Goal: Contribute content: Contribute content

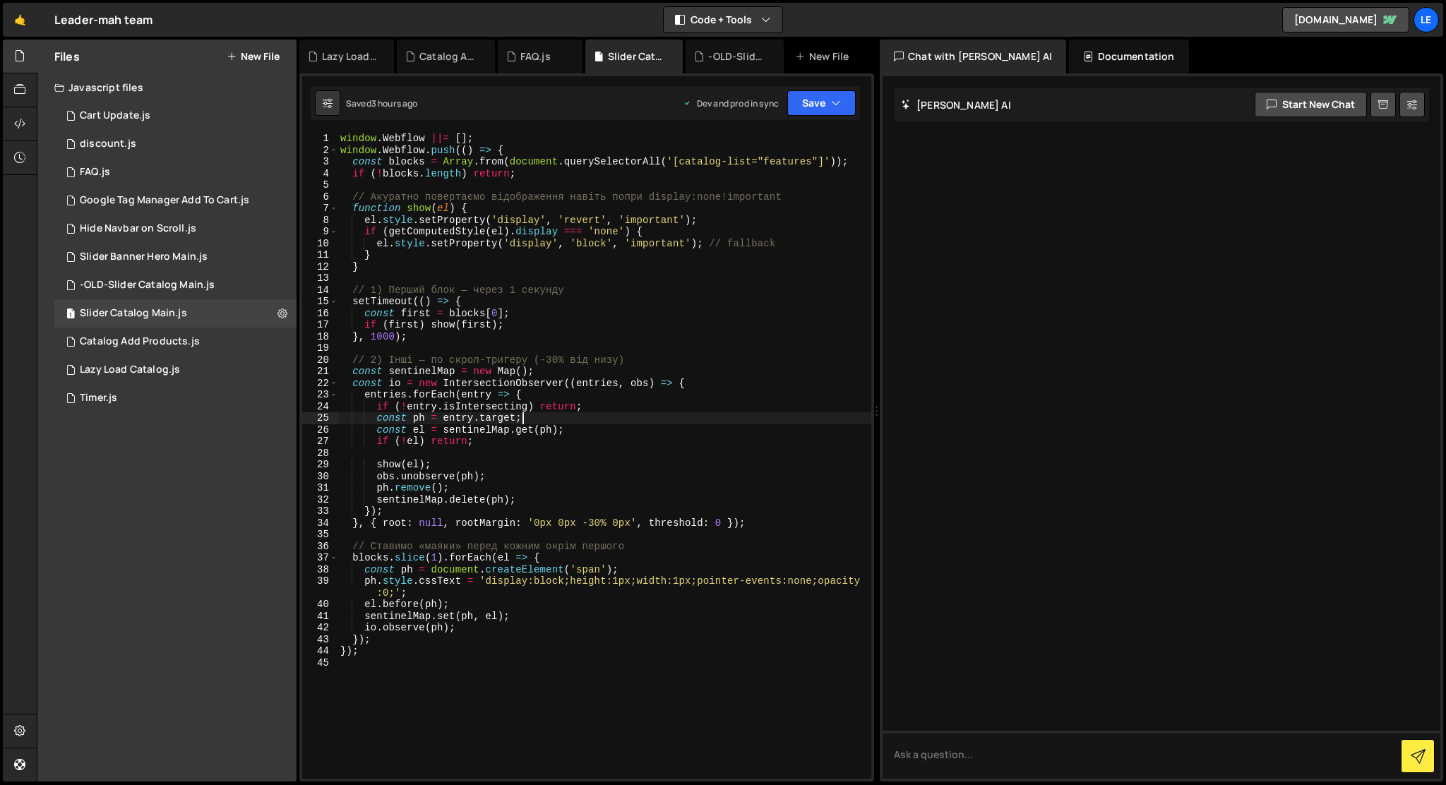
click at [376, 335] on div "window . Webflow ||= [ ] ; window . Webflow . push (( ) => { const blocks = Arr…" at bounding box center [604, 467] width 534 height 669
type textarea "}, 4000);"
click at [525, 678] on div "window . Webflow ||= [ ] ; window . Webflow . push (( ) => { const blocks = Arr…" at bounding box center [604, 467] width 534 height 669
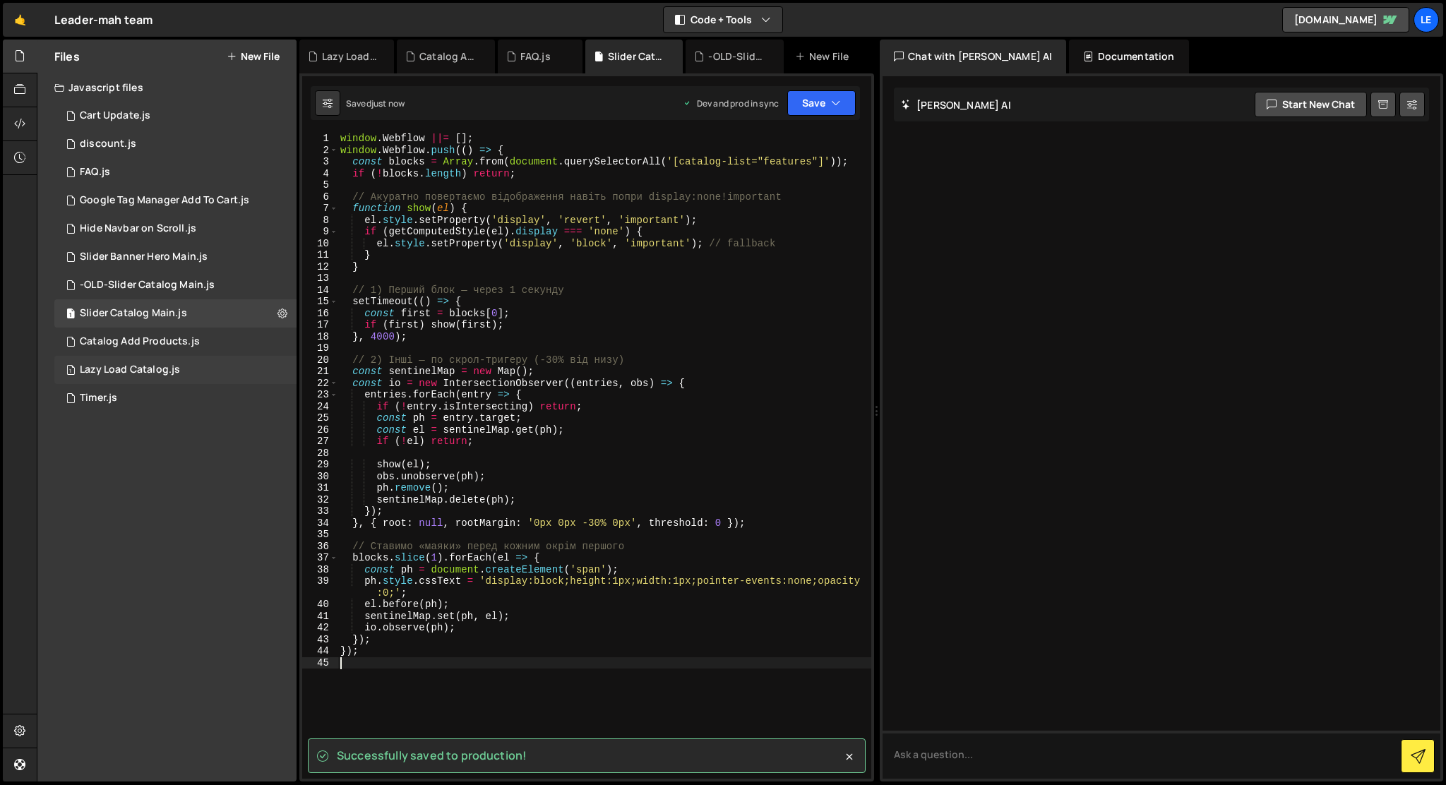
click at [210, 376] on div "1 Lazy Load Catalog.js 0" at bounding box center [175, 370] width 242 height 28
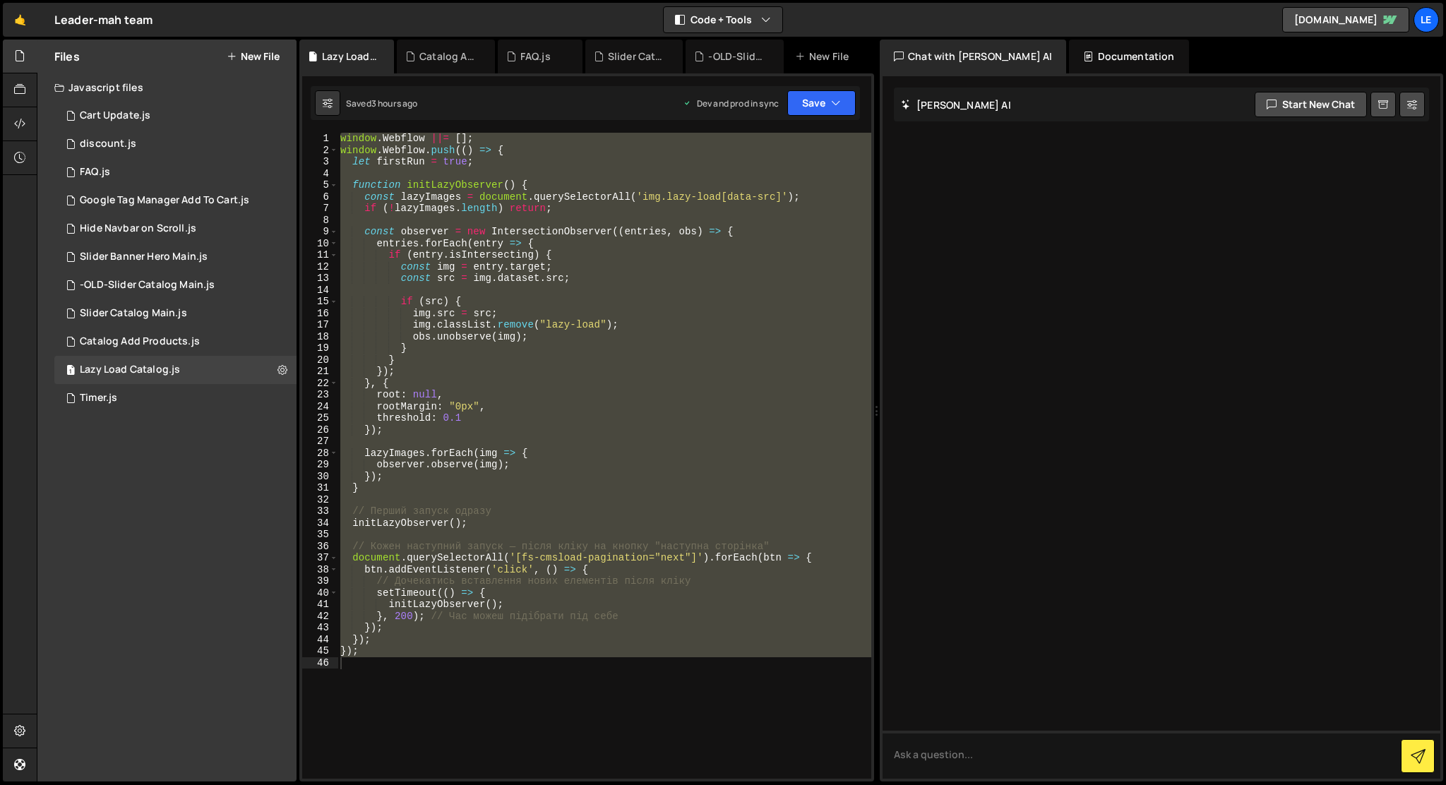
click at [393, 317] on div "window . Webflow ||= [ ] ; window . Webflow . push (( ) => { let firstRun = tru…" at bounding box center [604, 456] width 534 height 646
type textarea "img.src = src;"
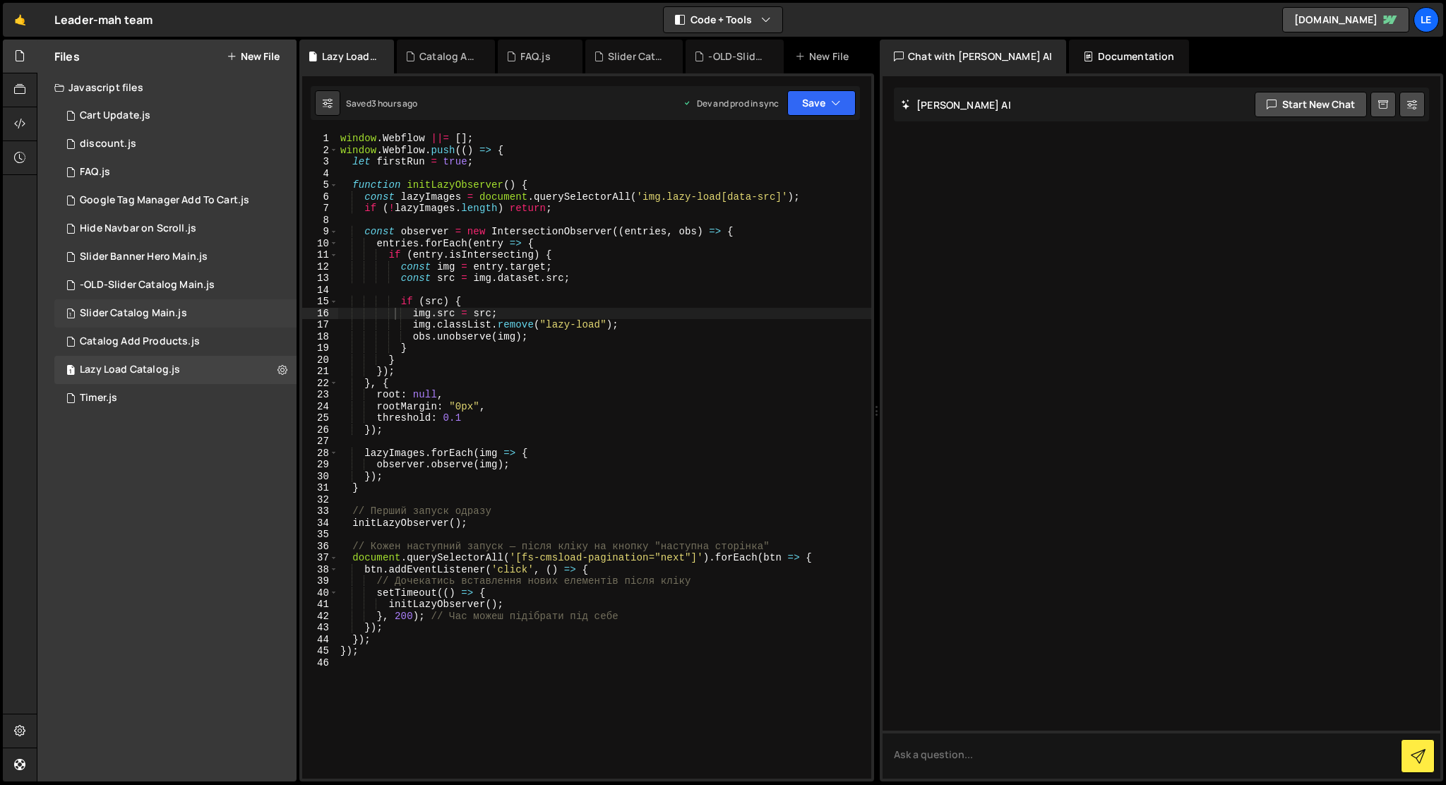
click at [133, 310] on div "Slider Catalog Main.js" at bounding box center [133, 313] width 107 height 13
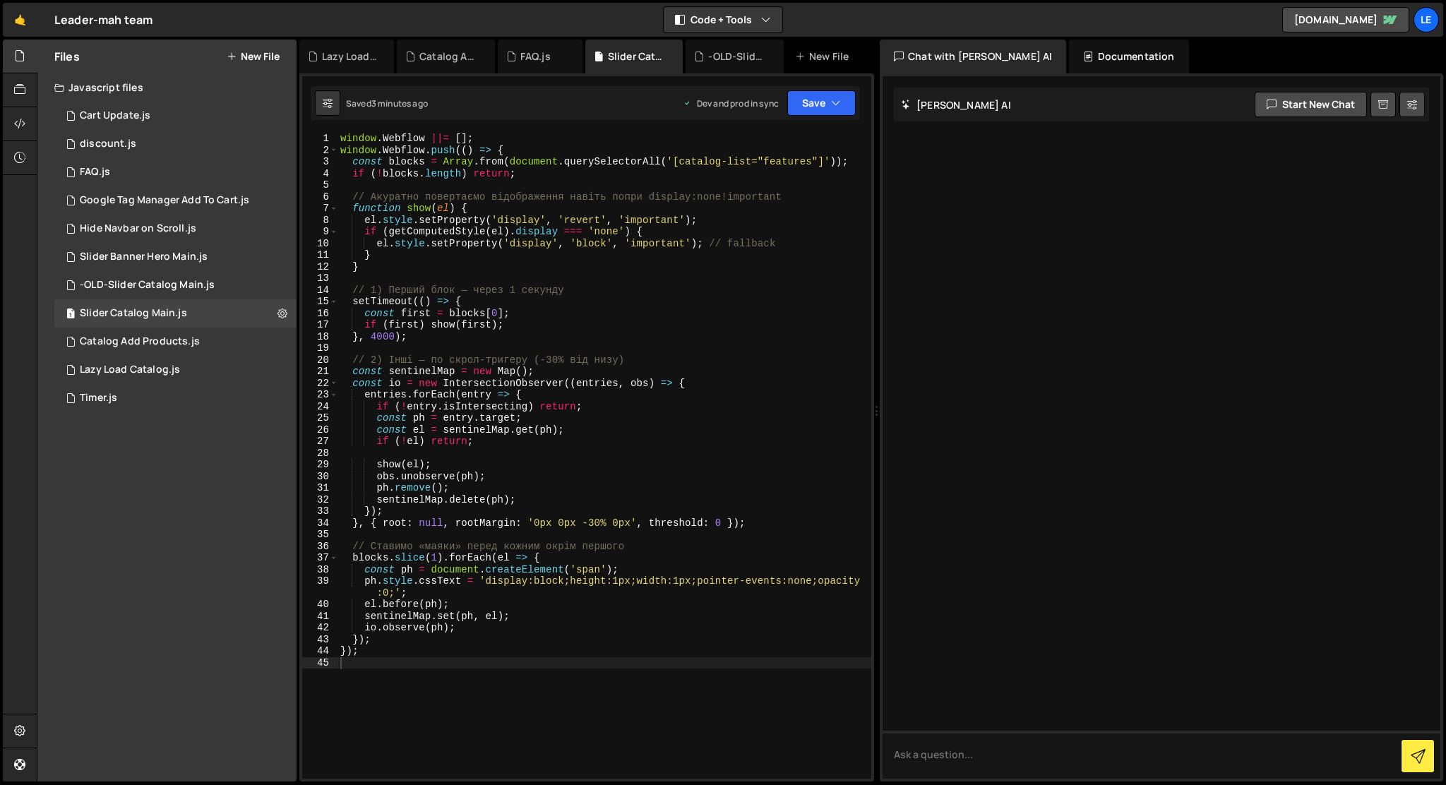
click at [376, 337] on div "window . Webflow ||= [ ] ; window . Webflow . push (( ) => { const blocks = Arr…" at bounding box center [604, 467] width 534 height 669
click at [498, 326] on div "window . Webflow ||= [ ] ; window . Webflow . push (( ) => { const blocks = Arr…" at bounding box center [604, 467] width 534 height 669
click at [494, 337] on div "window . Webflow ||= [ ] ; window . Webflow . push (( ) => { const blocks = Arr…" at bounding box center [604, 467] width 534 height 669
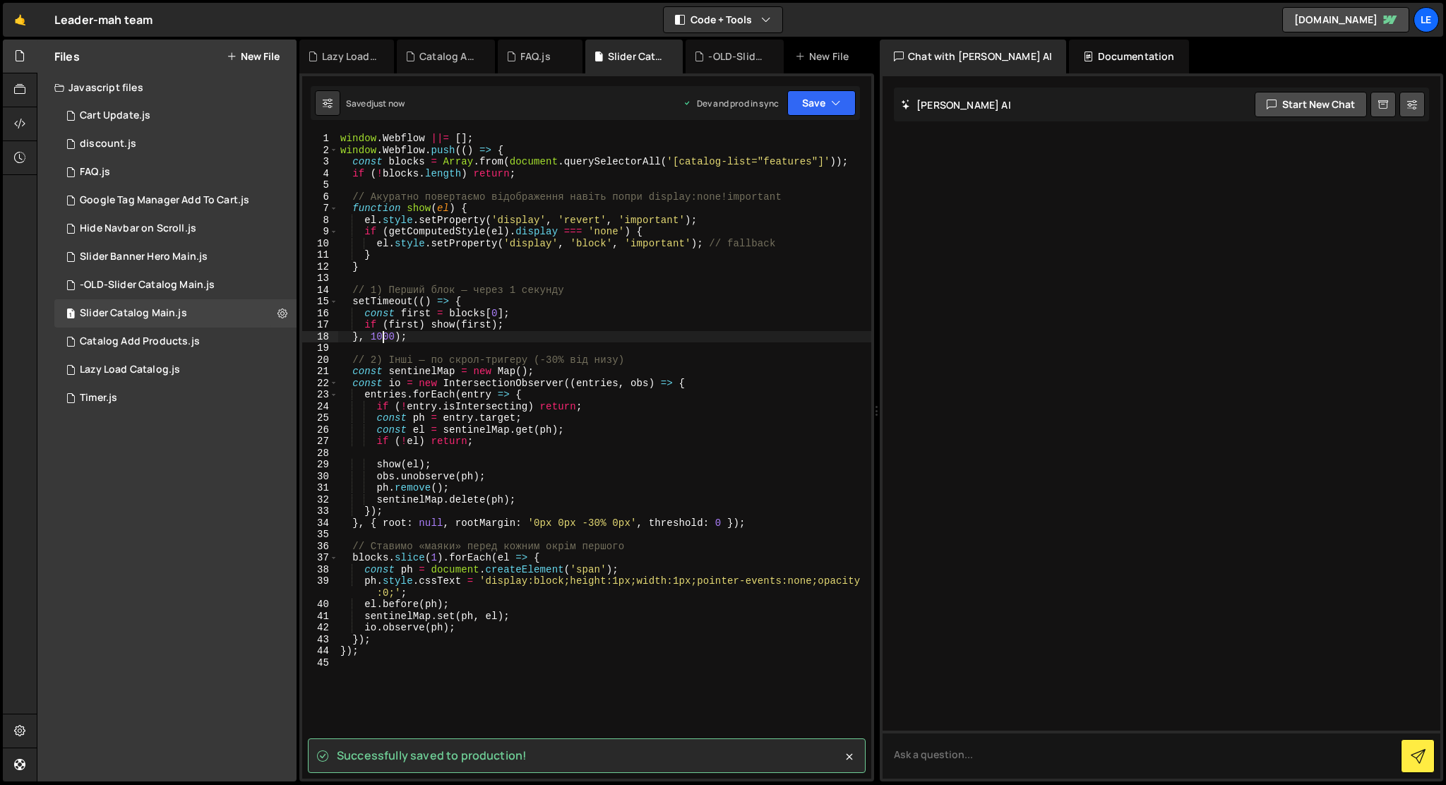
click at [382, 335] on div "window . Webflow ||= [ ] ; window . Webflow . push (( ) => { const blocks = Arr…" at bounding box center [604, 467] width 534 height 669
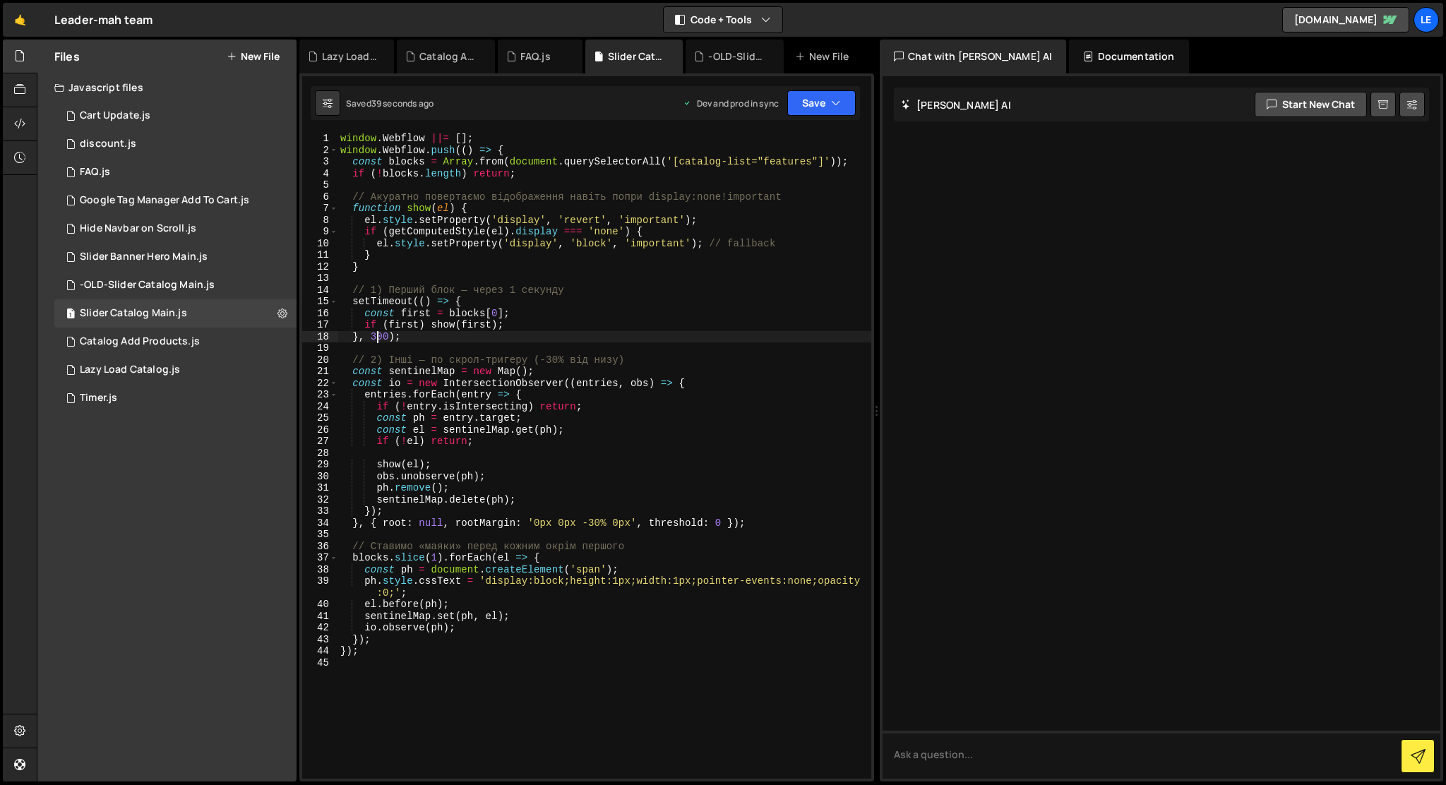
click at [590, 523] on div "window . Webflow ||= [ ] ; window . Webflow . push (( ) => { const blocks = Arr…" at bounding box center [604, 467] width 534 height 669
type textarea "});"
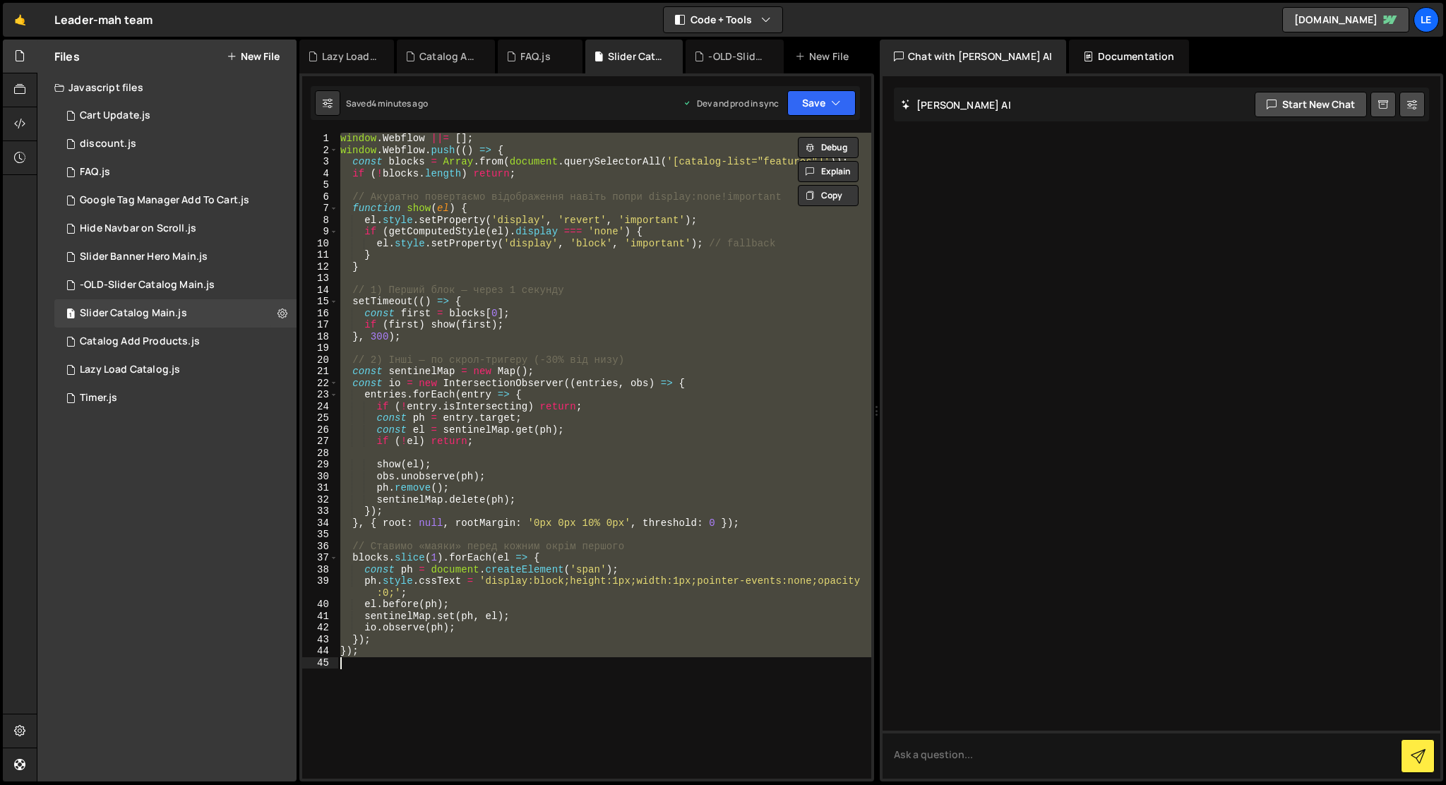
paste textarea
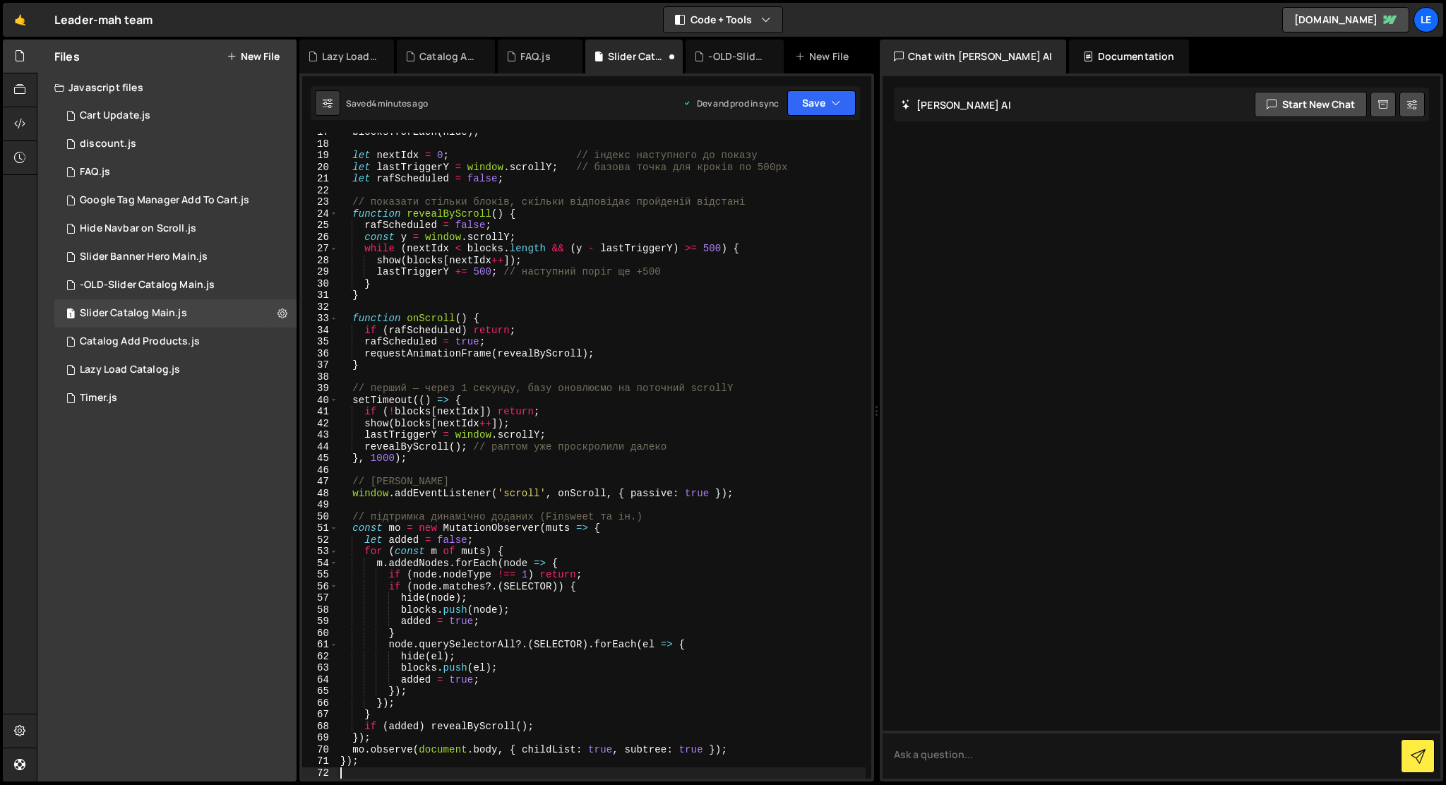
type textarea "});"
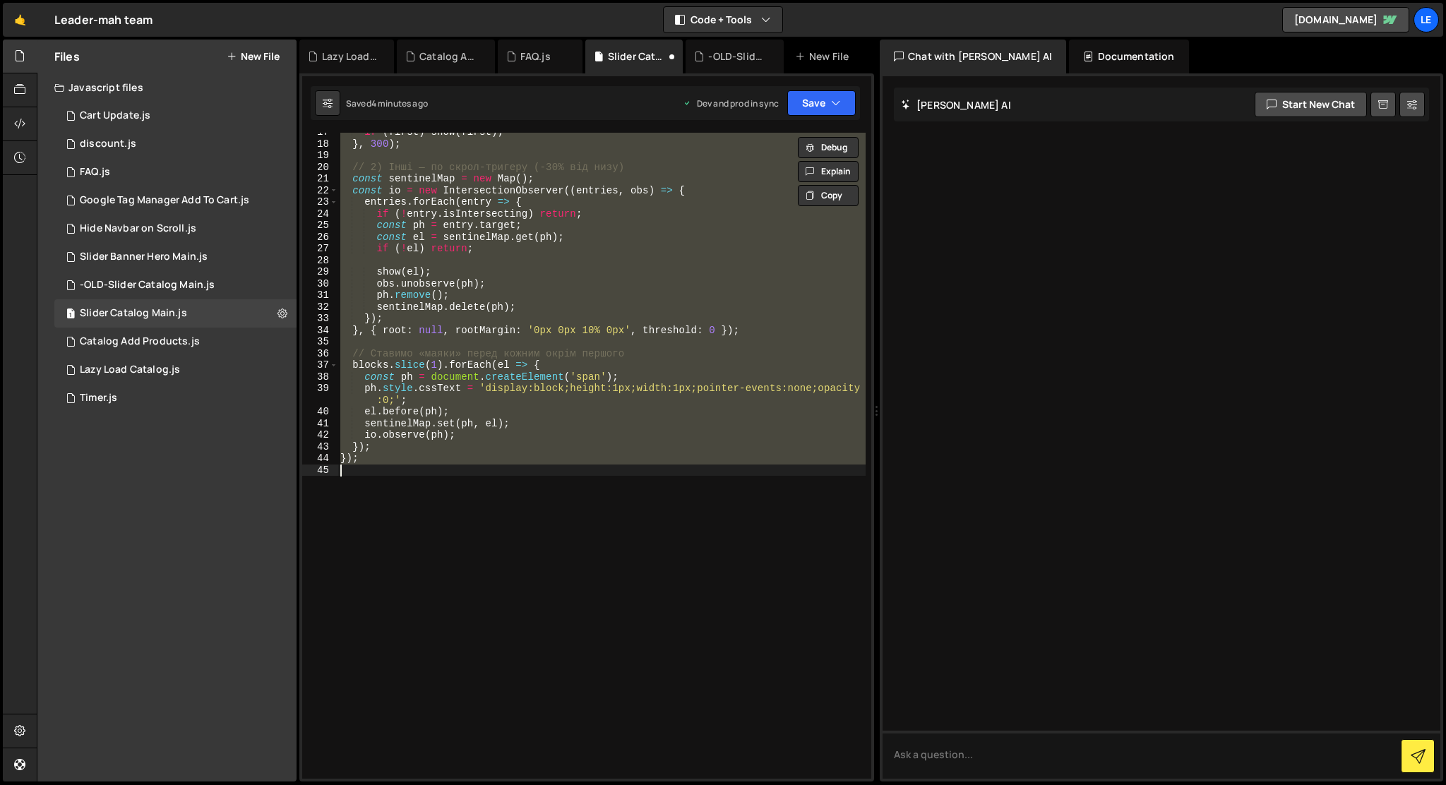
paste textarea
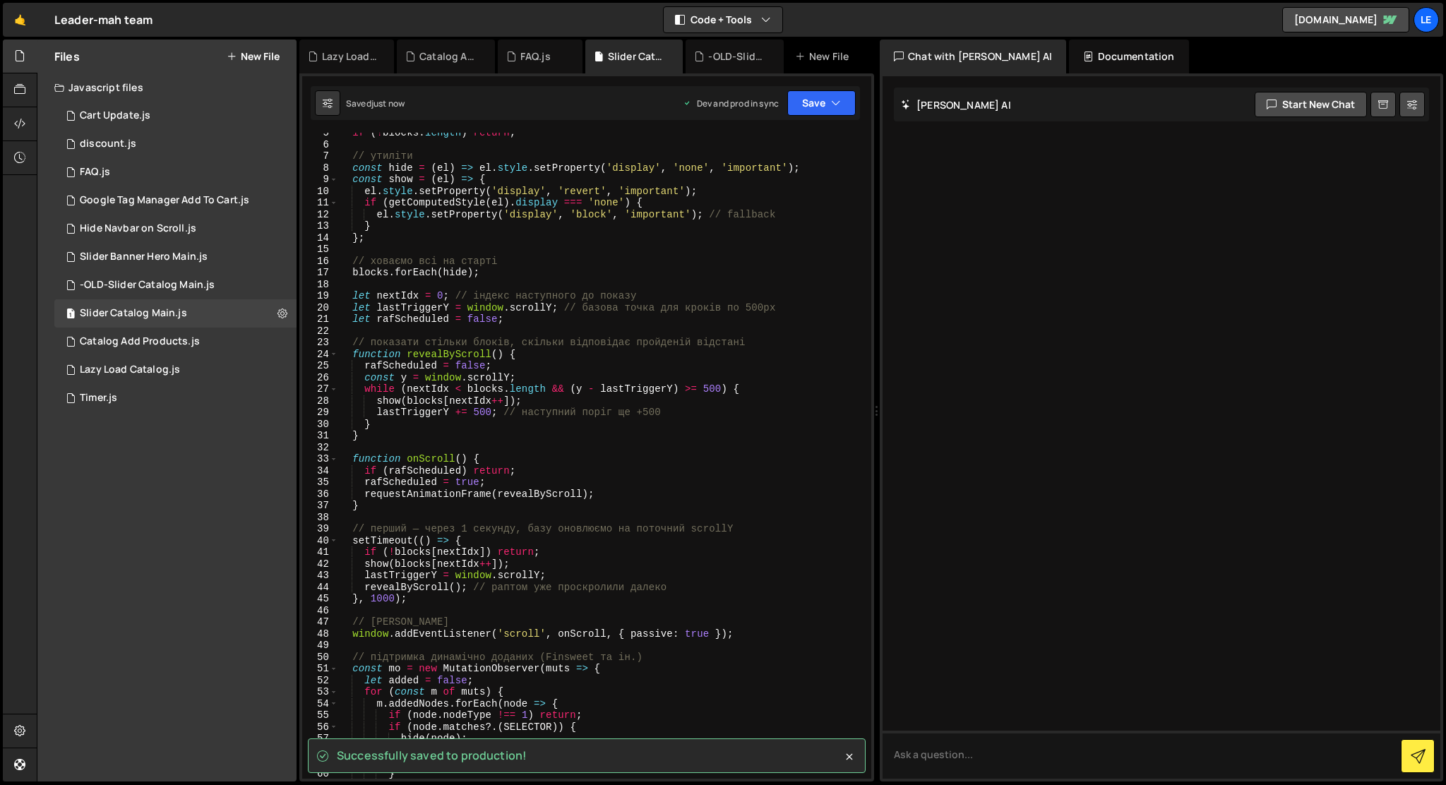
scroll to position [0, 0]
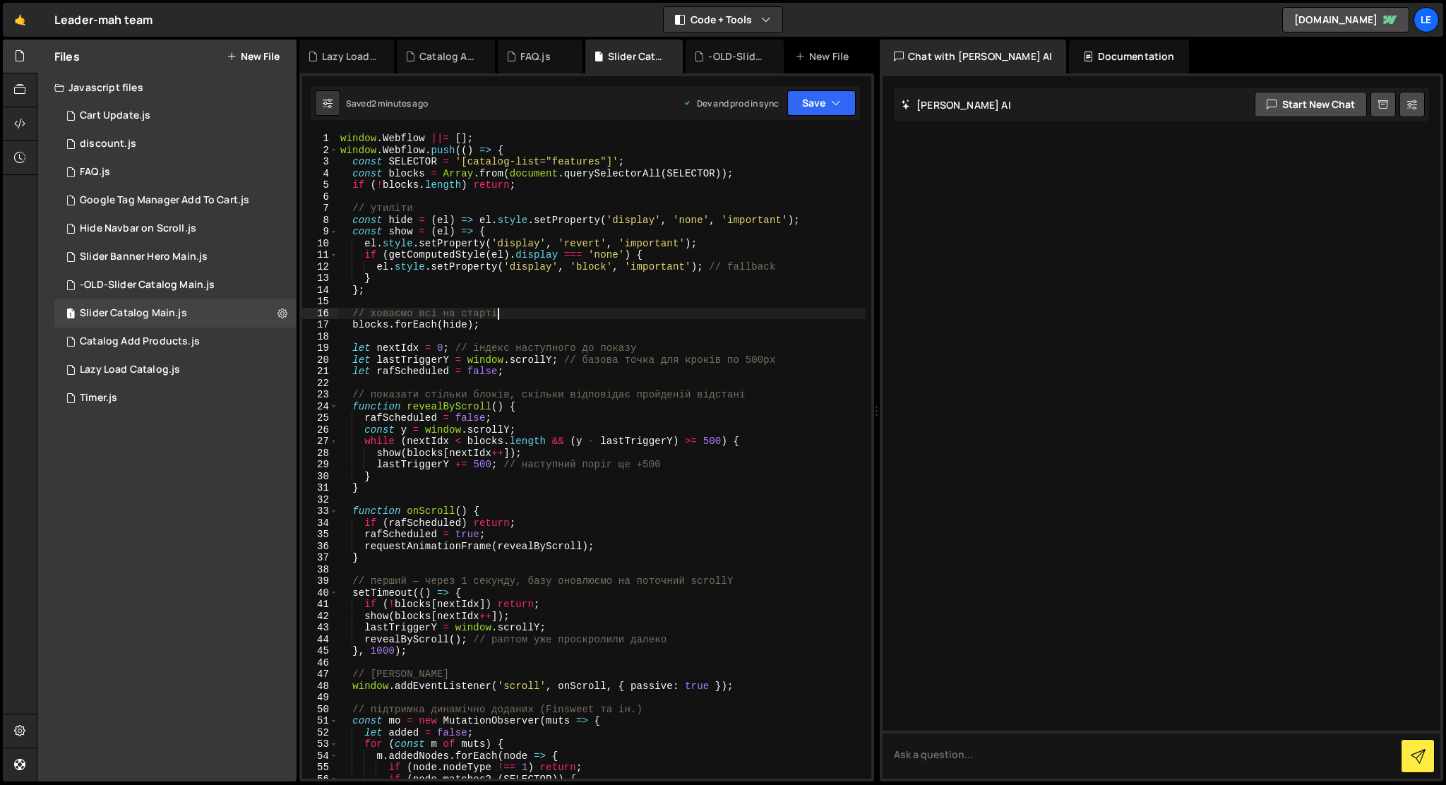
click at [587, 313] on div "window . Webflow ||= [ ] ; window . Webflow . push (( ) => { const SELECTOR = '…" at bounding box center [601, 467] width 528 height 669
type textarea "});"
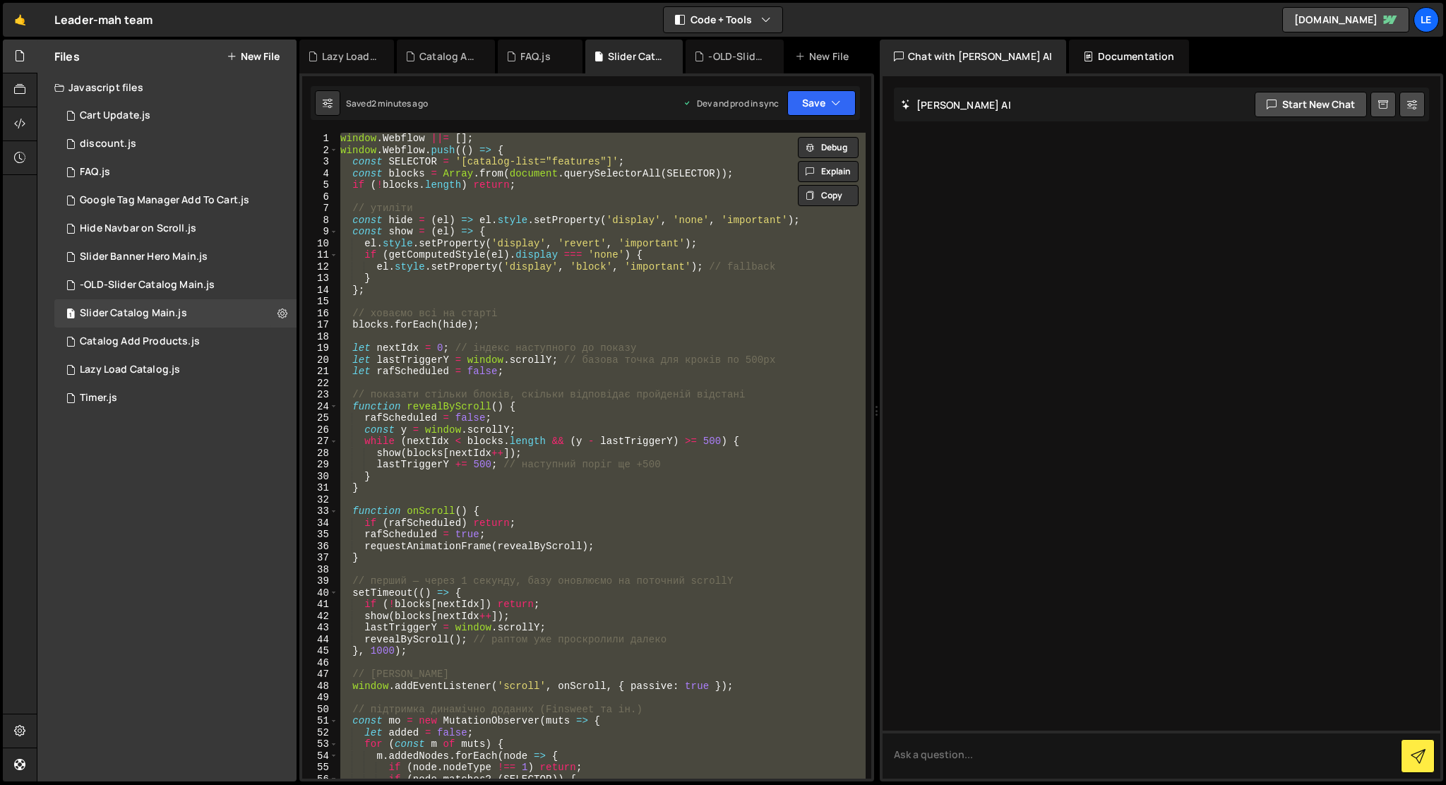
paste textarea
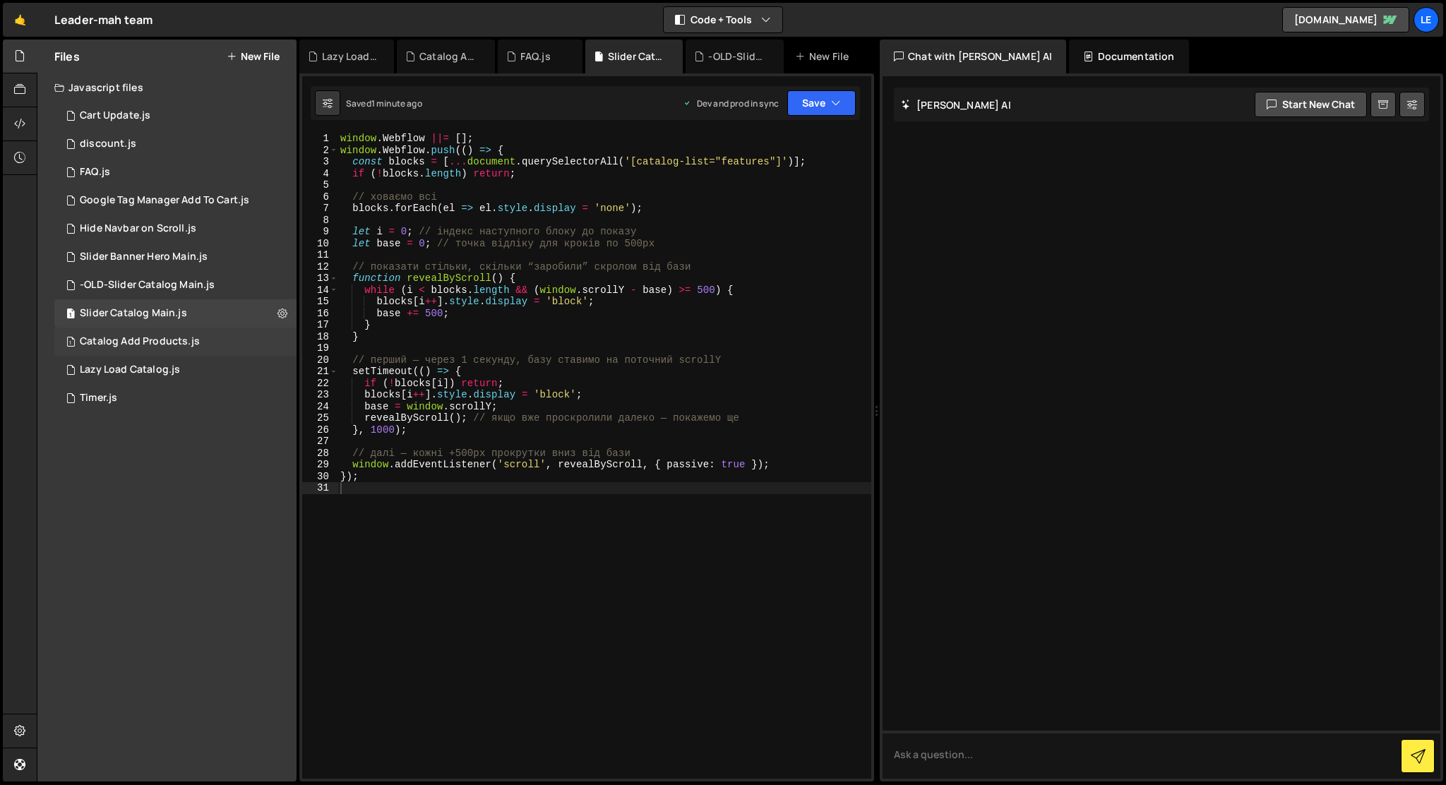
click at [107, 344] on div "Catalog Add Products.js" at bounding box center [140, 341] width 120 height 13
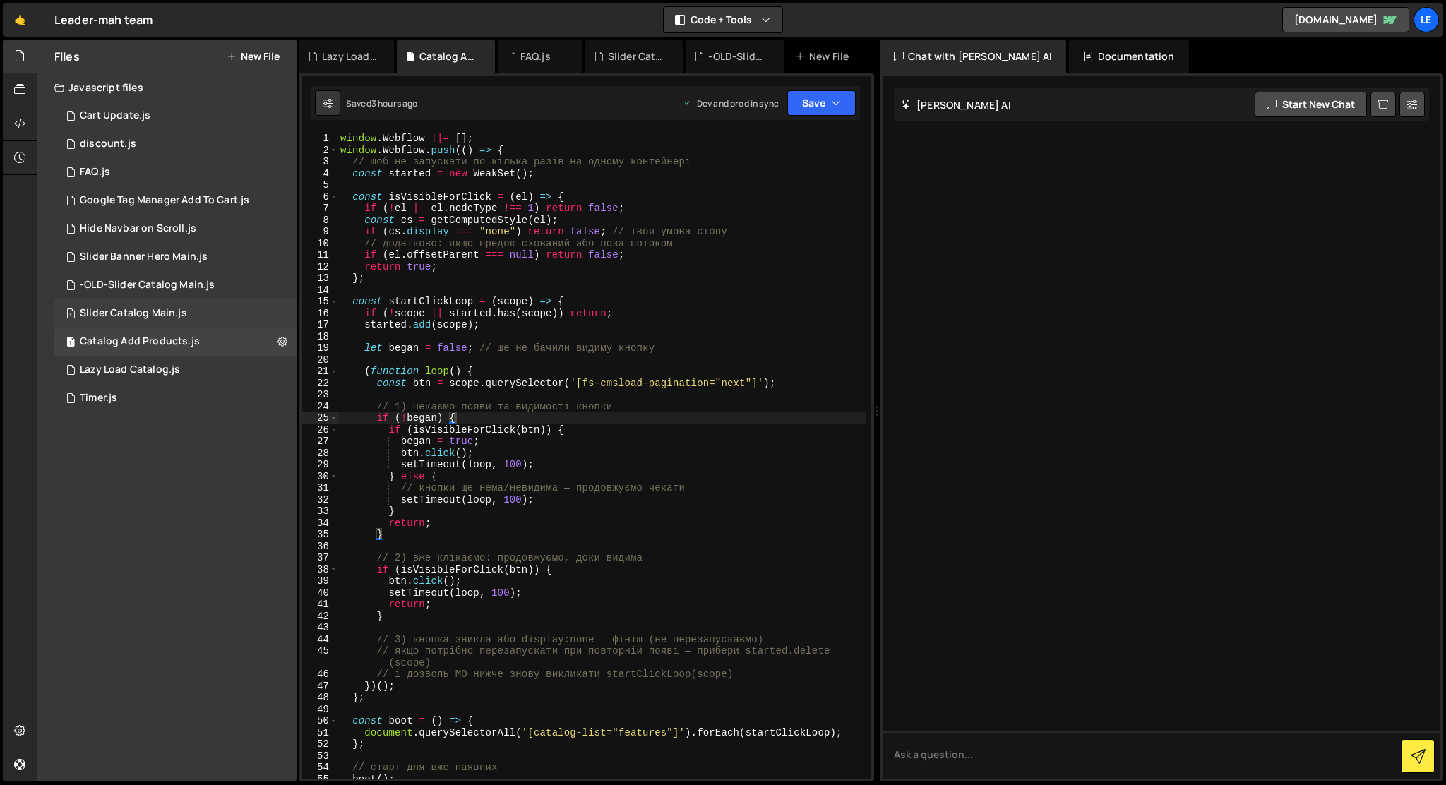
click at [160, 319] on div "Slider Catalog Main.js" at bounding box center [133, 313] width 107 height 13
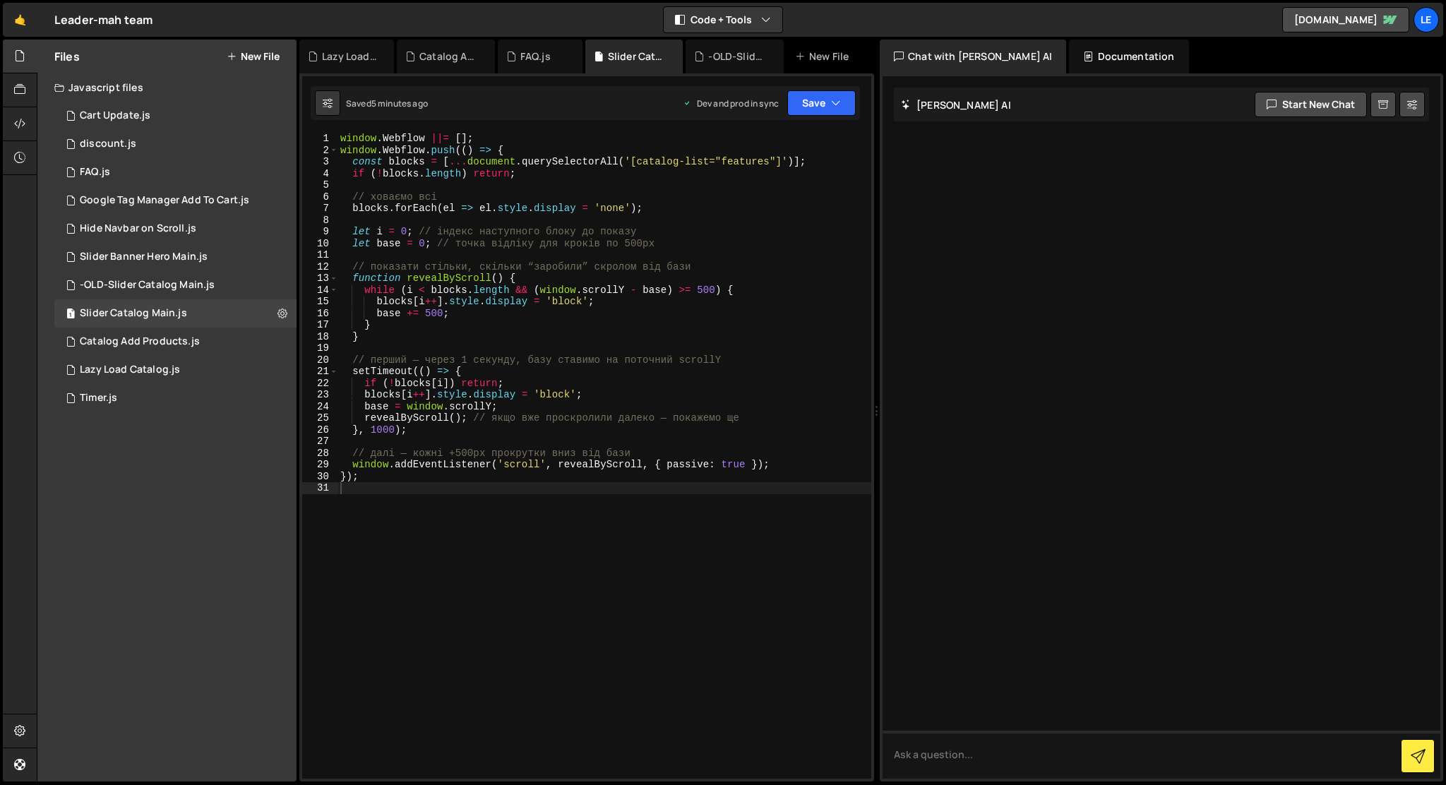
click at [455, 479] on div "window . Webflow ||= [ ] ; window . Webflow . push (( ) => { const blocks = [ .…" at bounding box center [604, 467] width 534 height 669
click at [794, 469] on div "window . Webflow ||= [ ] ; window . Webflow . push (( ) => { const blocks = [ .…" at bounding box center [604, 467] width 534 height 669
type textarea "window.addEventListener('scroll', revealByScroll, { passive: true });"
paste textarea "document.fonts?.ready?.then(updateAll).catch(() => {});"
type textarea "document.fonts?.ready?.then(updateAll).catch(() => {});"
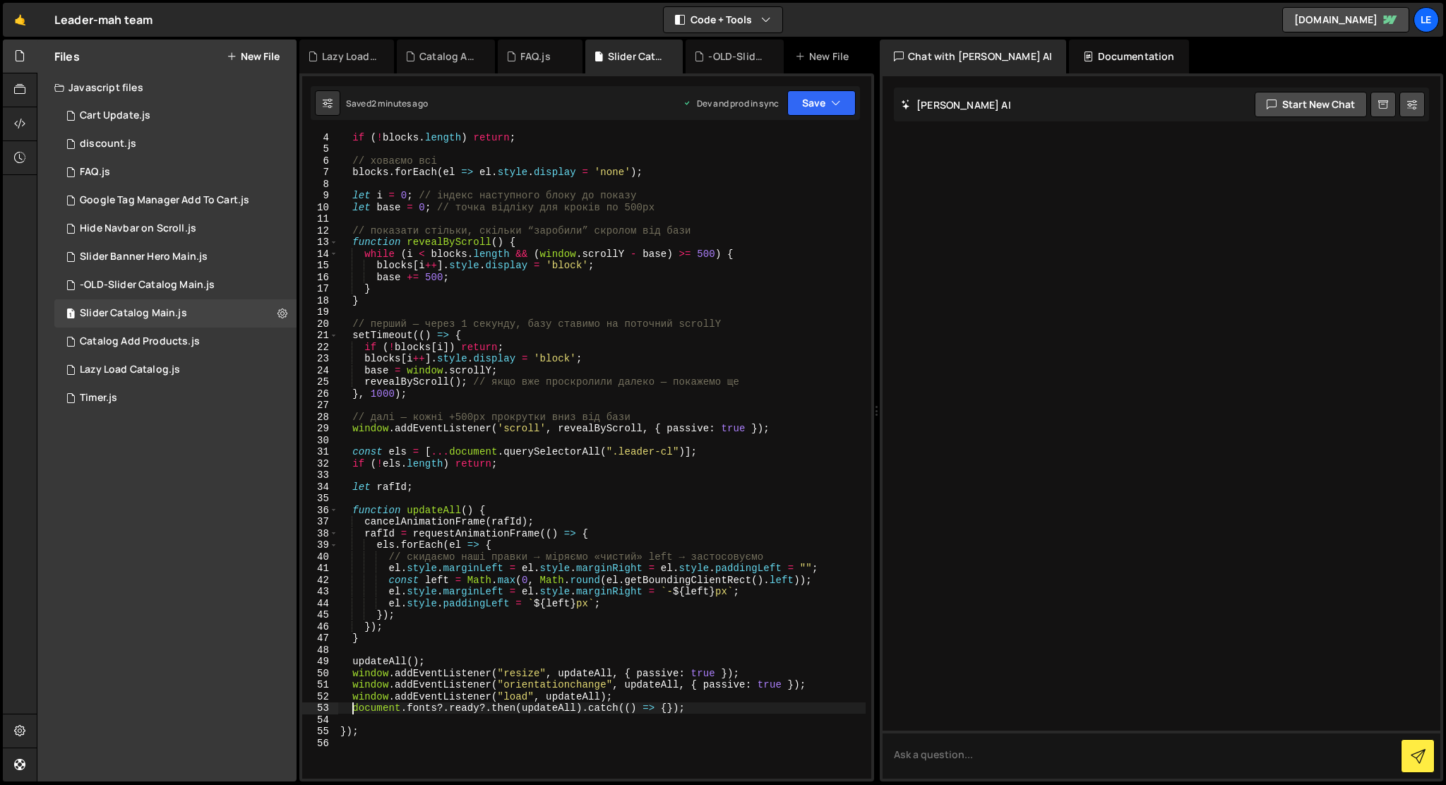
scroll to position [38, 0]
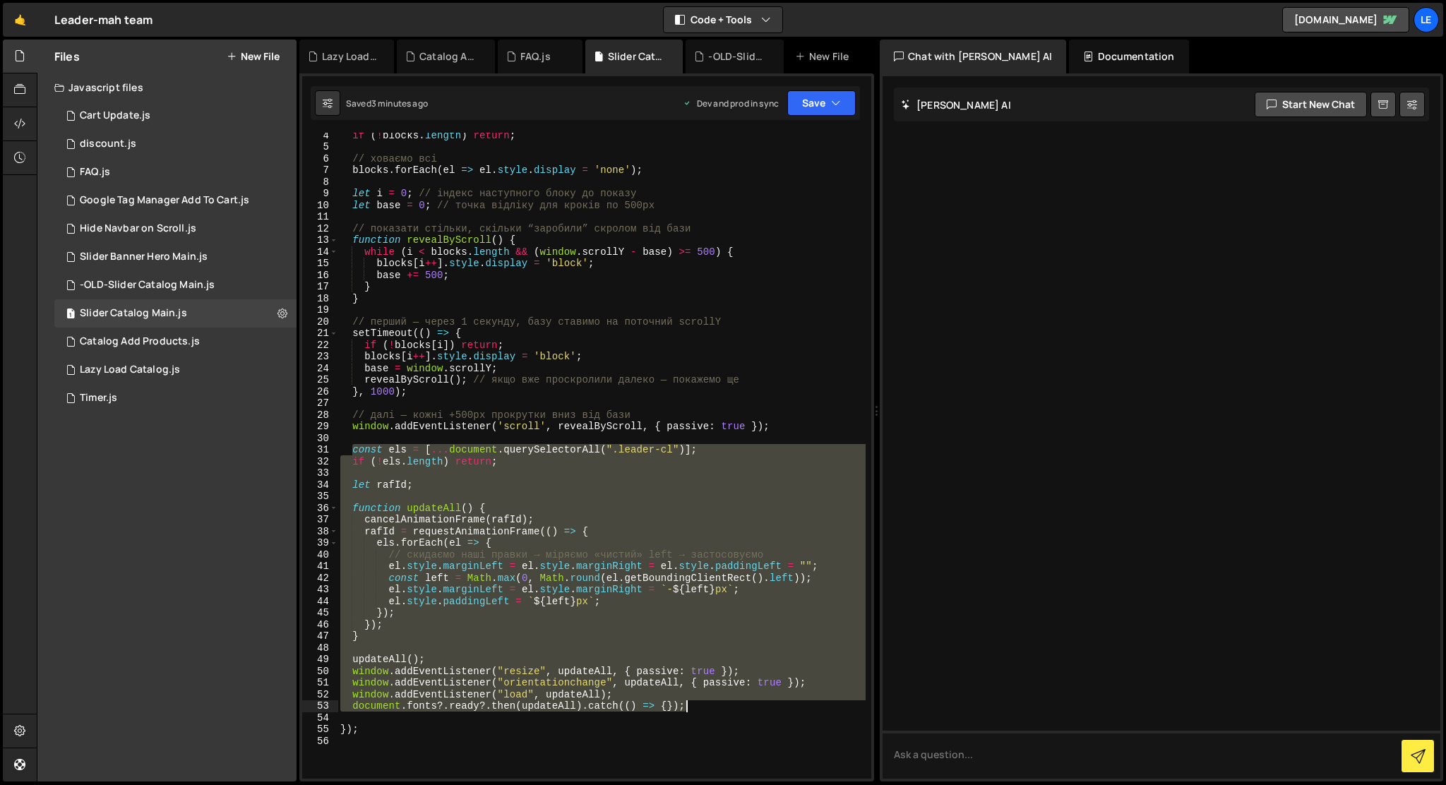
drag, startPoint x: 351, startPoint y: 450, endPoint x: 710, endPoint y: 707, distance: 441.2
click at [710, 707] on div "if ( ! blocks . length ) return ; // ховаємо всі blocks . forEach ( el => el . …" at bounding box center [601, 463] width 528 height 669
click at [645, 265] on div "if ( ! blocks . length ) return ; // ховаємо всі blocks . forEach ( el => el . …" at bounding box center [601, 463] width 528 height 669
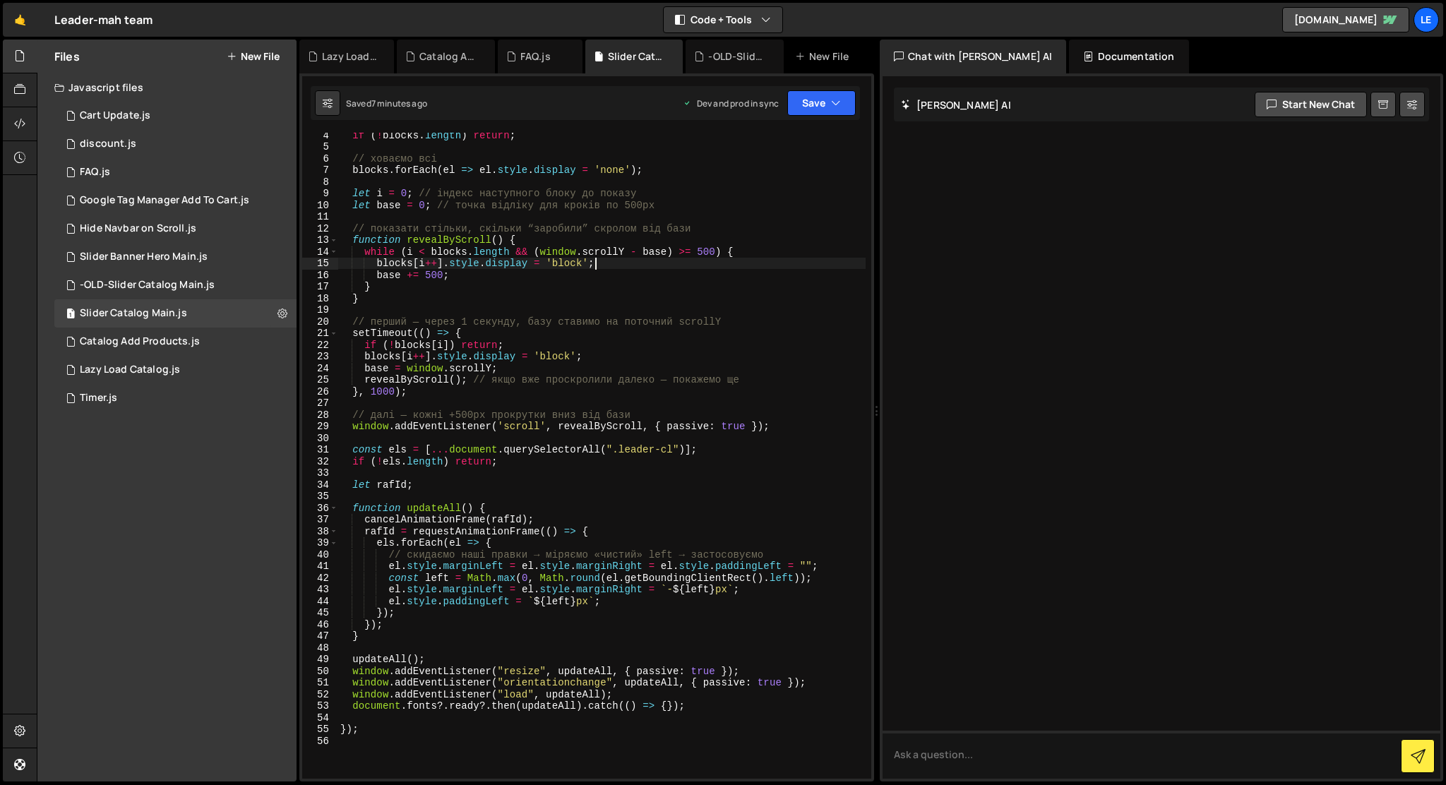
type textarea "});"
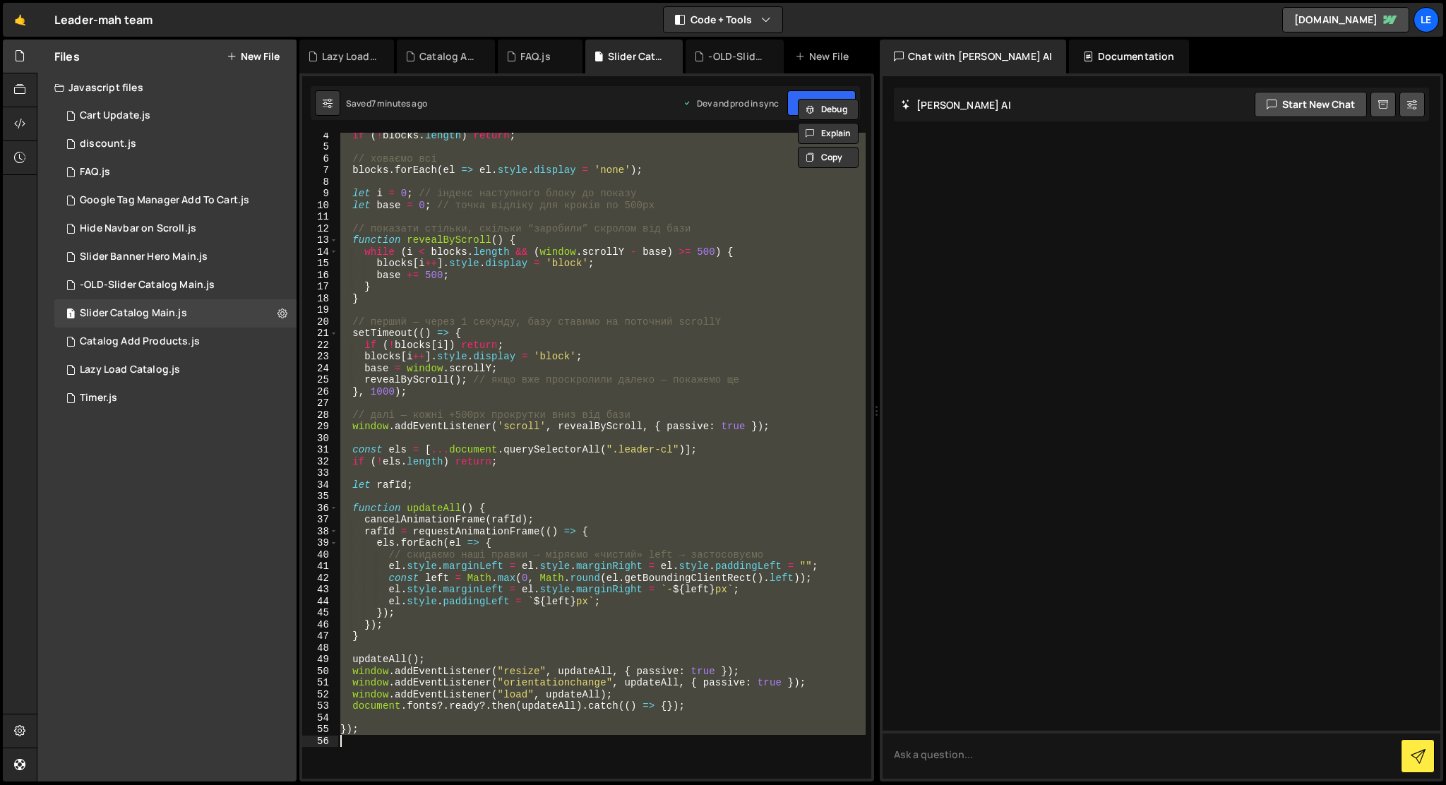
paste textarea
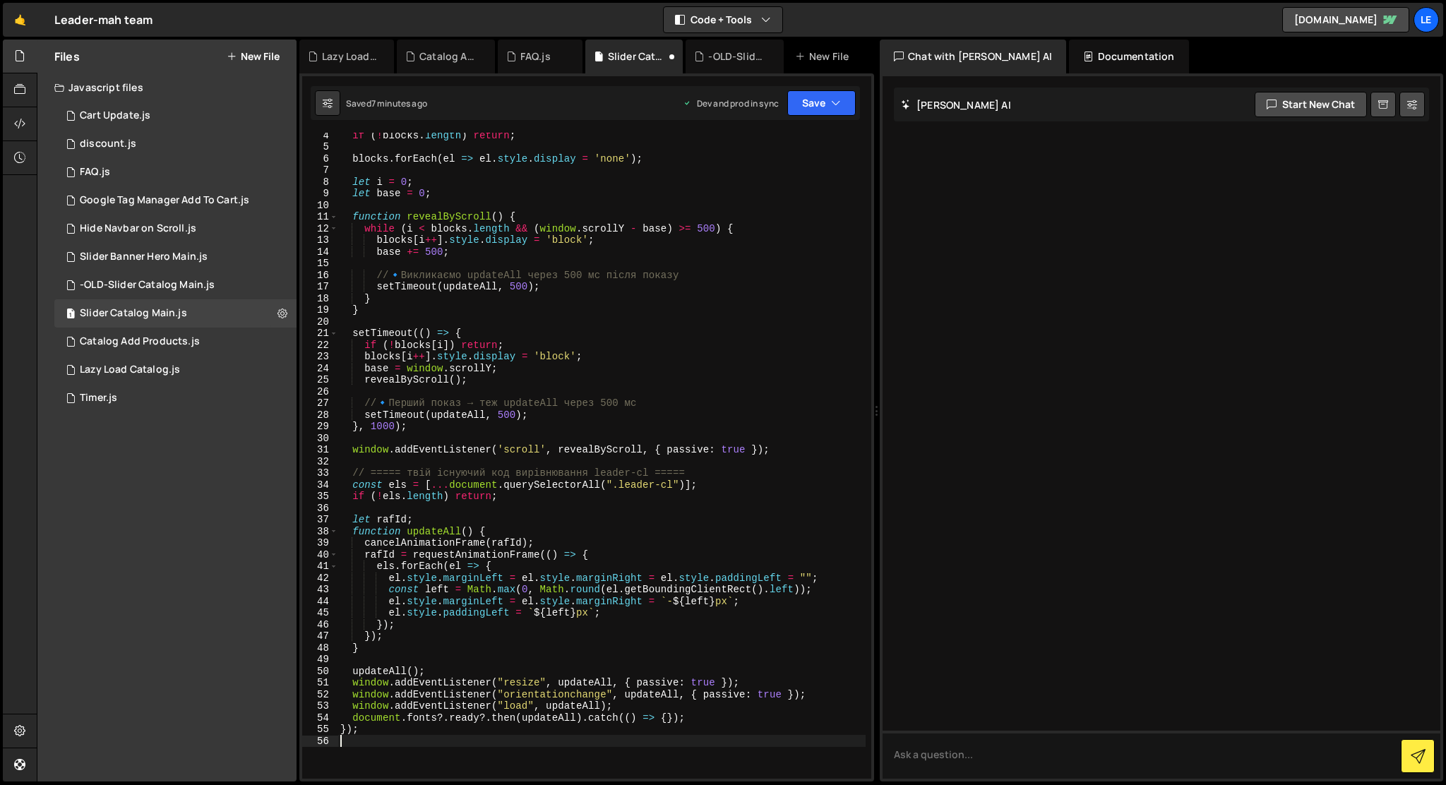
type textarea "});"
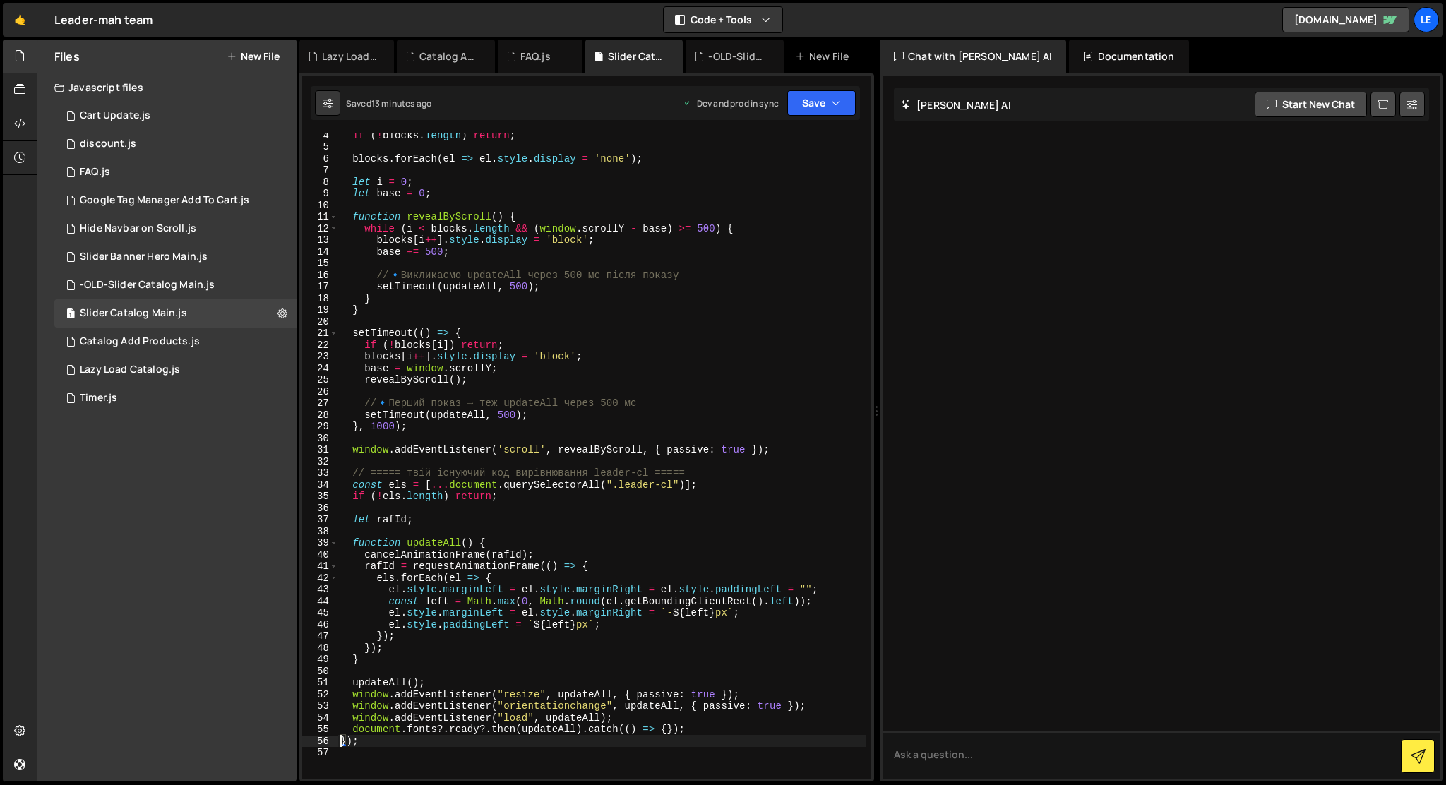
click at [265, 59] on button "New File" at bounding box center [253, 56] width 53 height 11
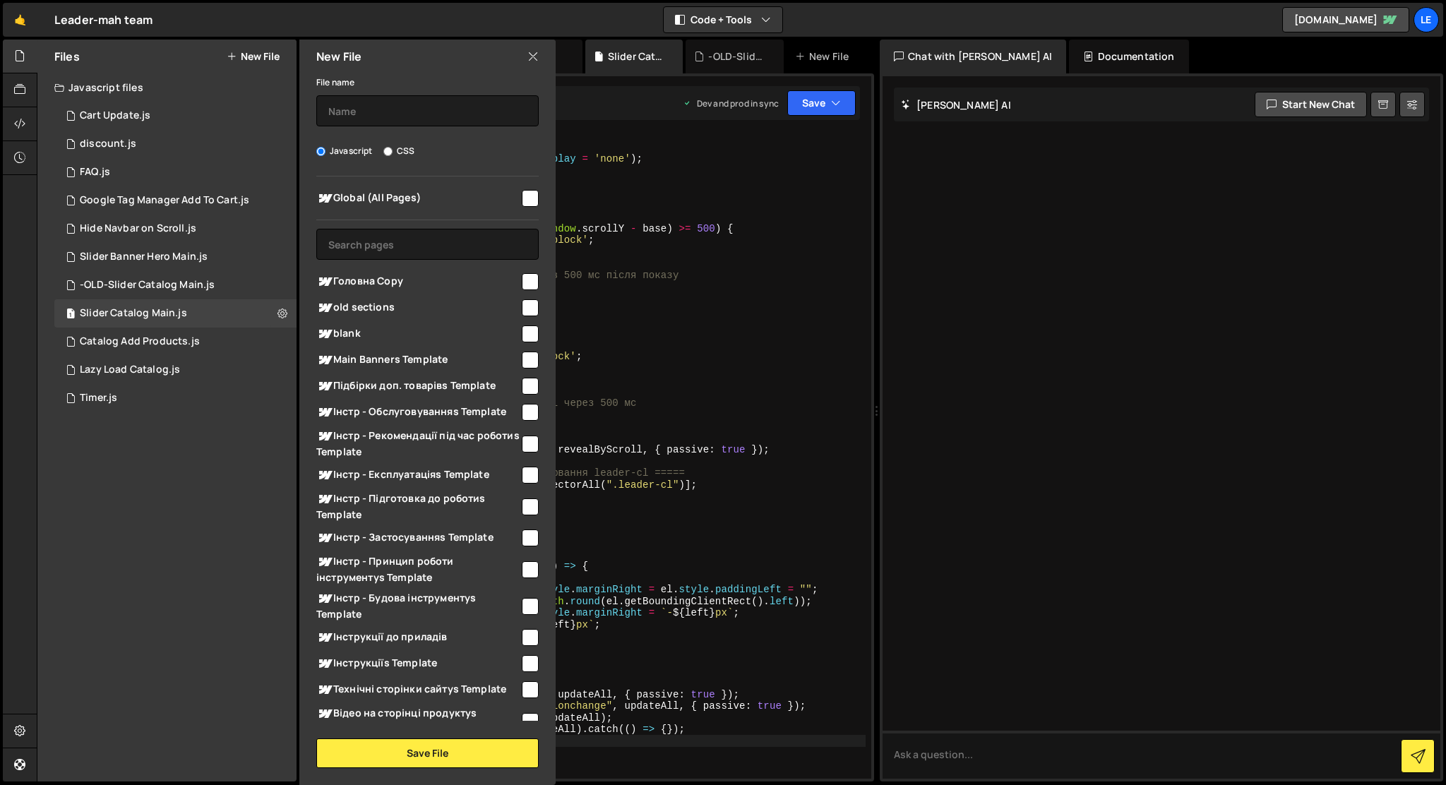
scroll to position [0, 0]
click at [522, 192] on input "checkbox" at bounding box center [530, 198] width 17 height 17
checkbox input "true"
click at [479, 116] on input "text" at bounding box center [427, 110] width 222 height 31
type input "Catalog Navigation"
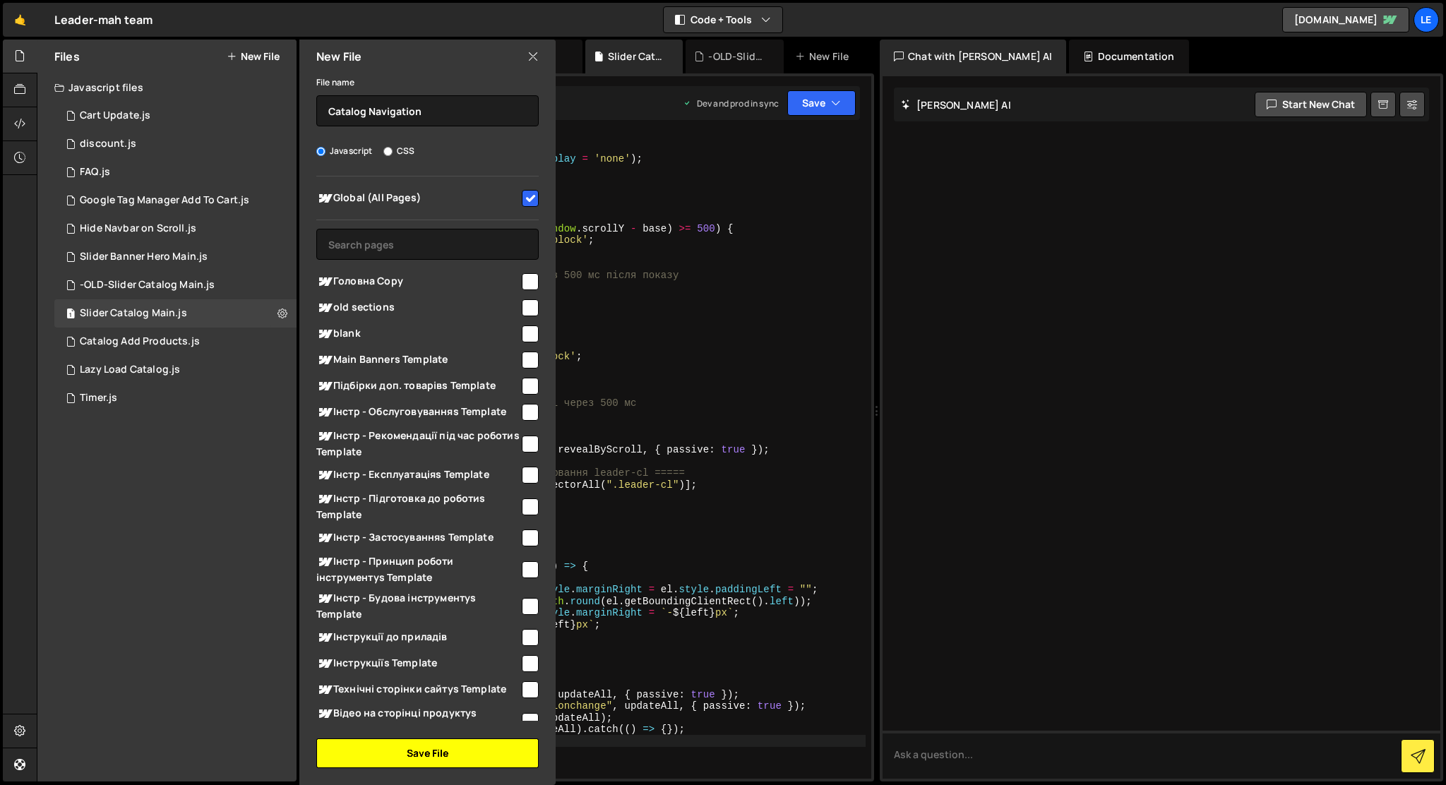
click at [424, 750] on button "Save File" at bounding box center [427, 753] width 222 height 30
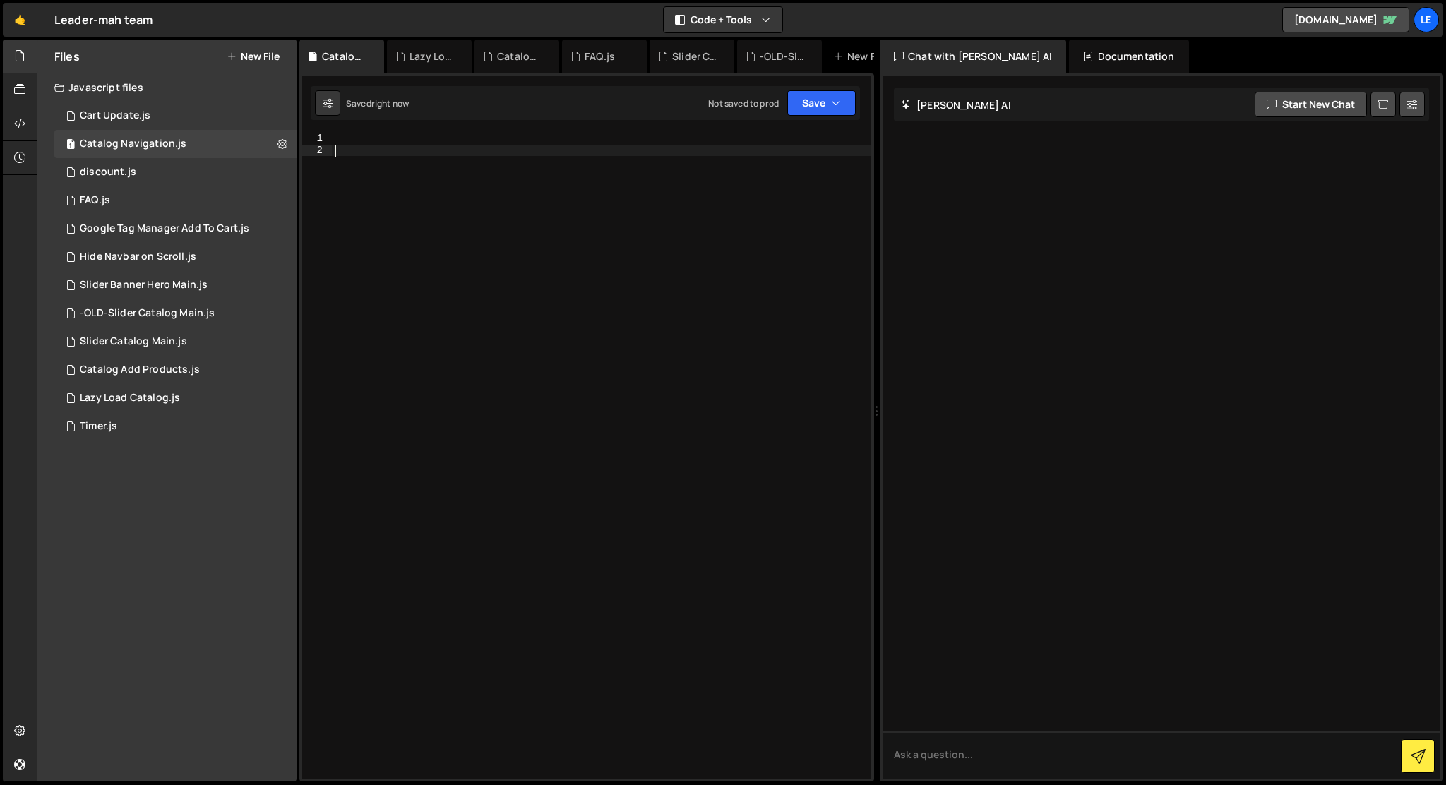
click at [376, 287] on div at bounding box center [601, 467] width 539 height 669
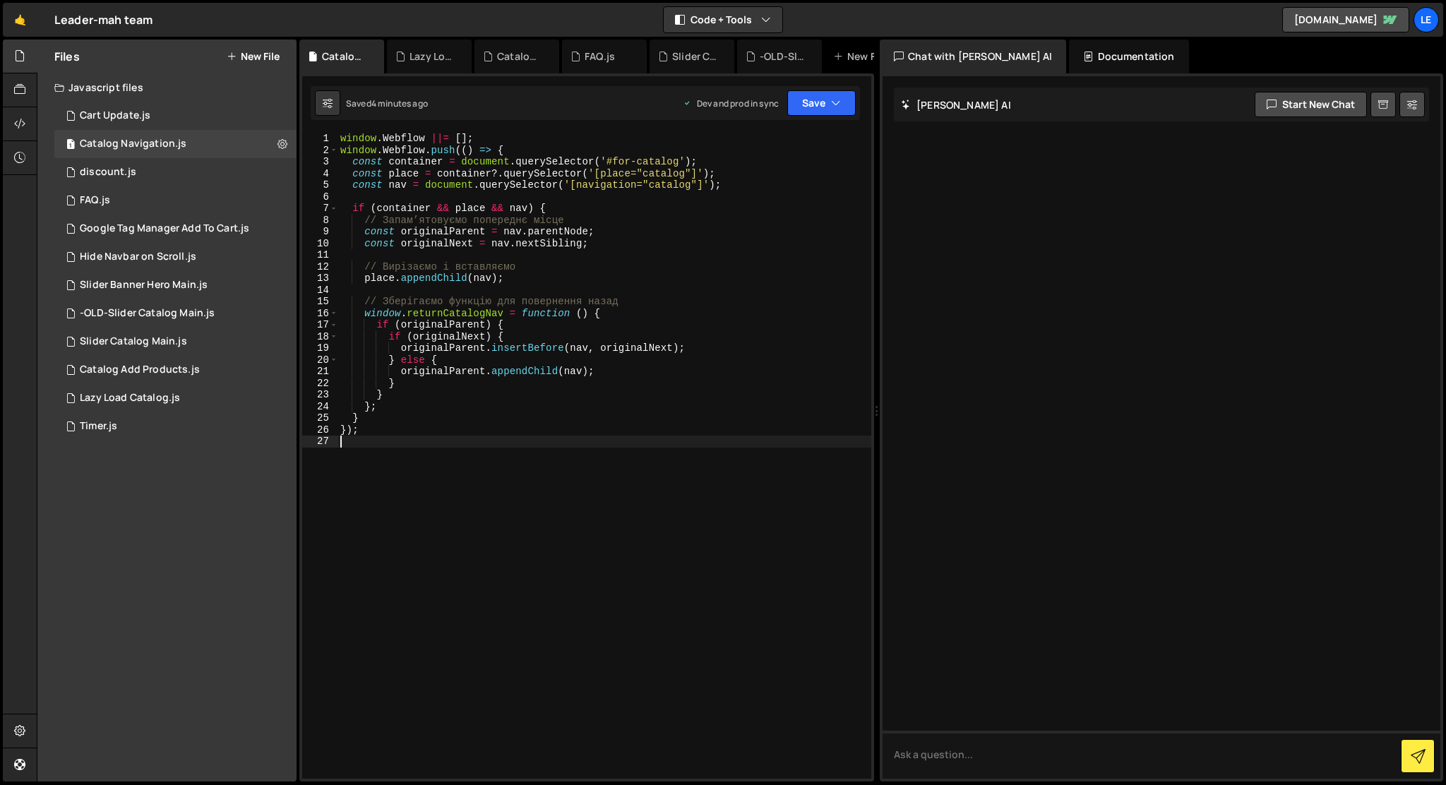
type textarea "});"
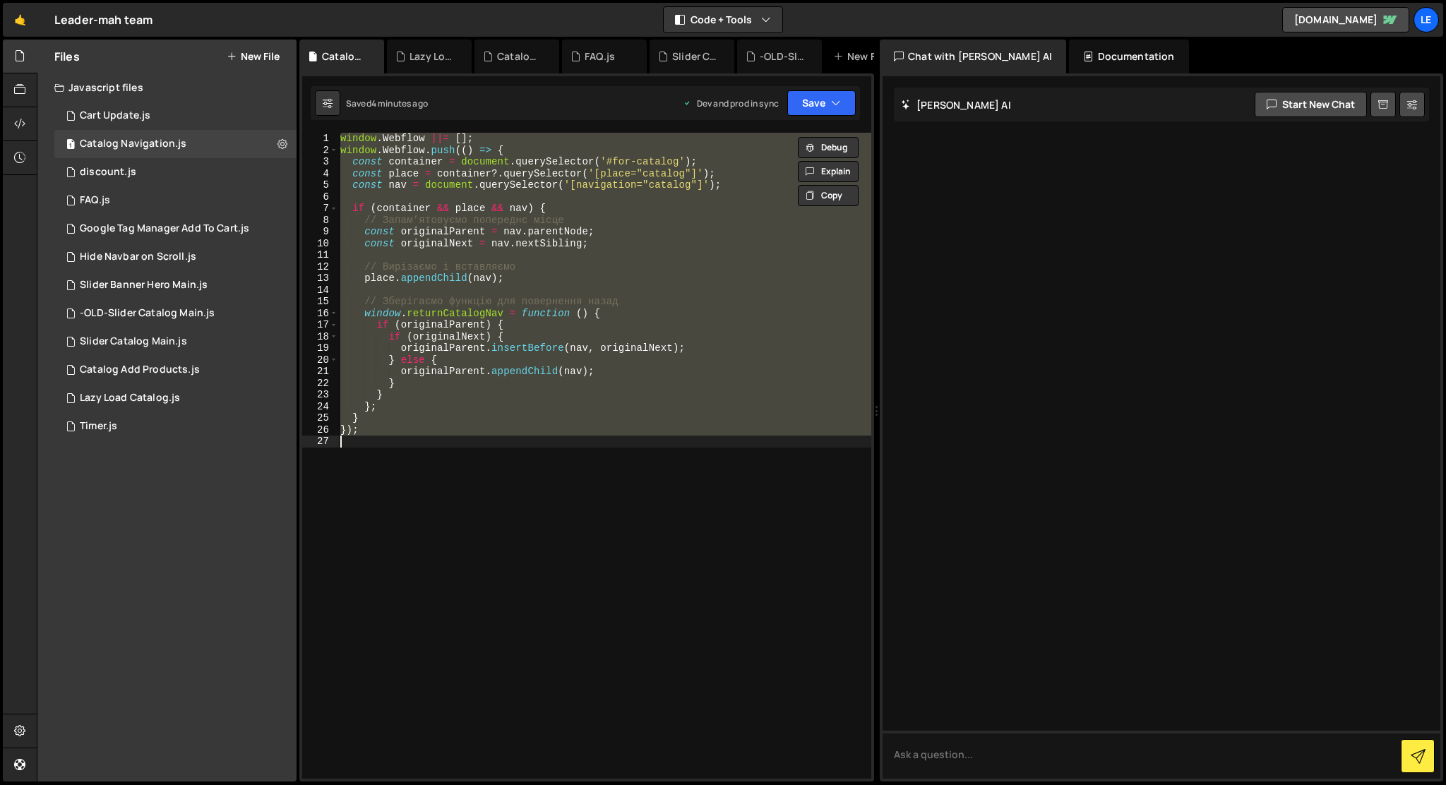
paste textarea
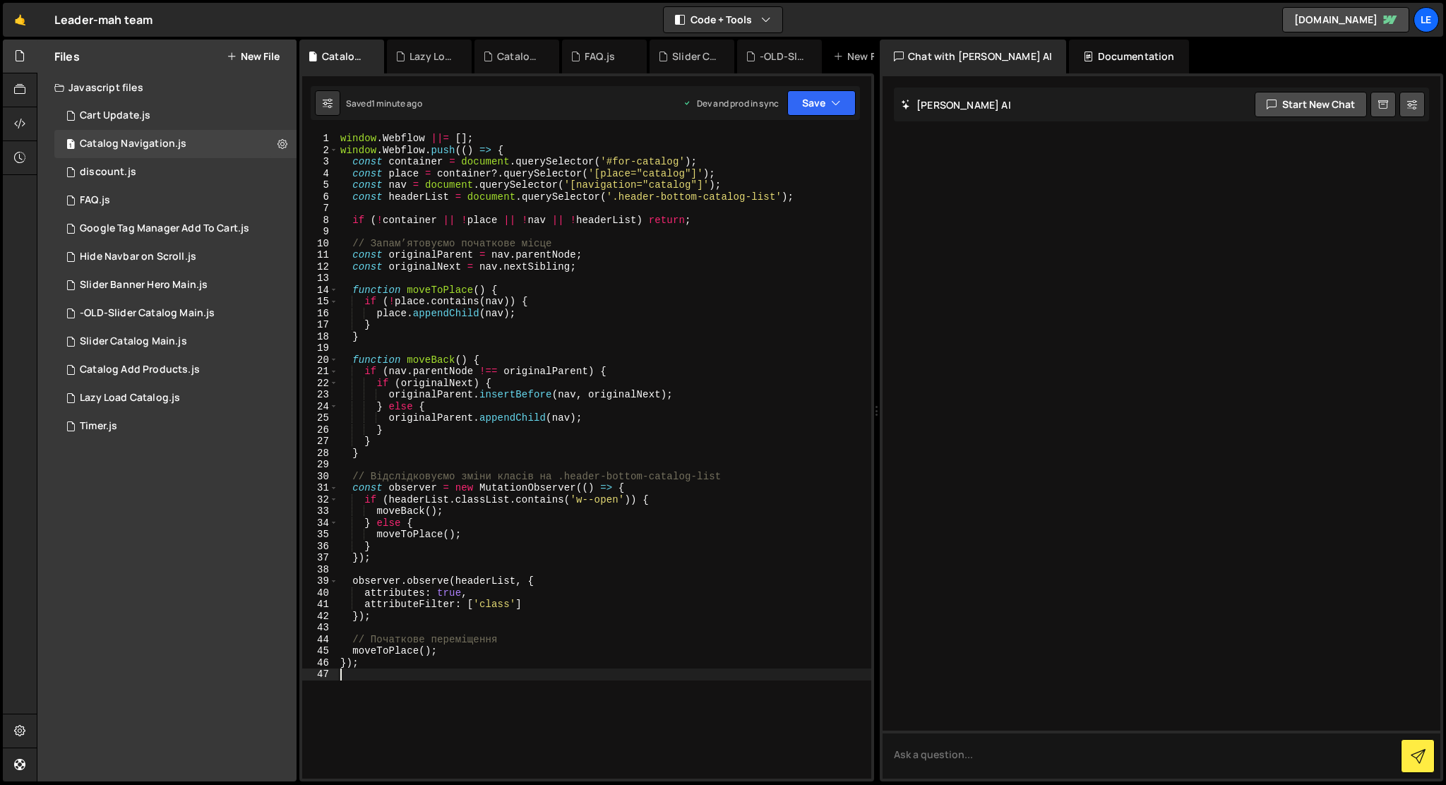
type textarea "});"
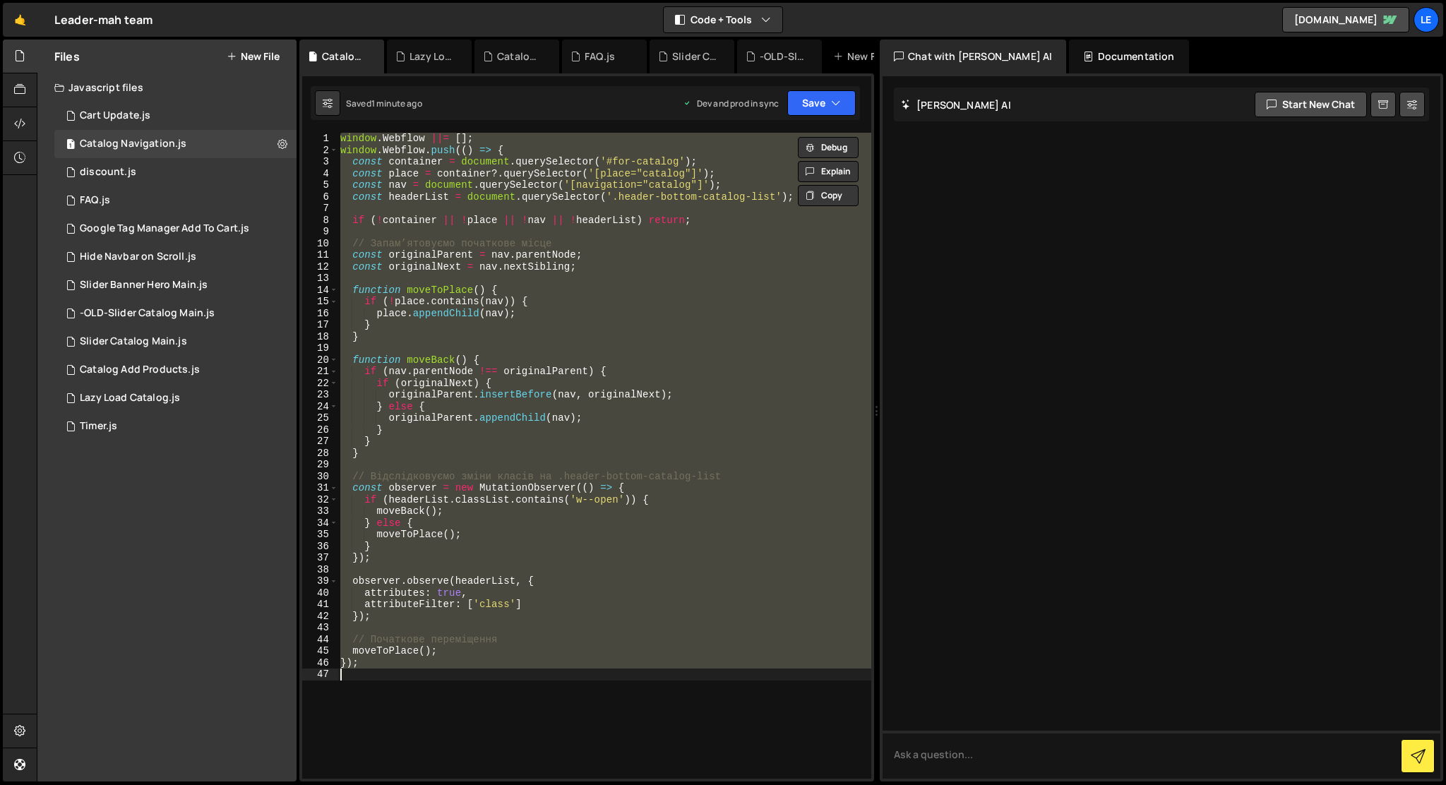
paste textarea
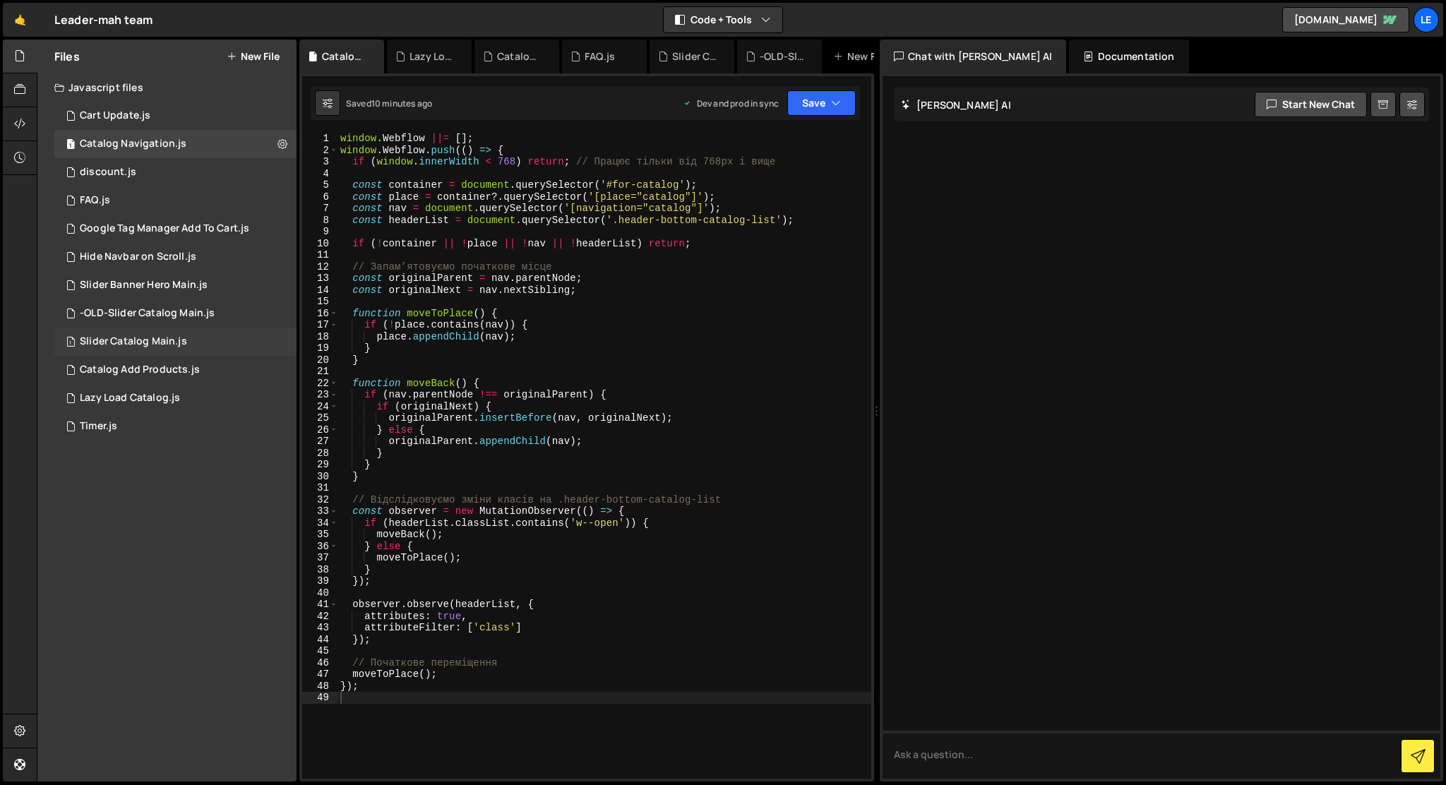
click at [211, 347] on div "1 Slider Catalog Main.js 0" at bounding box center [175, 342] width 242 height 28
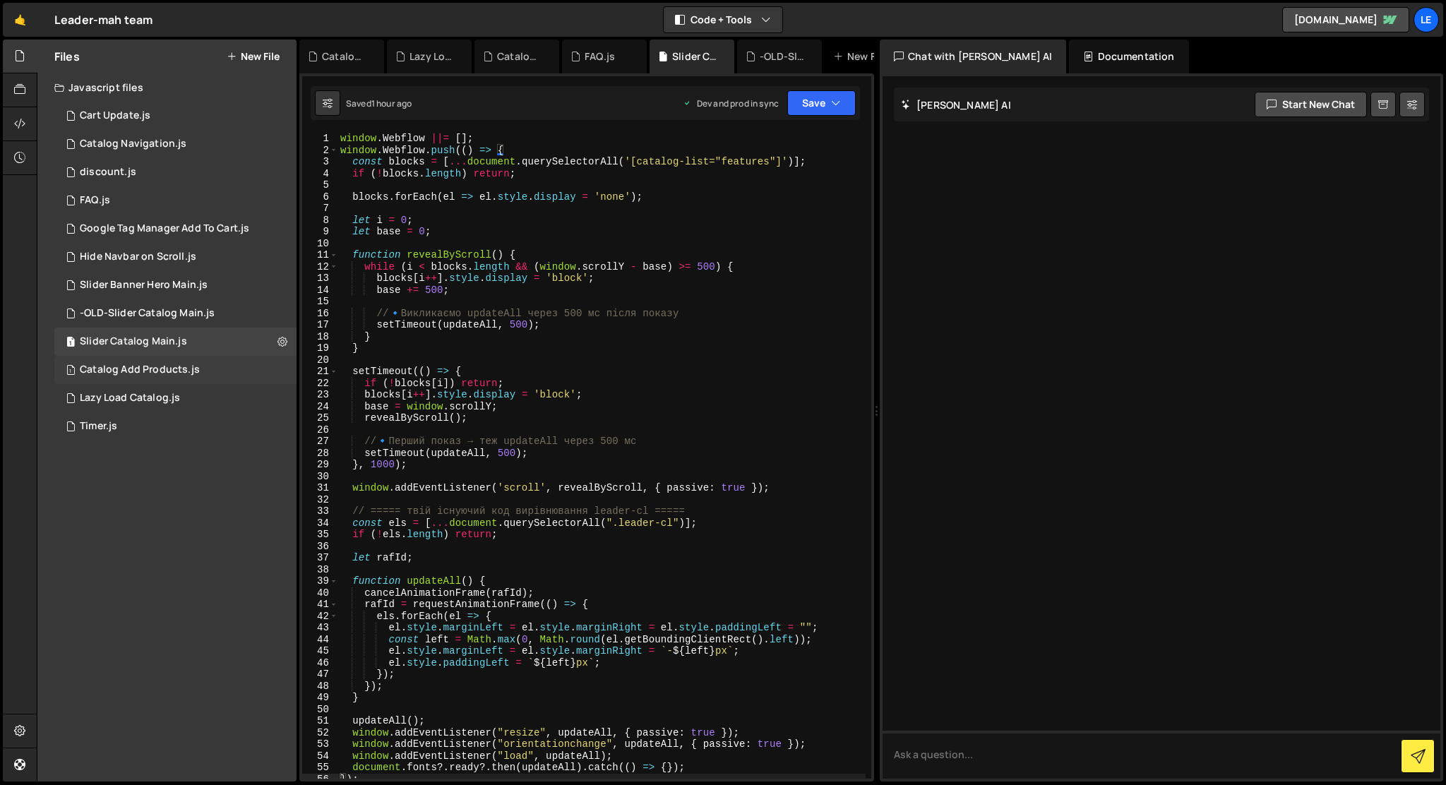
click at [203, 378] on div "1 Catalog Add Products.js 0" at bounding box center [175, 370] width 242 height 28
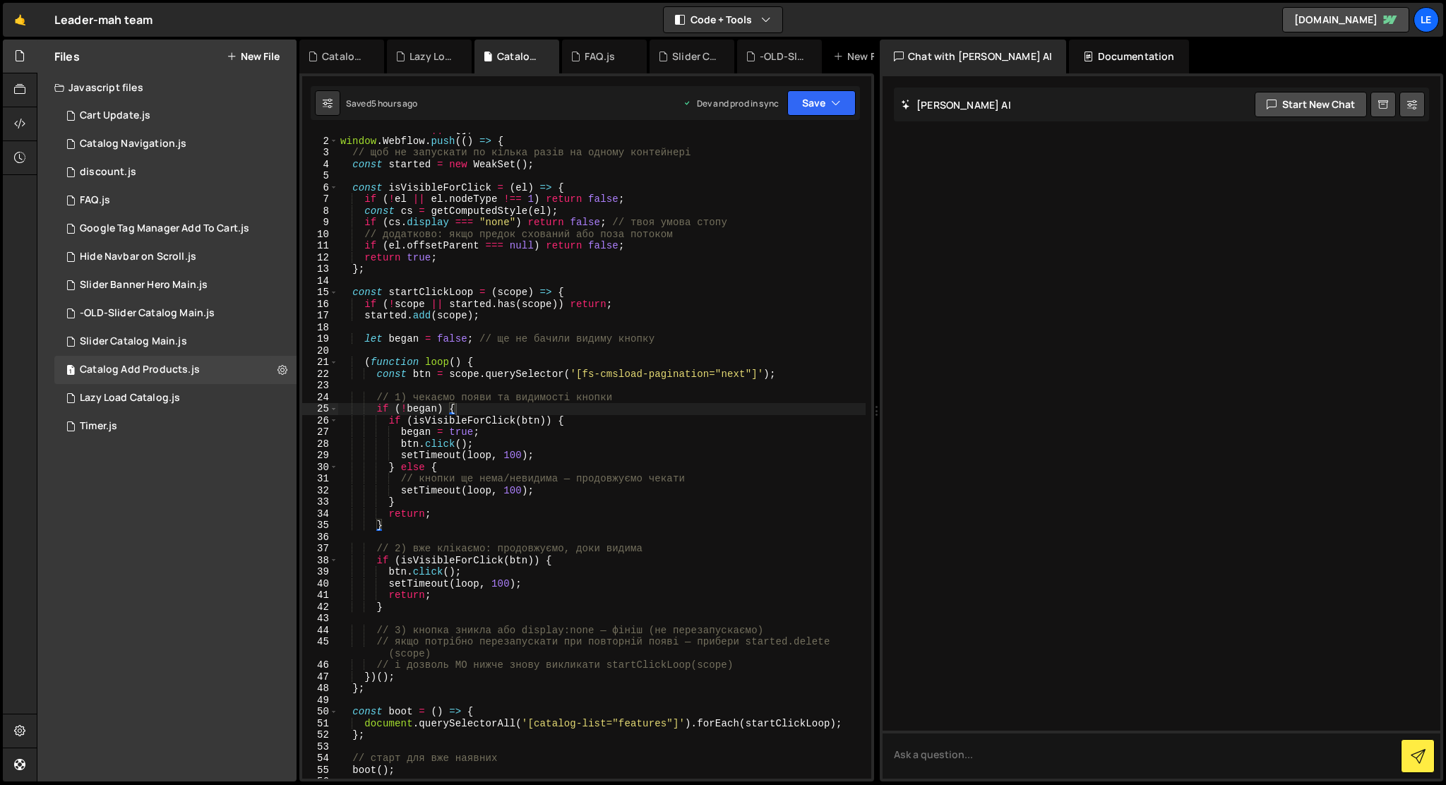
scroll to position [10, 0]
drag, startPoint x: 388, startPoint y: 289, endPoint x: 469, endPoint y: 292, distance: 81.2
click at [469, 292] on div "window . Webflow ||= [ ] ; window . Webflow . push (( ) => { // щоб не запускат…" at bounding box center [601, 457] width 528 height 669
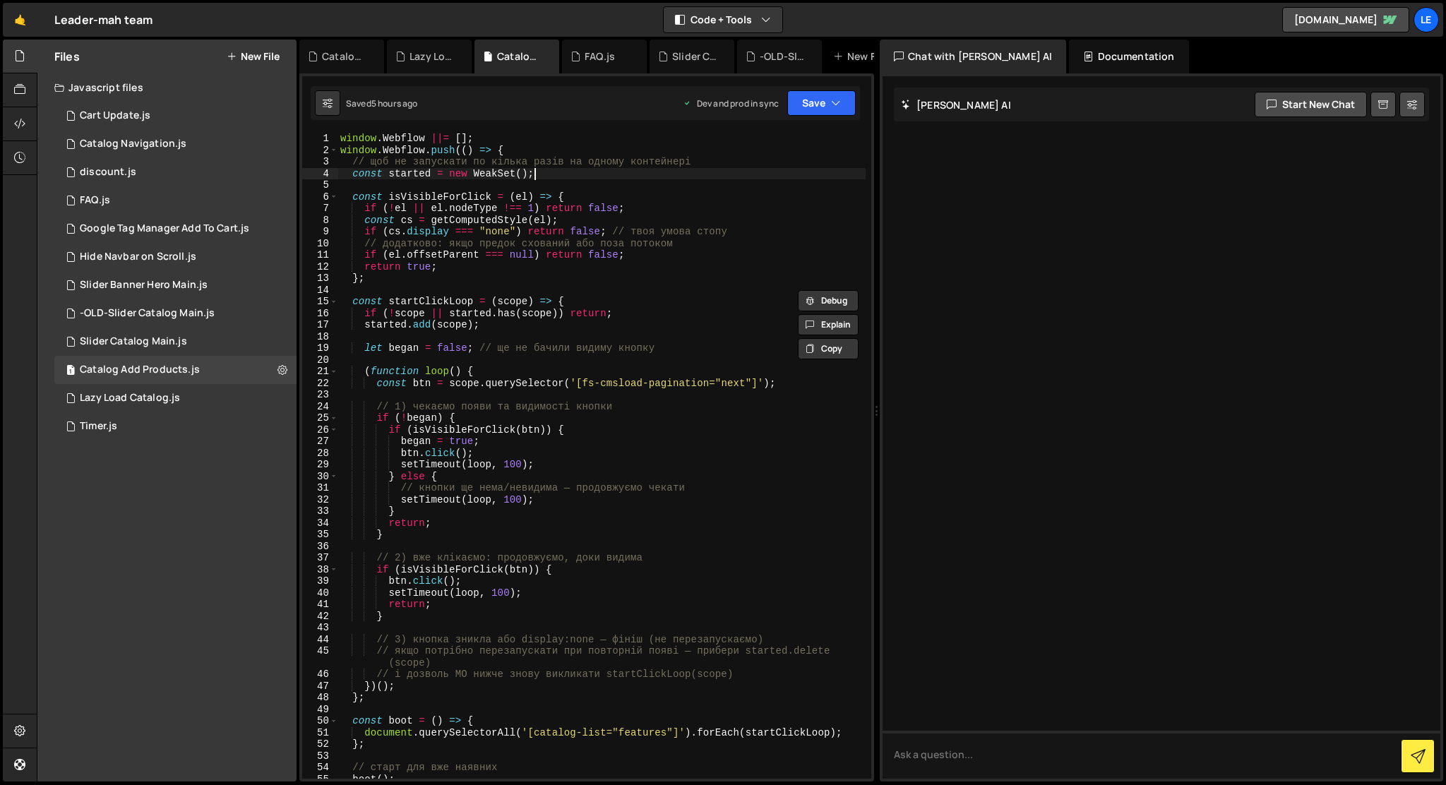
click at [589, 169] on div "window . Webflow ||= [ ] ; window . Webflow . push (( ) => { // щоб не запускат…" at bounding box center [601, 467] width 528 height 669
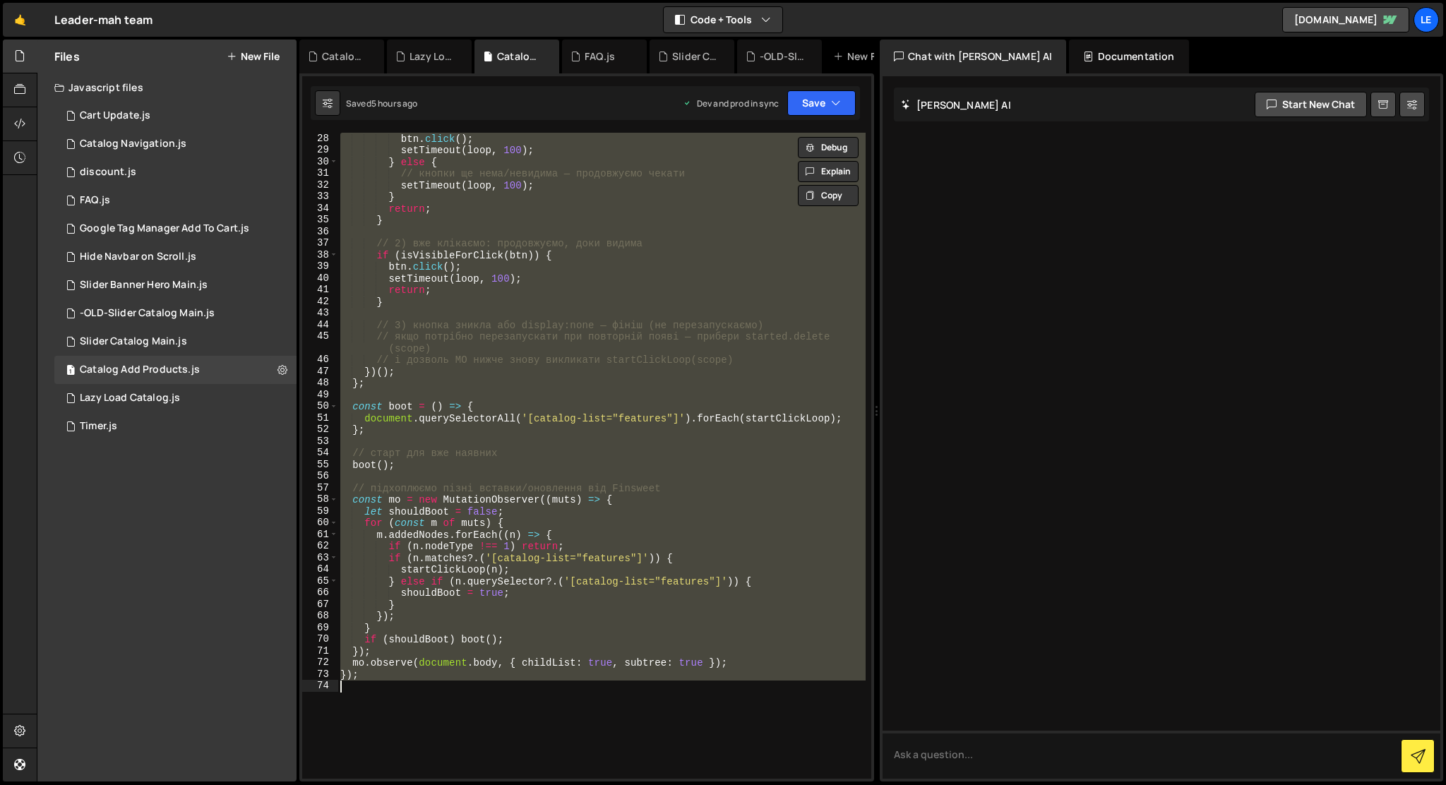
scroll to position [315, 0]
click at [634, 258] on div "btn . click ( ) ; setTimeout ( loop , 100 ) ; } else { // кнопки ще нема/невиди…" at bounding box center [601, 456] width 528 height 646
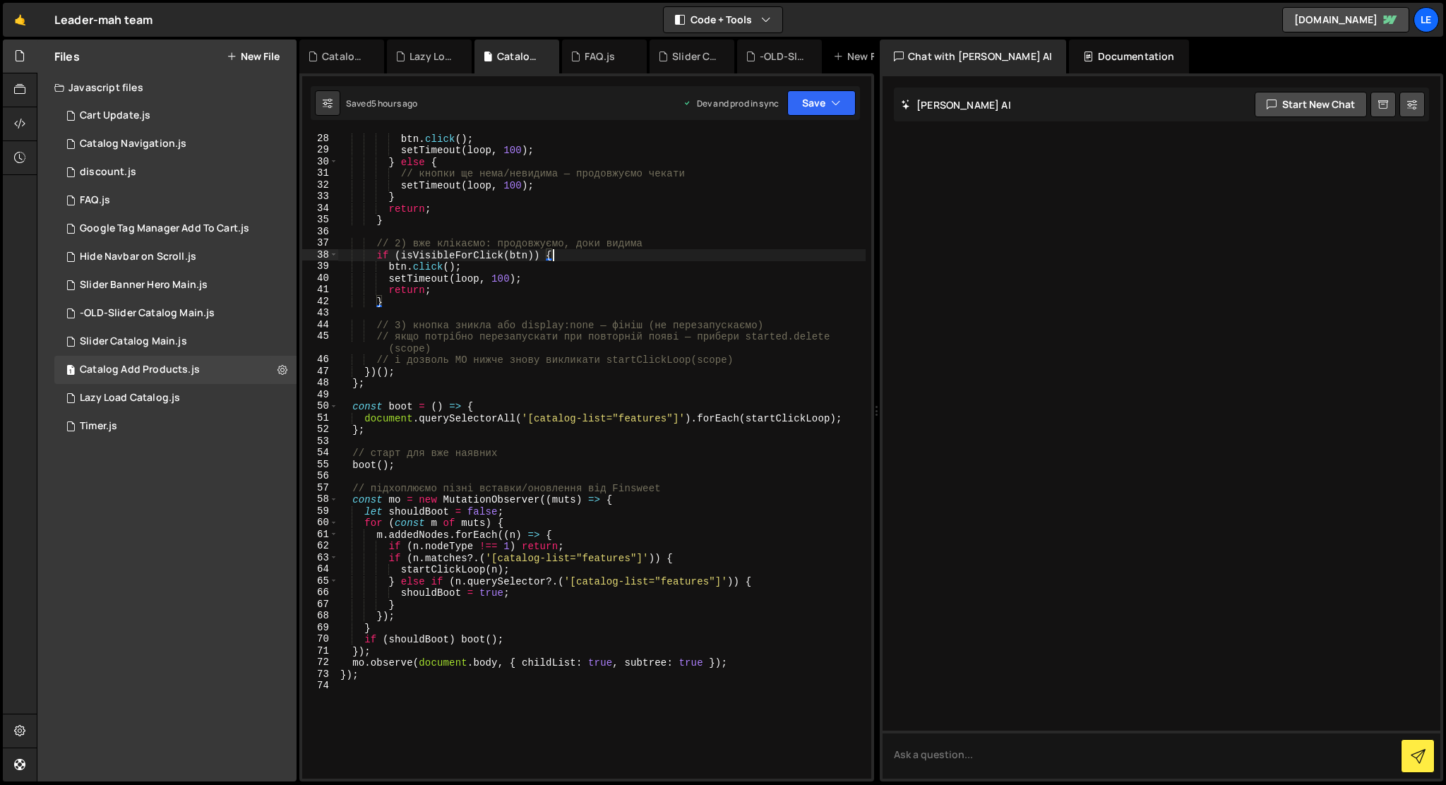
type textarea "});"
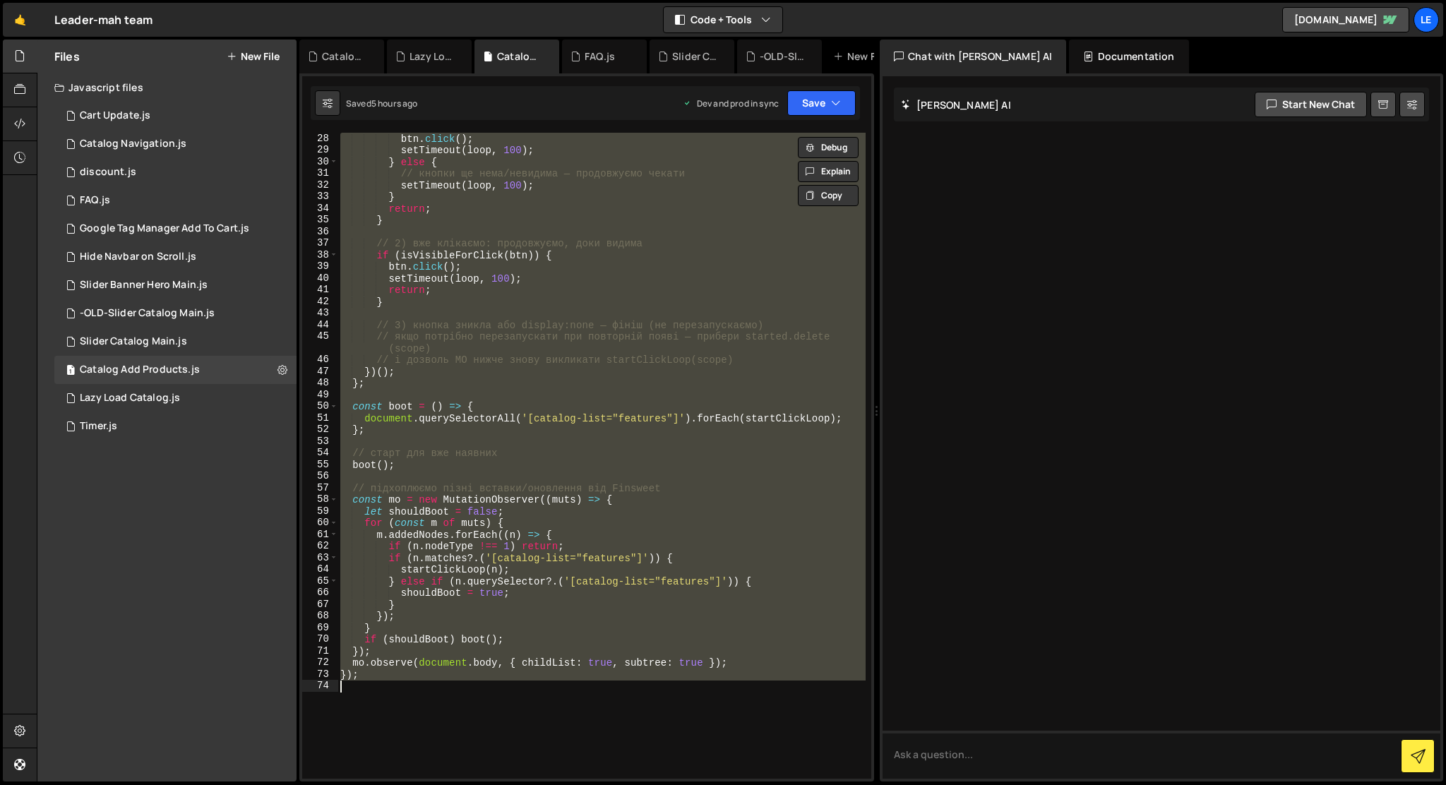
paste textarea
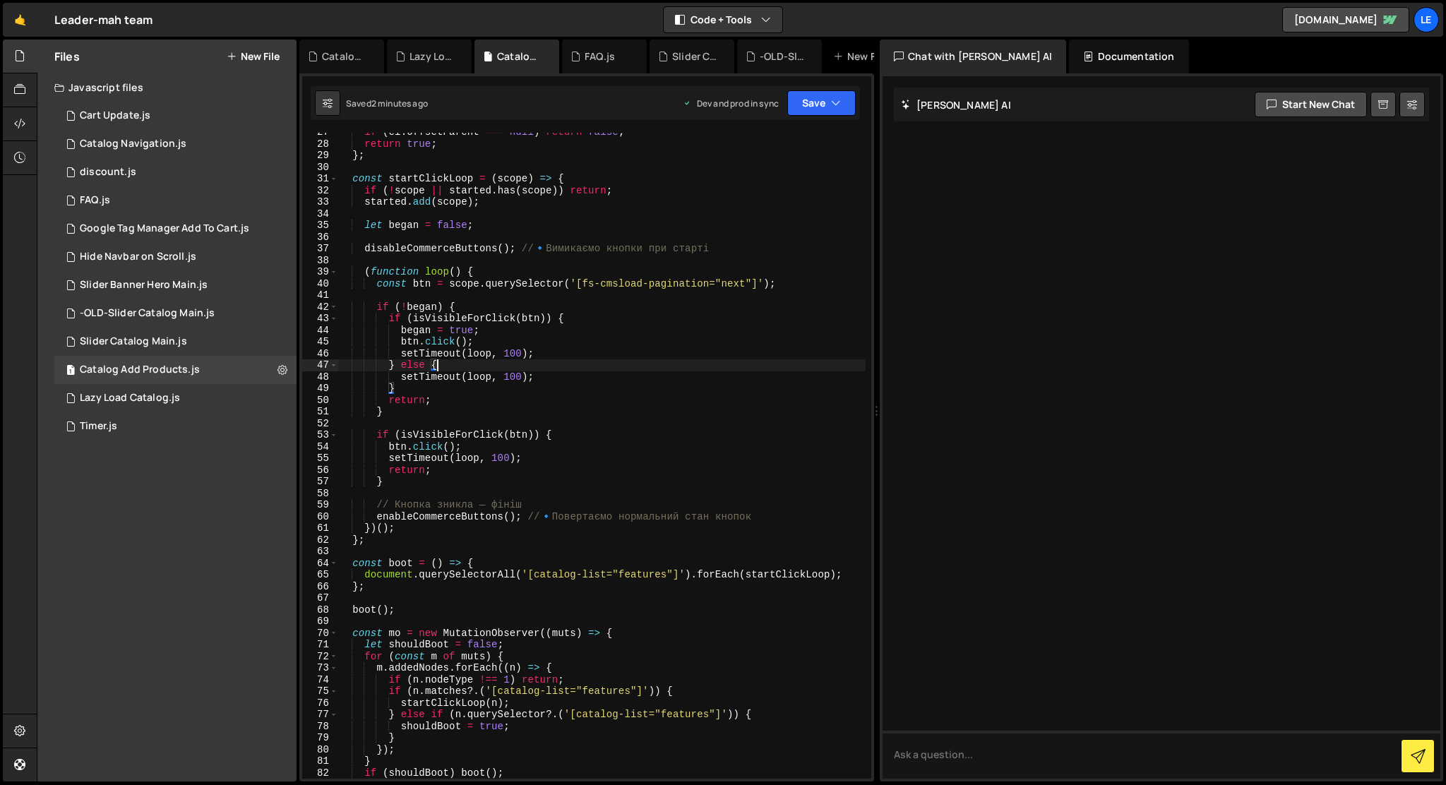
click at [602, 366] on div "if ( el . offsetParent === null ) return false ; return true ; } ; const startC…" at bounding box center [601, 460] width 528 height 669
type textarea "});"
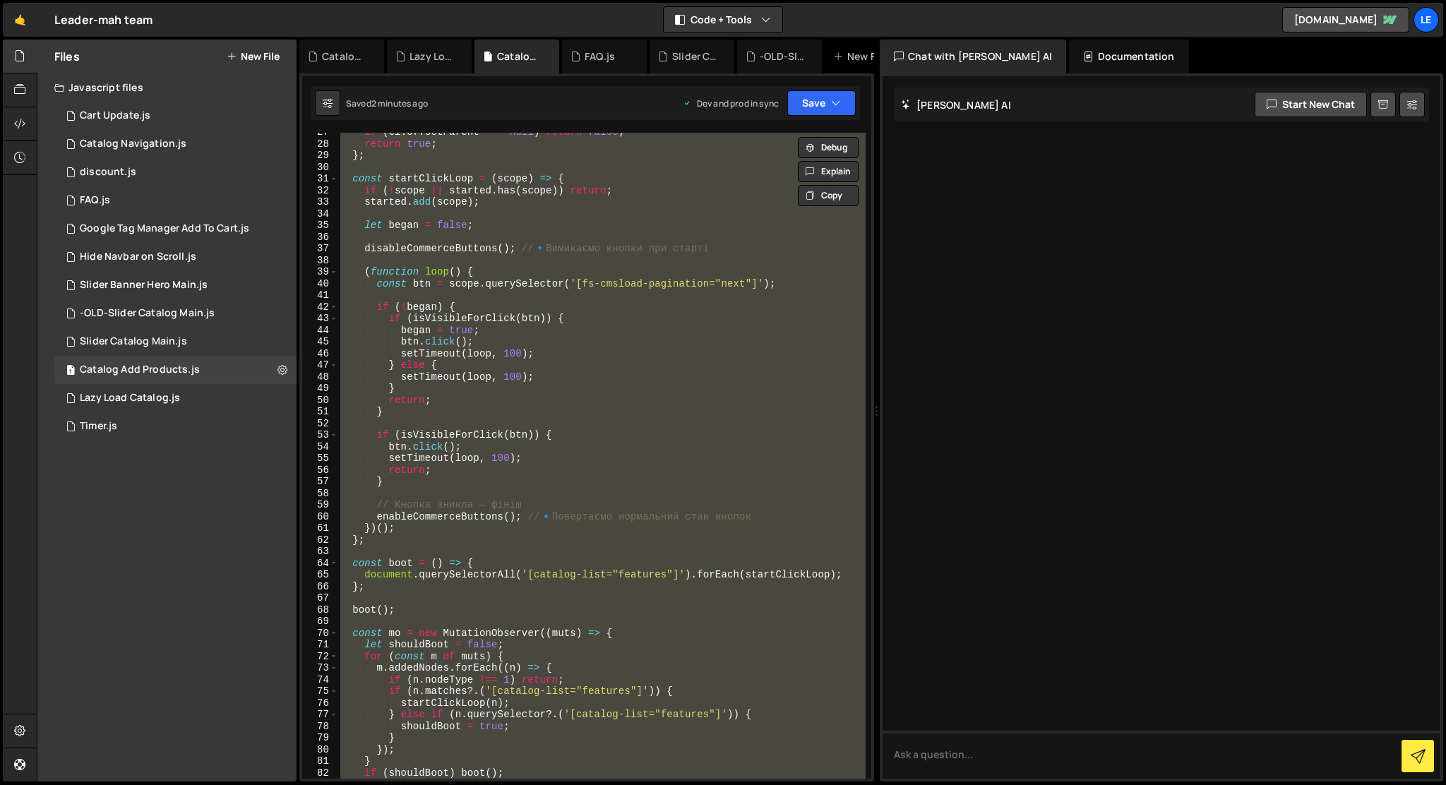
paste textarea
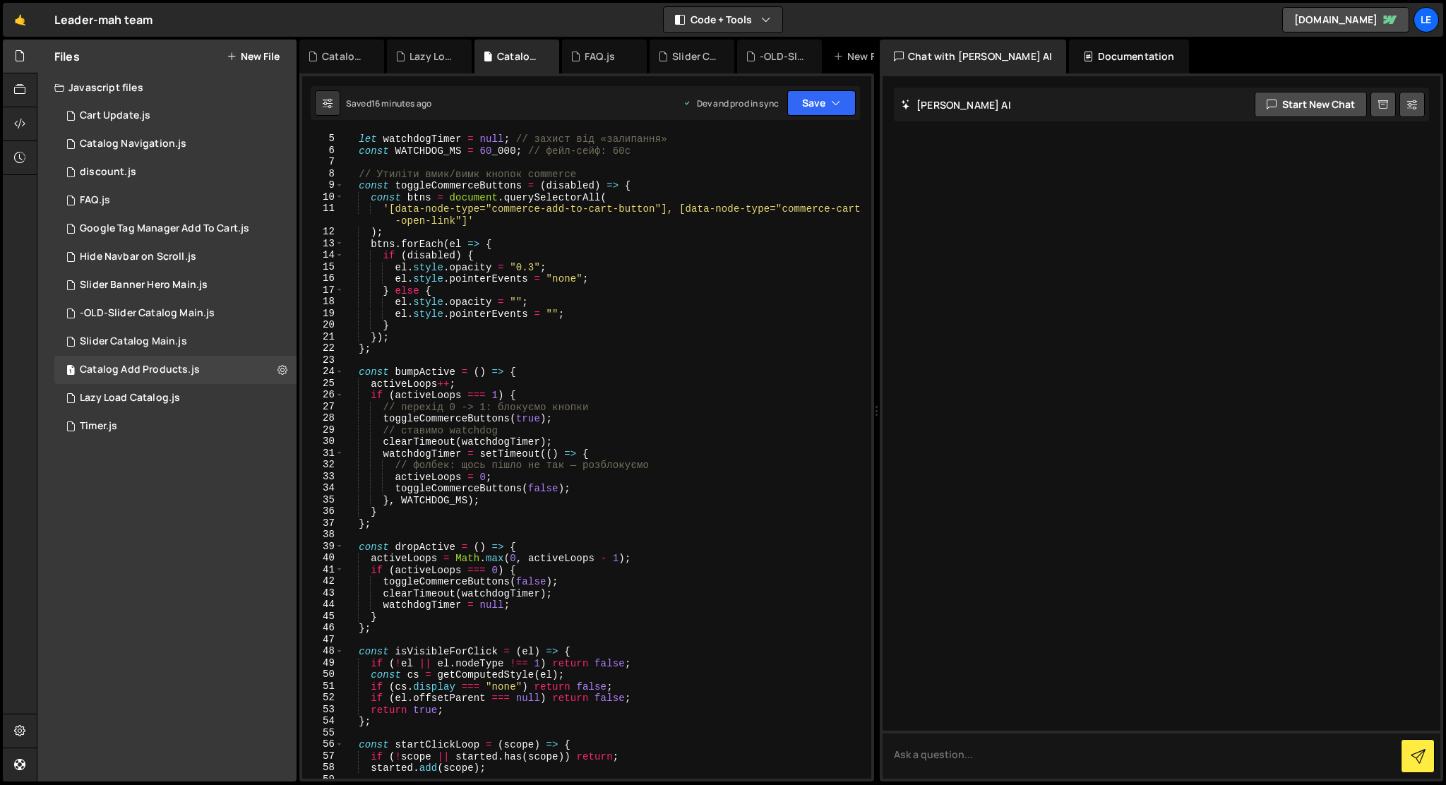
scroll to position [0, 0]
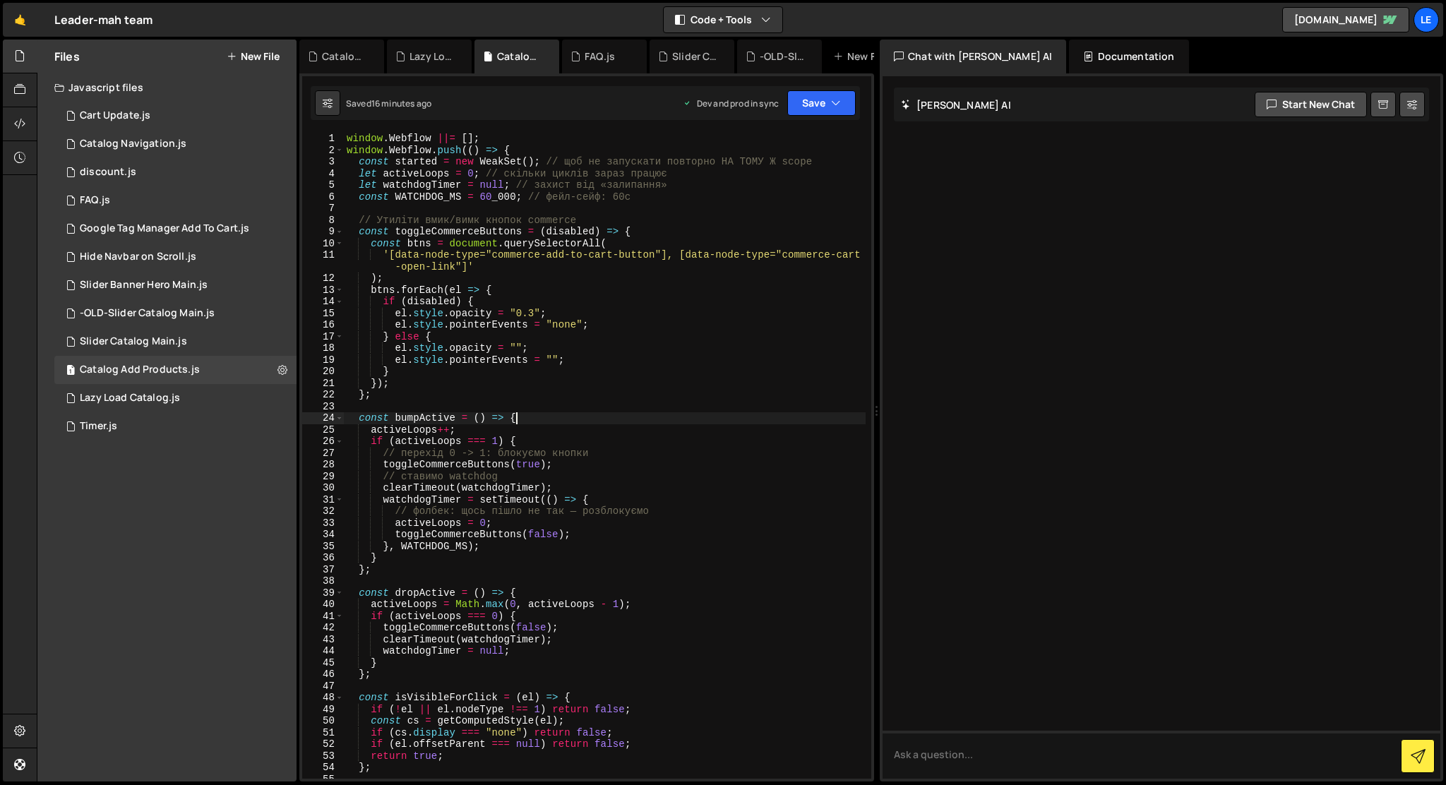
click at [726, 421] on div "window . Webflow ||= [ ] ; window . Webflow . push (( ) => { const started = ne…" at bounding box center [605, 467] width 522 height 669
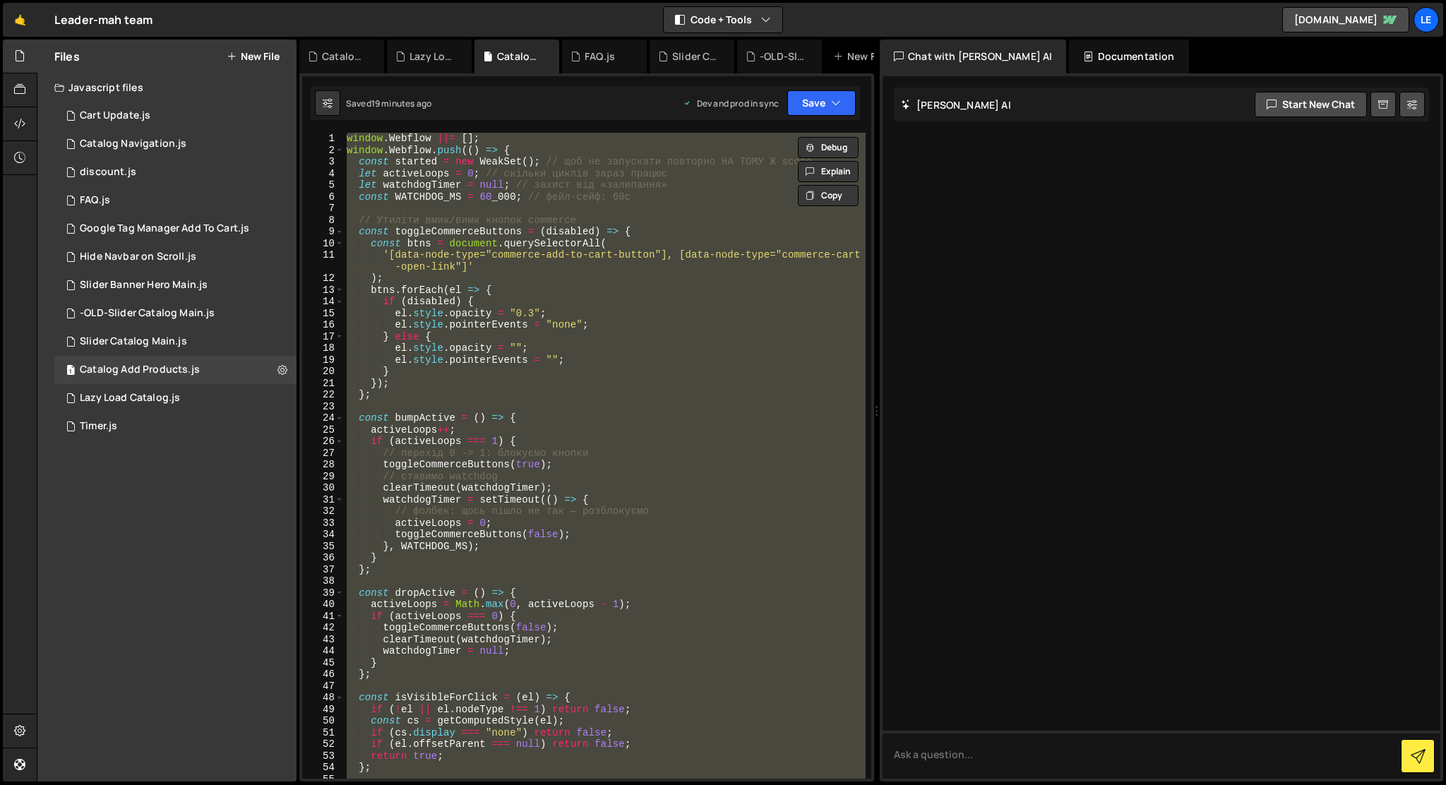
click at [614, 396] on div "window . Webflow ||= [ ] ; window . Webflow . push (( ) => { const started = ne…" at bounding box center [605, 456] width 522 height 646
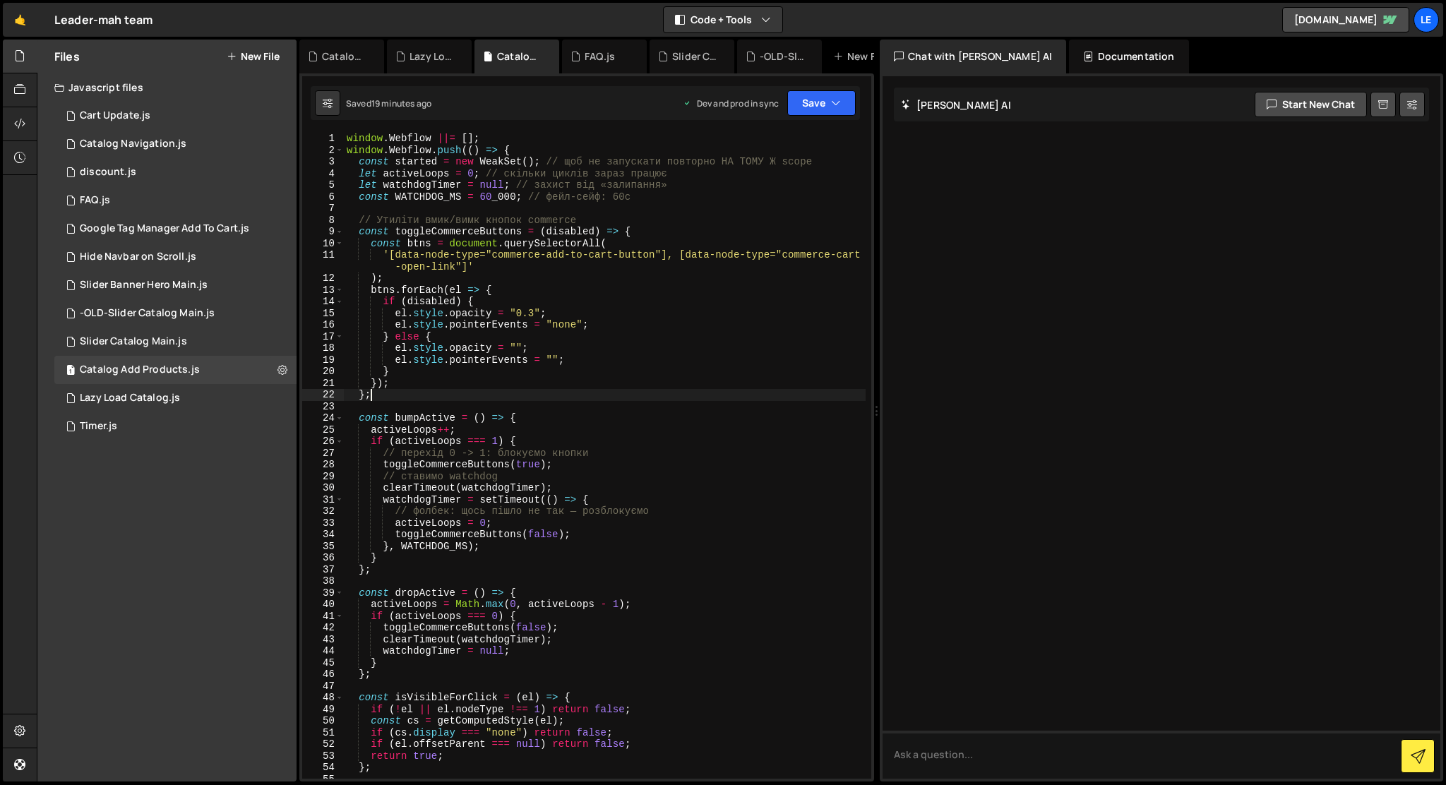
type textarea "});"
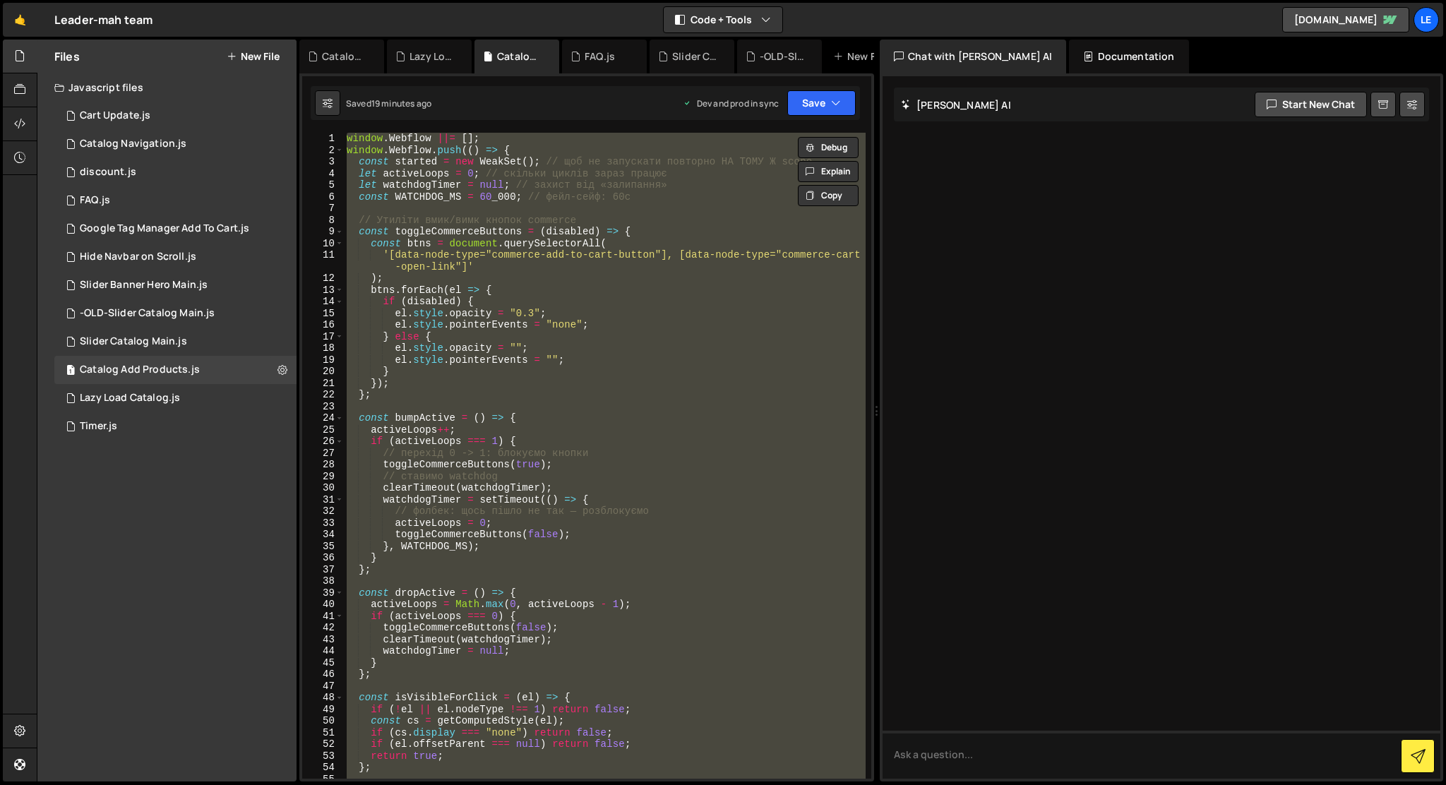
paste textarea
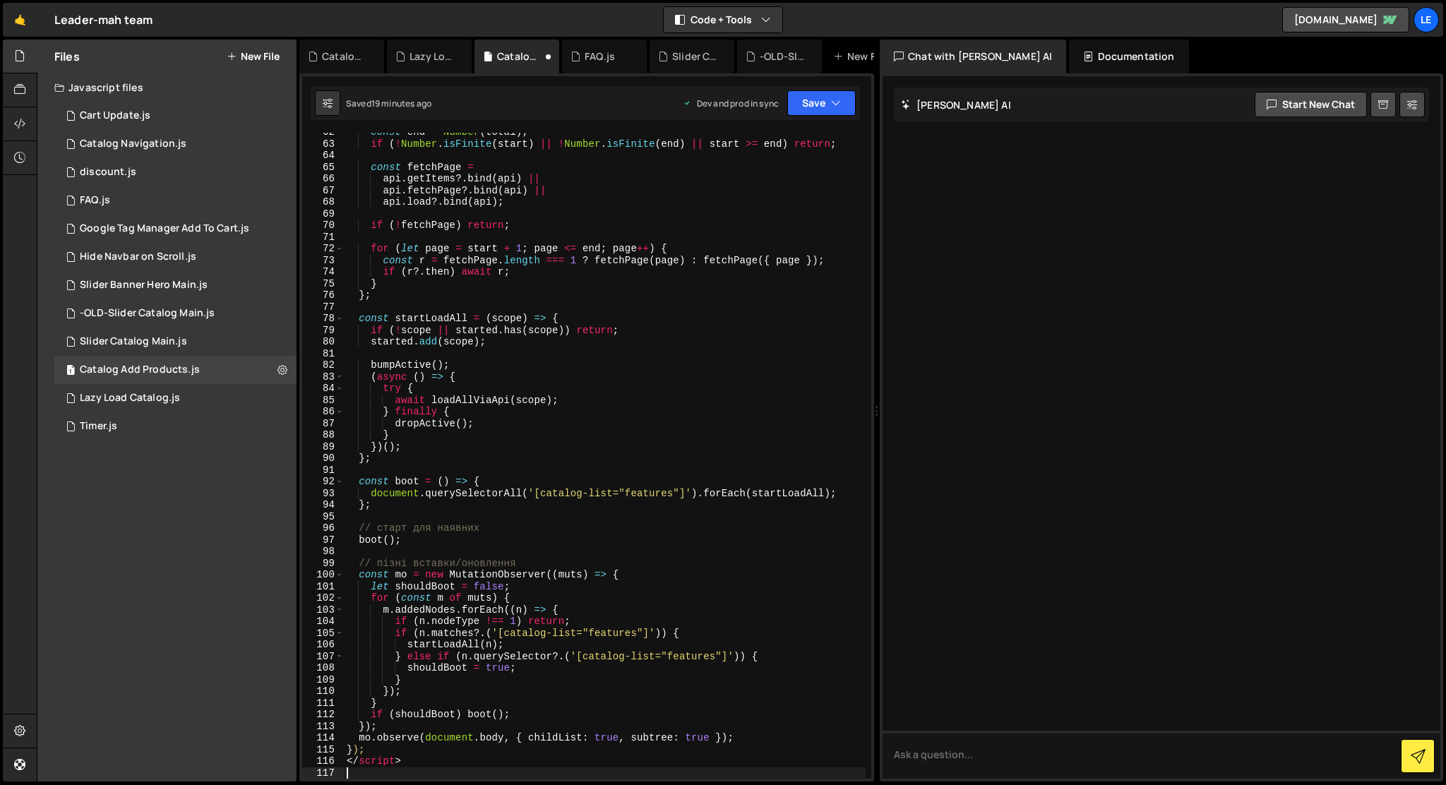
type textarea "</script>"
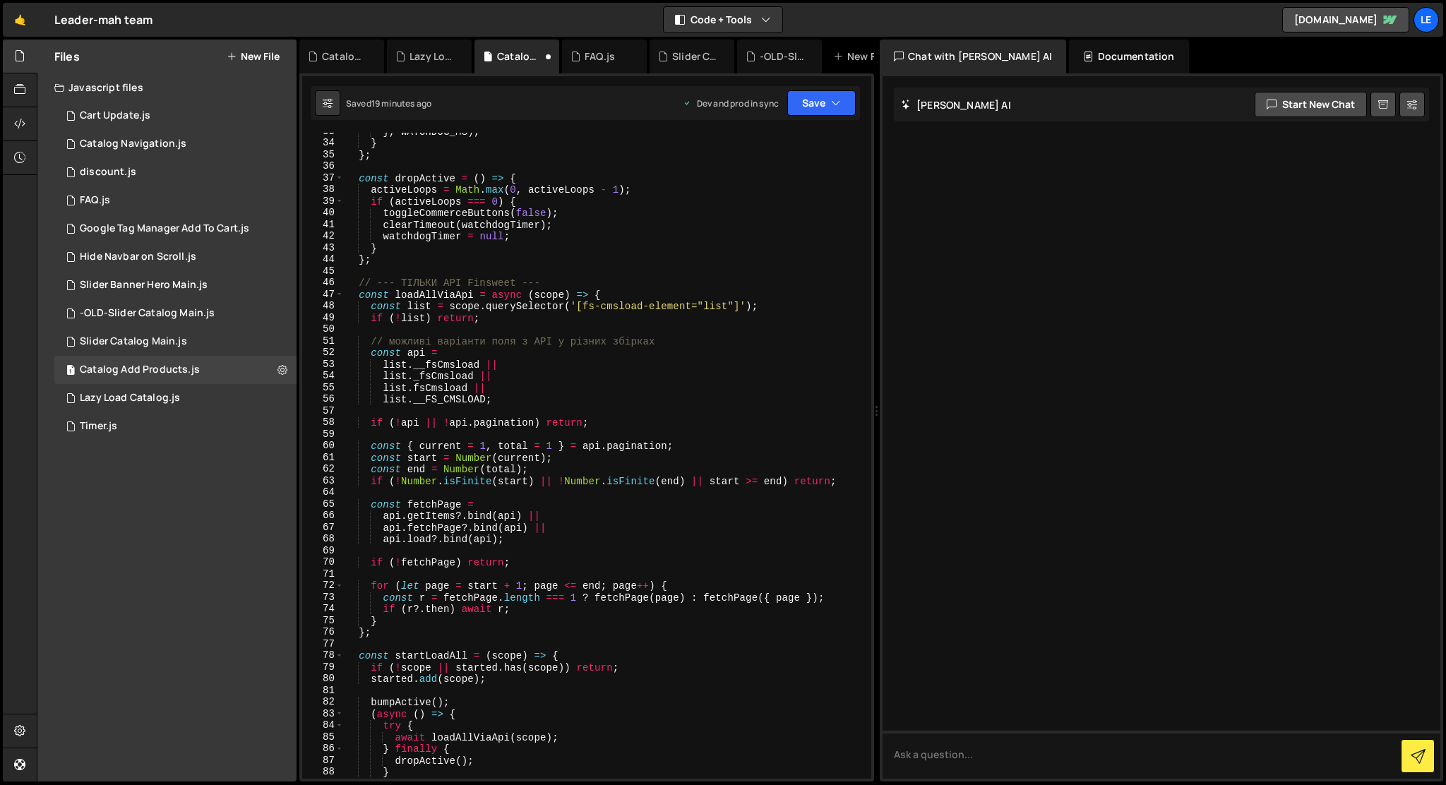
scroll to position [0, 0]
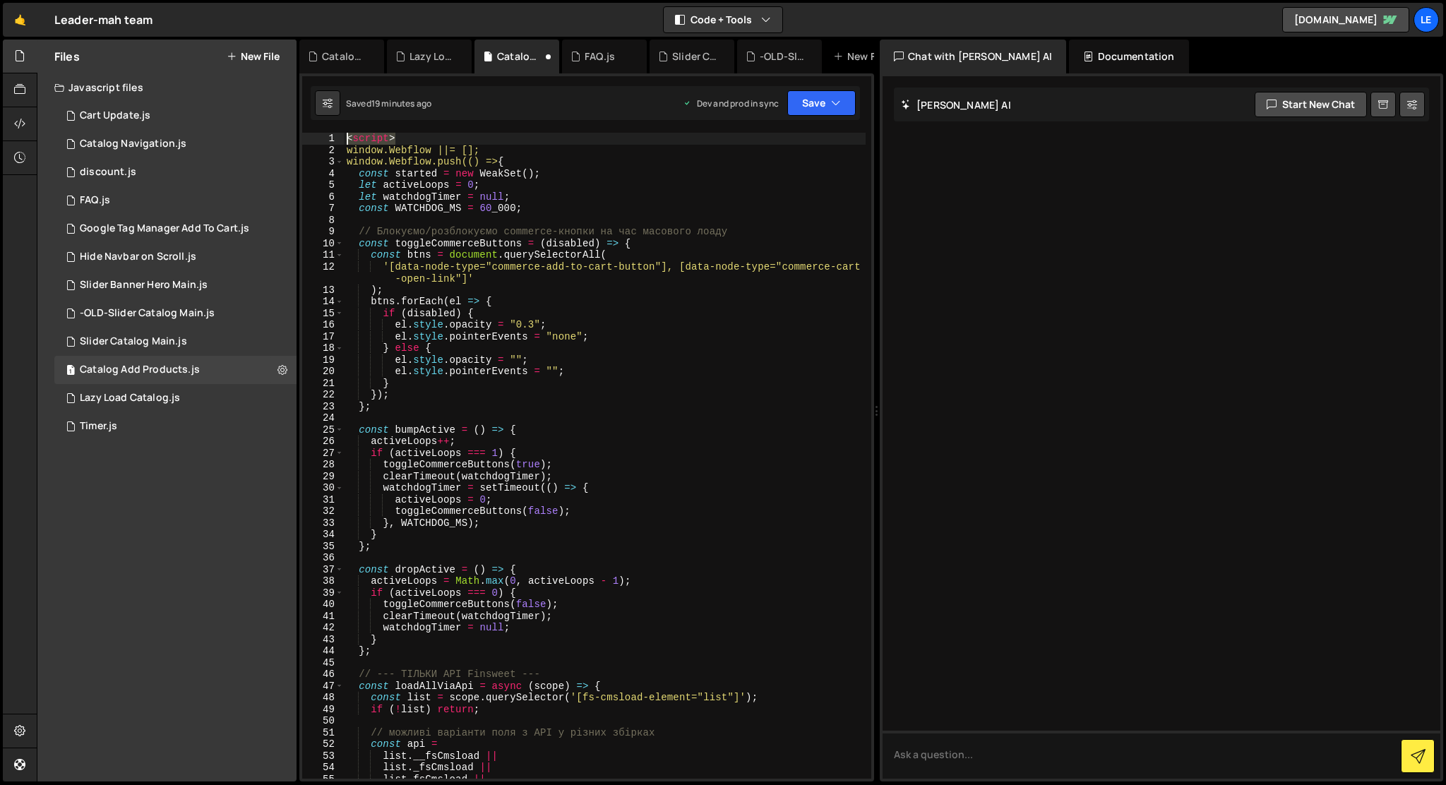
drag, startPoint x: 447, startPoint y: 133, endPoint x: 303, endPoint y: 116, distance: 145.0
click at [303, 116] on div "1 Type cmd + s to save your Javascript file. הההההההההההההההההההההההההההההההההה…" at bounding box center [586, 427] width 575 height 708
type textarea "<script>"
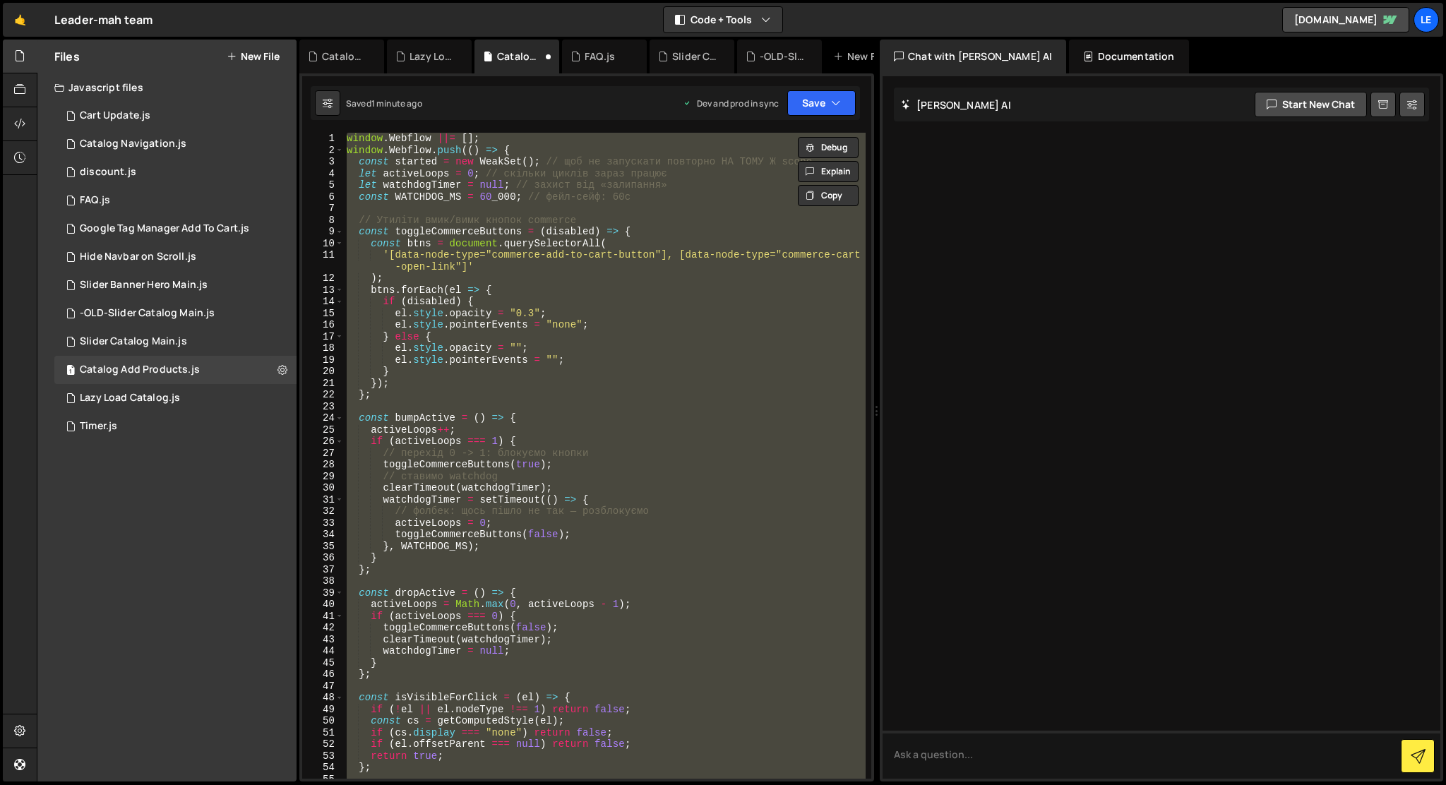
click at [618, 340] on div "window . Webflow ||= [ ] ; window . Webflow . push (( ) => { const started = ne…" at bounding box center [605, 456] width 522 height 646
type textarea "} else {"
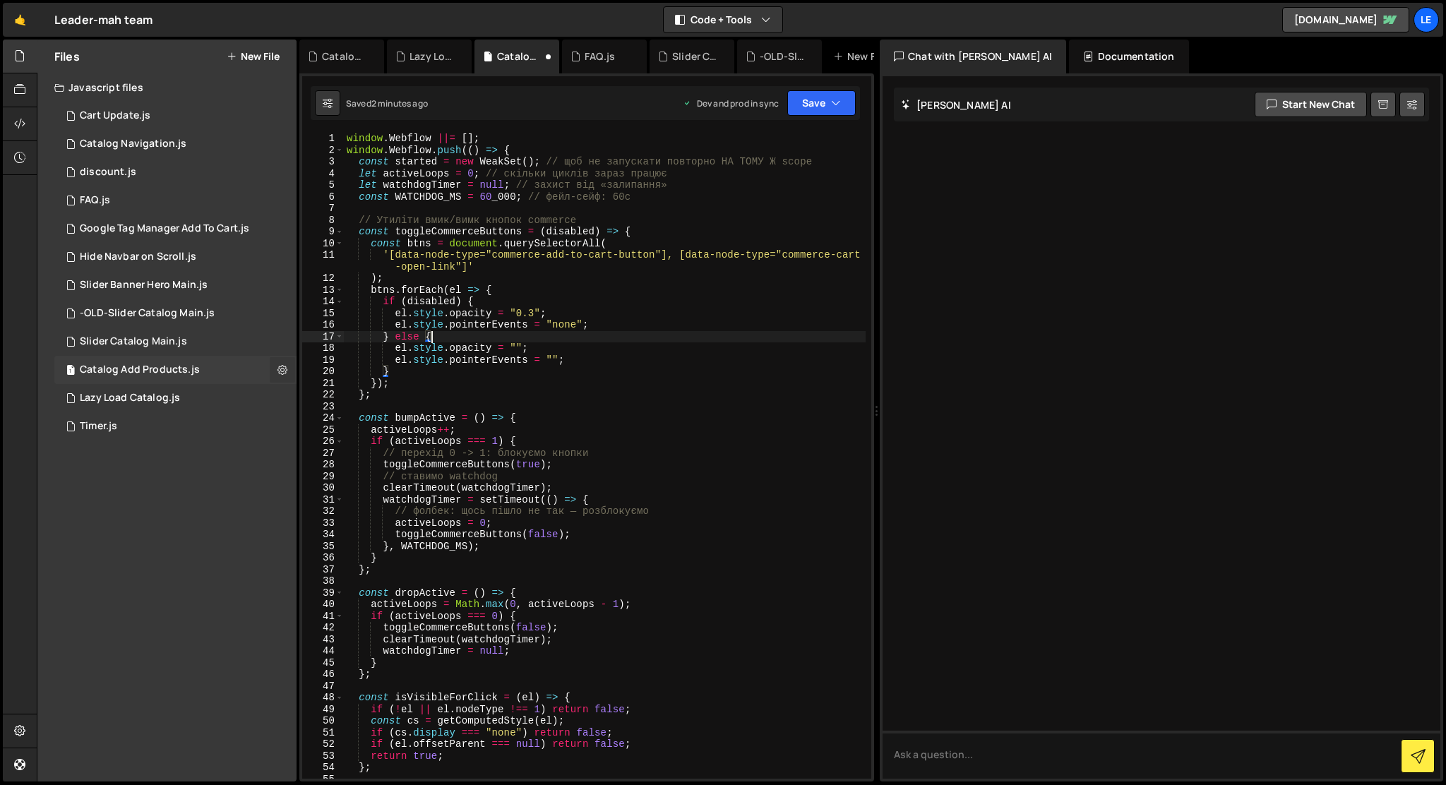
click at [287, 370] on icon at bounding box center [282, 369] width 10 height 13
click at [326, 400] on button "Edit File Settings" at bounding box center [368, 399] width 138 height 28
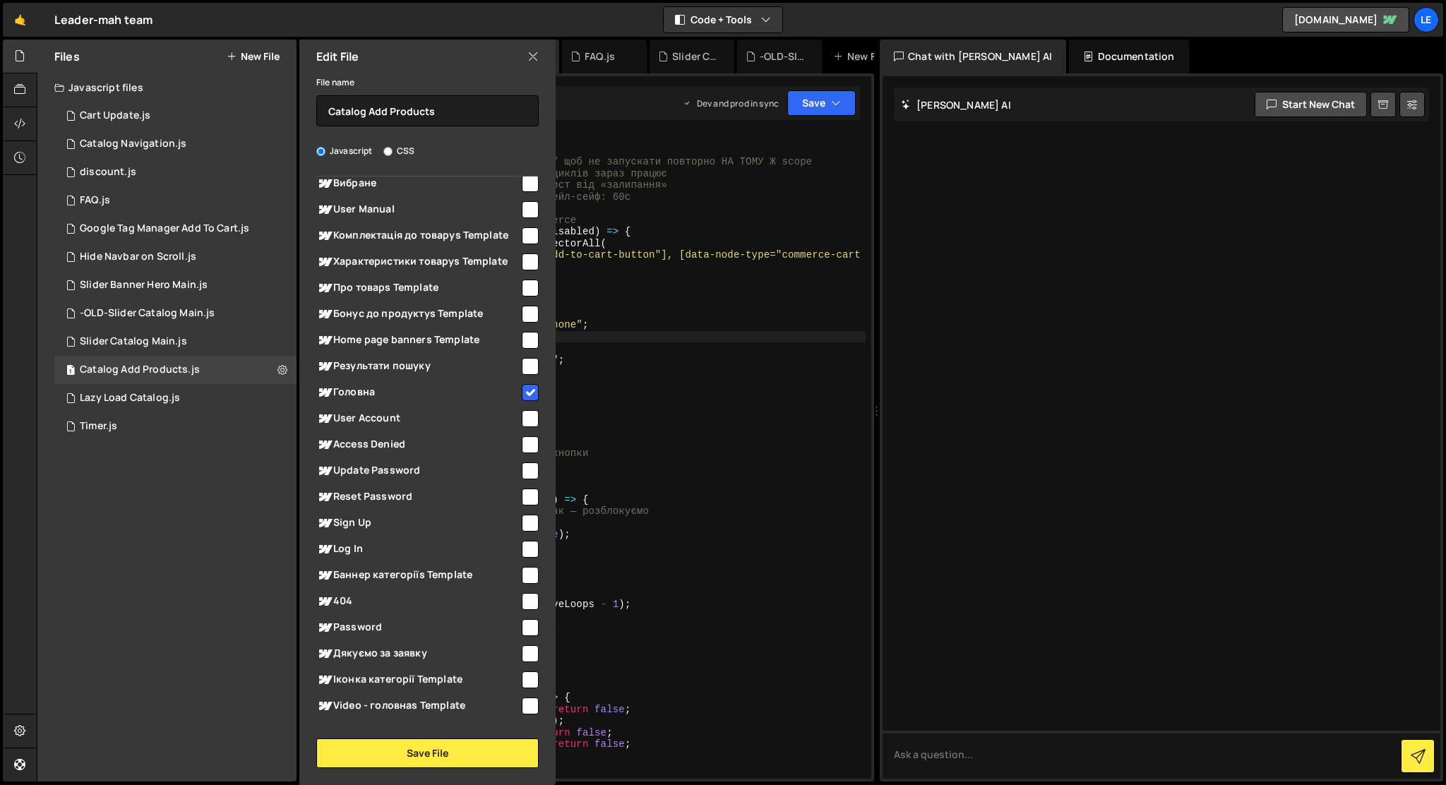
scroll to position [603, 0]
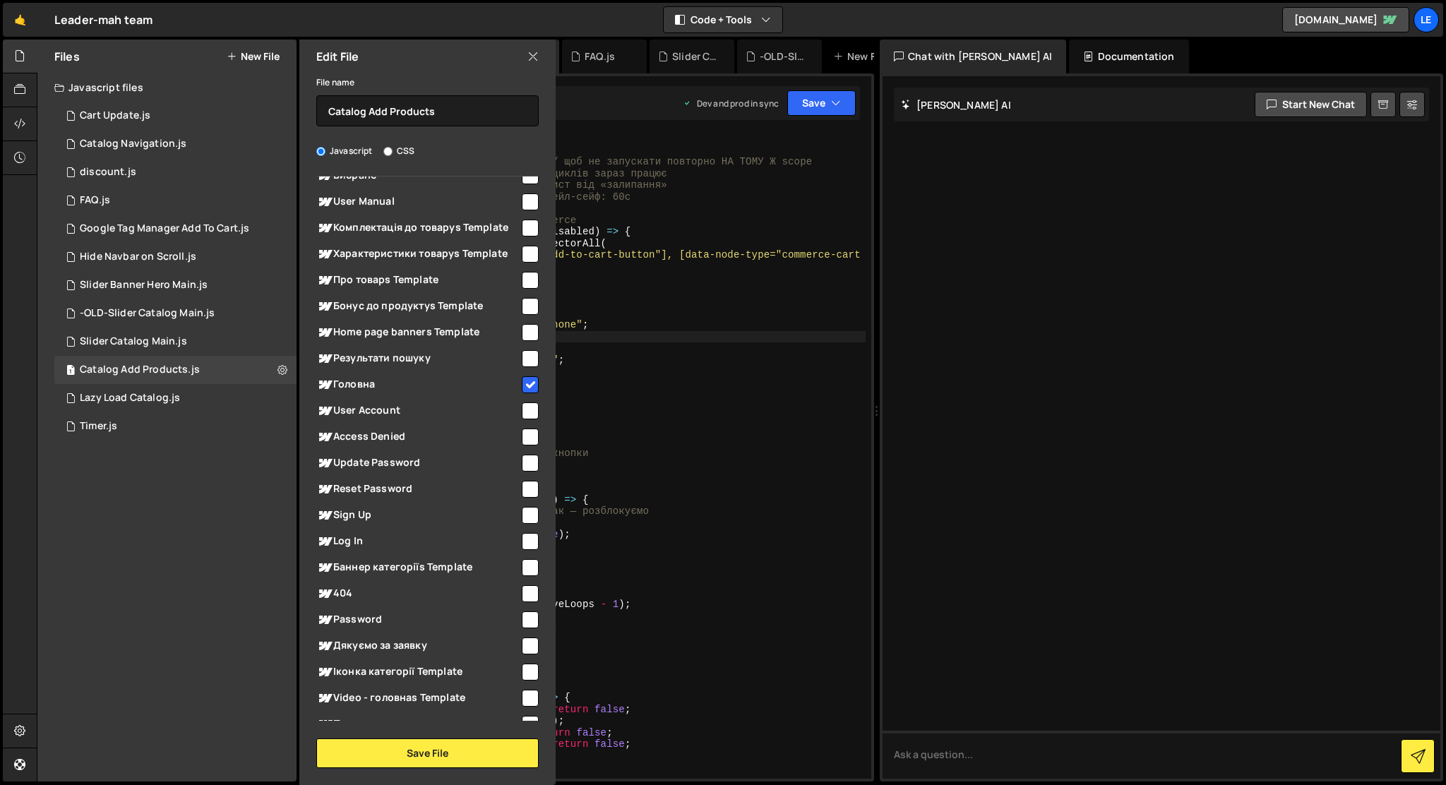
click at [525, 382] on input "checkbox" at bounding box center [530, 384] width 17 height 17
checkbox input "false"
click at [445, 745] on button "Save File" at bounding box center [427, 753] width 222 height 30
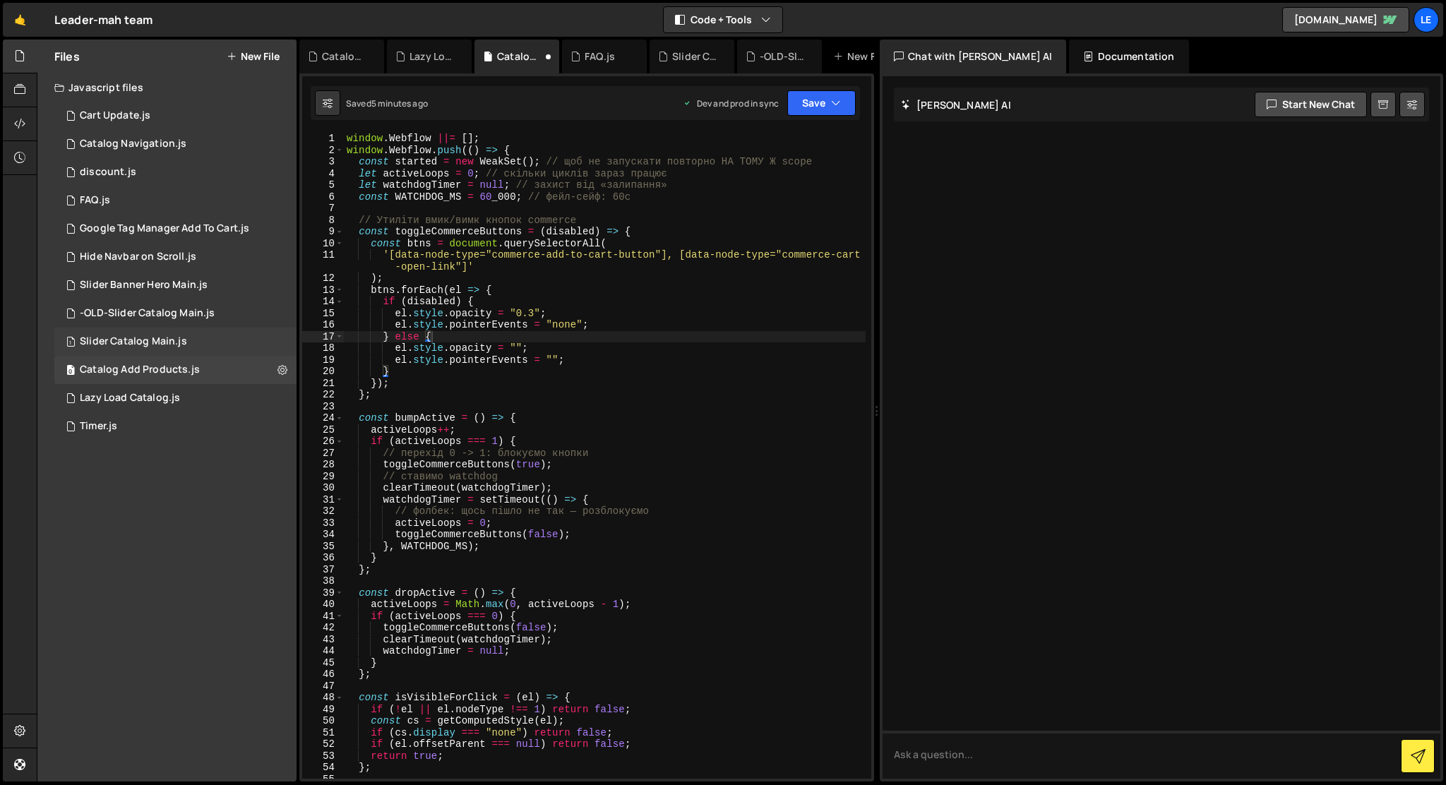
click at [203, 340] on div "1 Slider Catalog Main.js 0" at bounding box center [175, 342] width 242 height 28
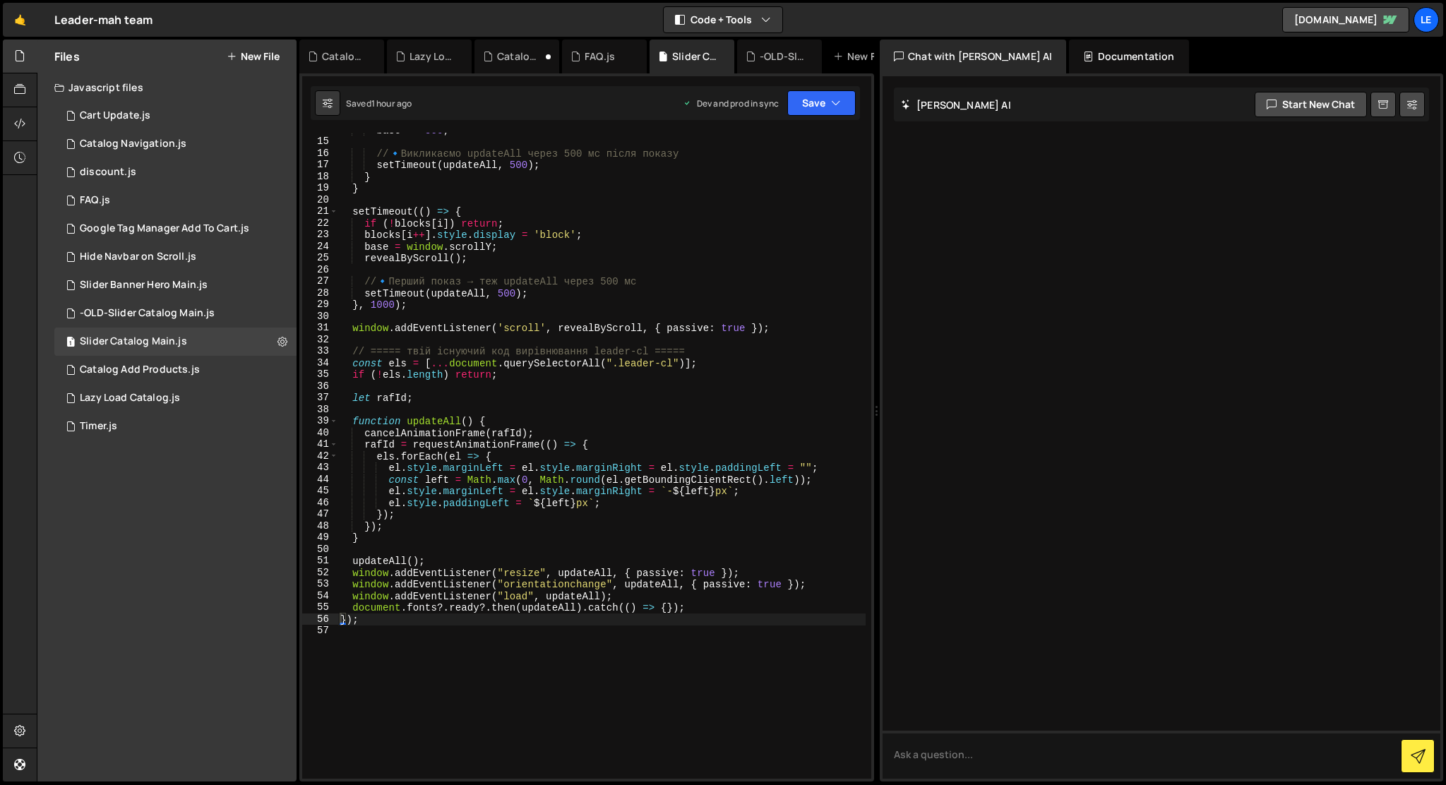
scroll to position [0, 0]
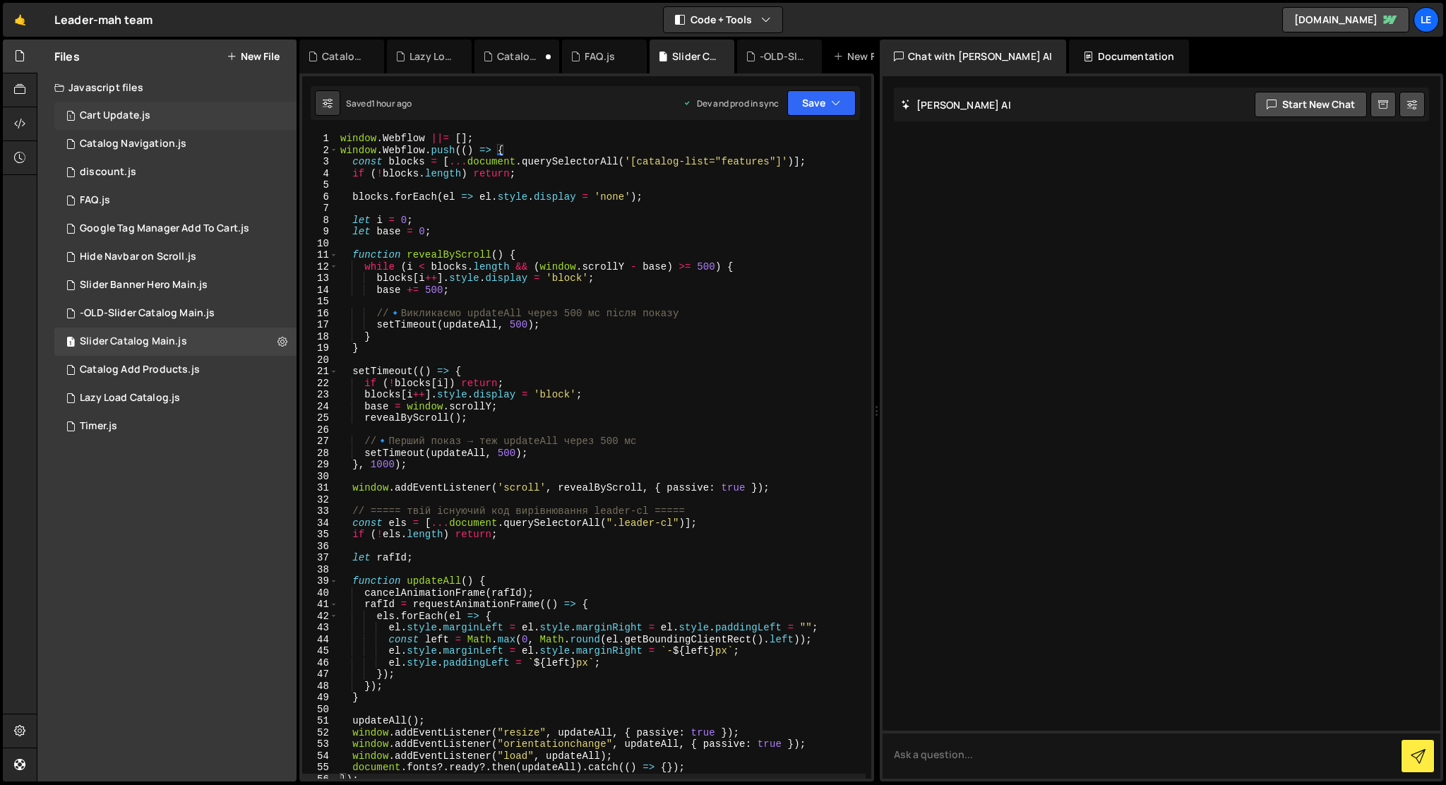
click at [253, 118] on div "1 Cart Update.js 0" at bounding box center [175, 116] width 242 height 28
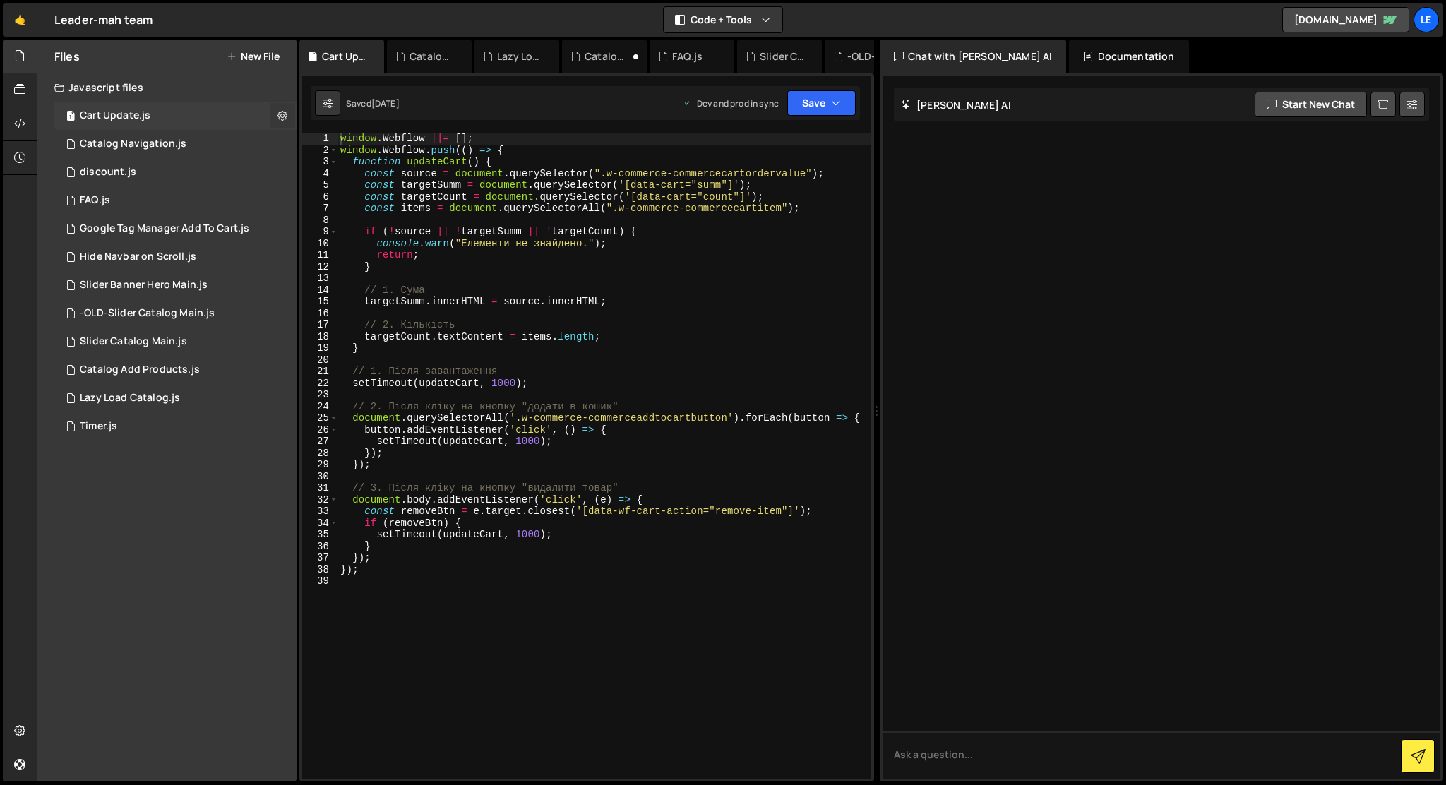
click at [277, 116] on button at bounding box center [282, 115] width 25 height 25
click at [314, 148] on button "Edit File Settings" at bounding box center [368, 145] width 138 height 28
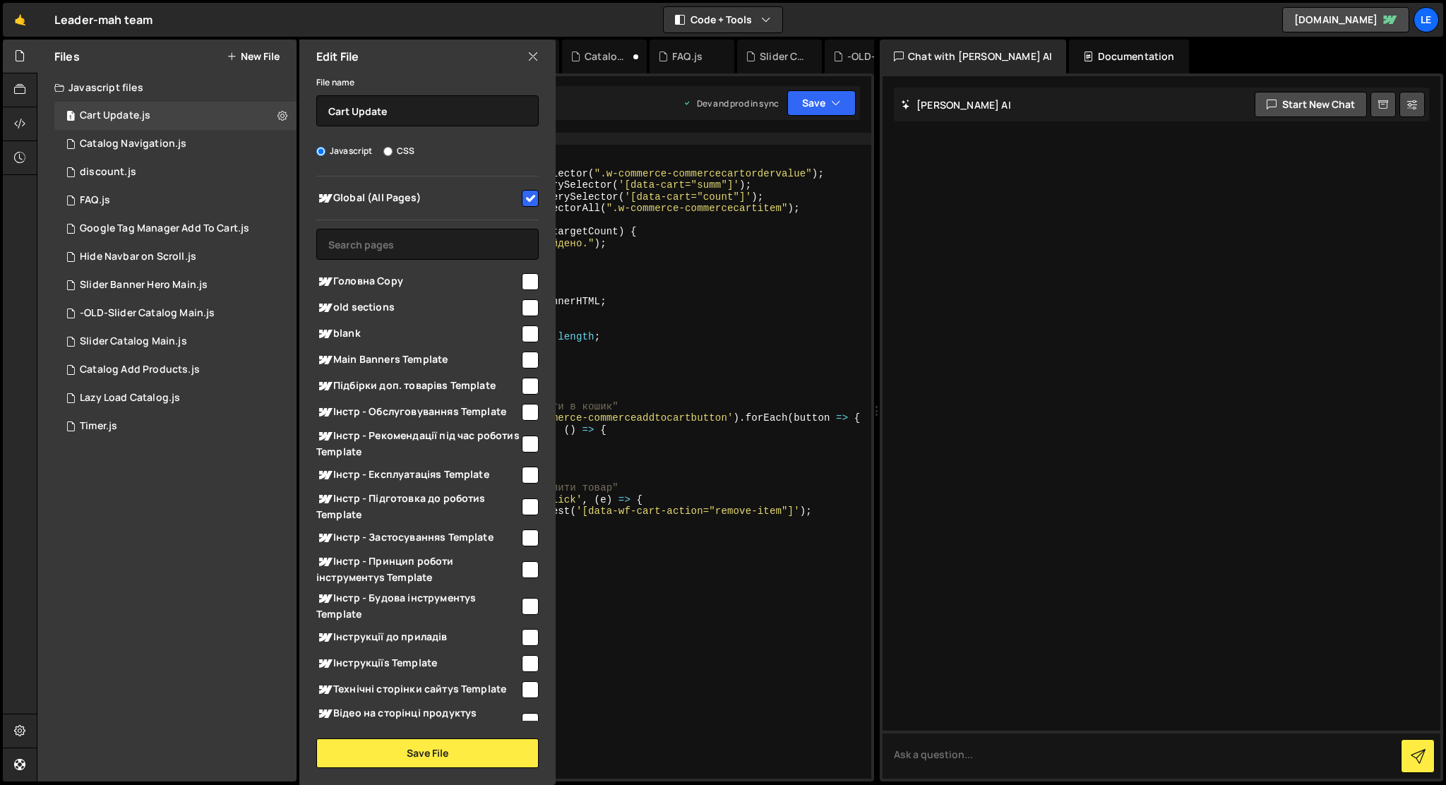
click at [526, 200] on input "checkbox" at bounding box center [530, 198] width 17 height 17
click at [442, 746] on button "Save File" at bounding box center [427, 753] width 222 height 30
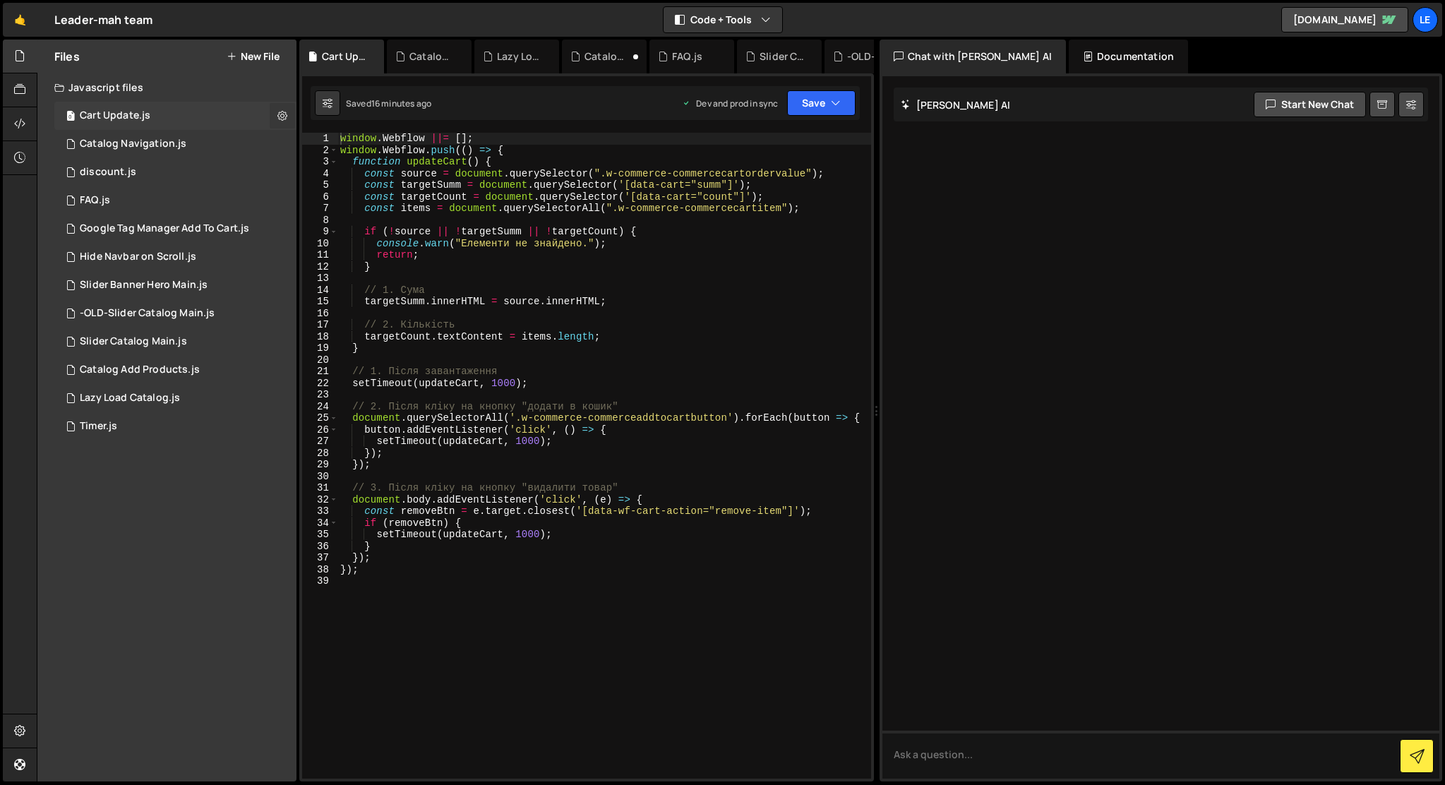
click at [279, 114] on icon at bounding box center [282, 115] width 10 height 13
click at [335, 146] on button "Edit File Settings" at bounding box center [368, 145] width 138 height 28
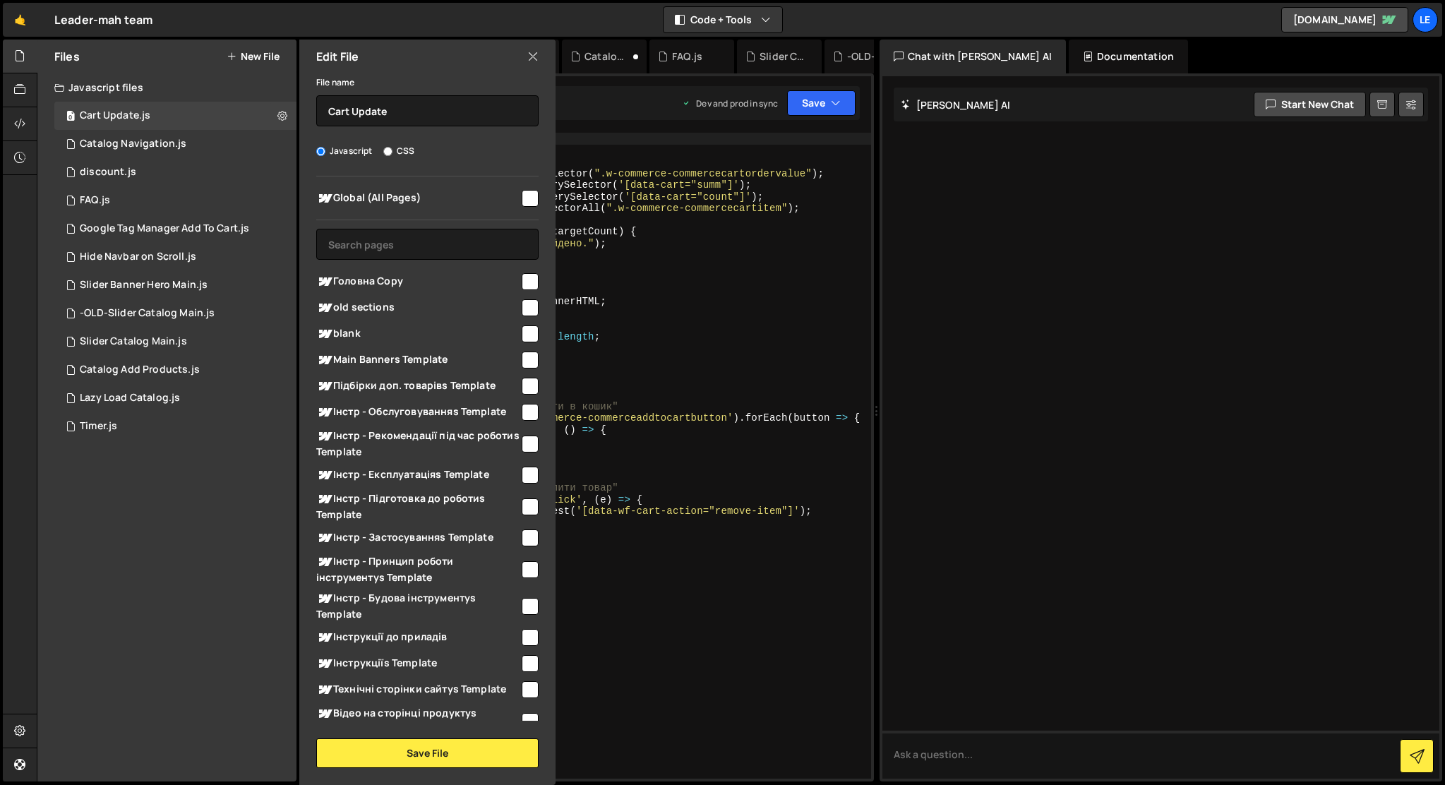
click at [530, 193] on input "checkbox" at bounding box center [530, 198] width 17 height 17
checkbox input "true"
click at [421, 749] on button "Save File" at bounding box center [427, 753] width 222 height 30
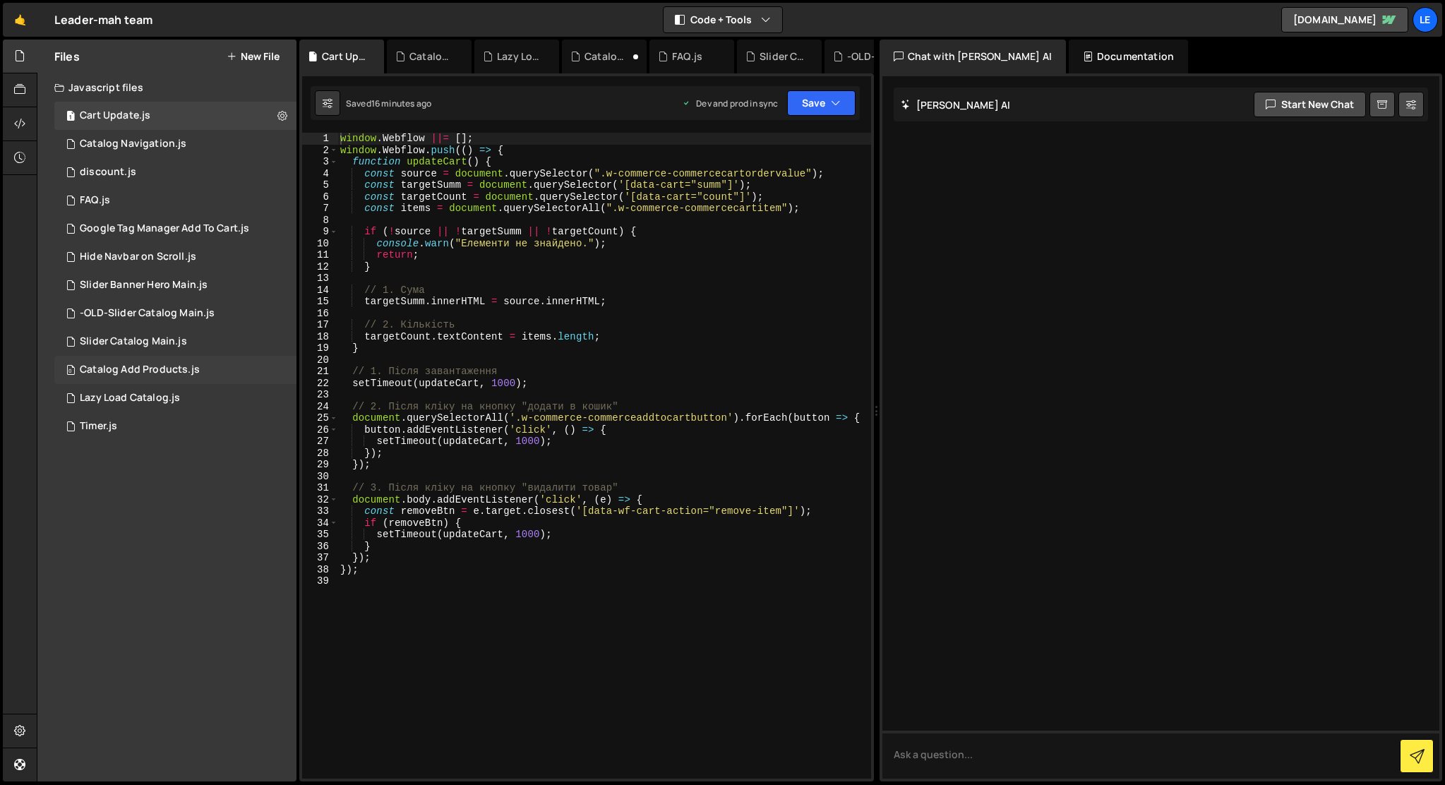
click at [224, 372] on div "0 Catalog Add Products.js 0" at bounding box center [175, 370] width 242 height 28
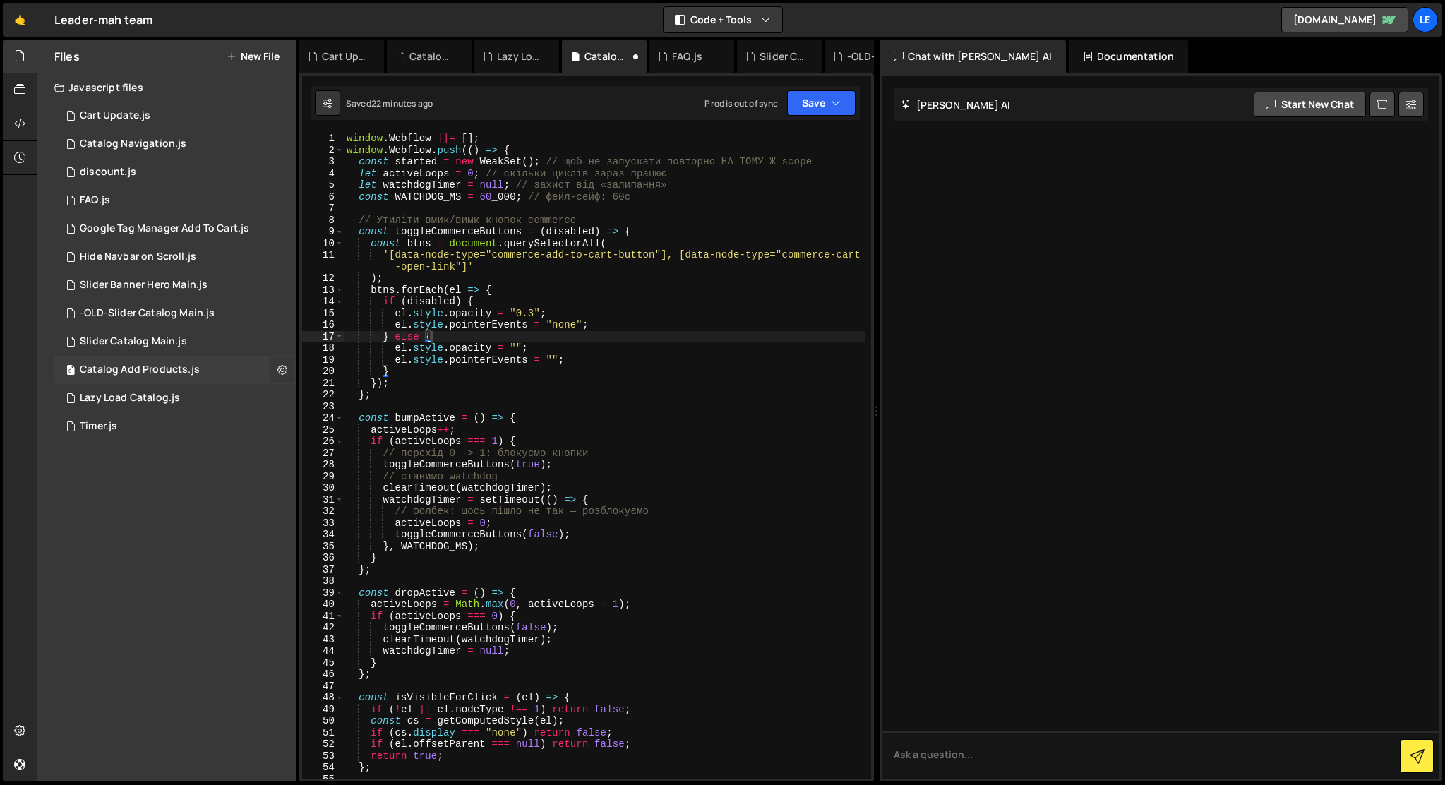
click at [281, 366] on icon at bounding box center [282, 369] width 10 height 13
click at [328, 407] on button "Edit File Settings" at bounding box center [368, 399] width 138 height 28
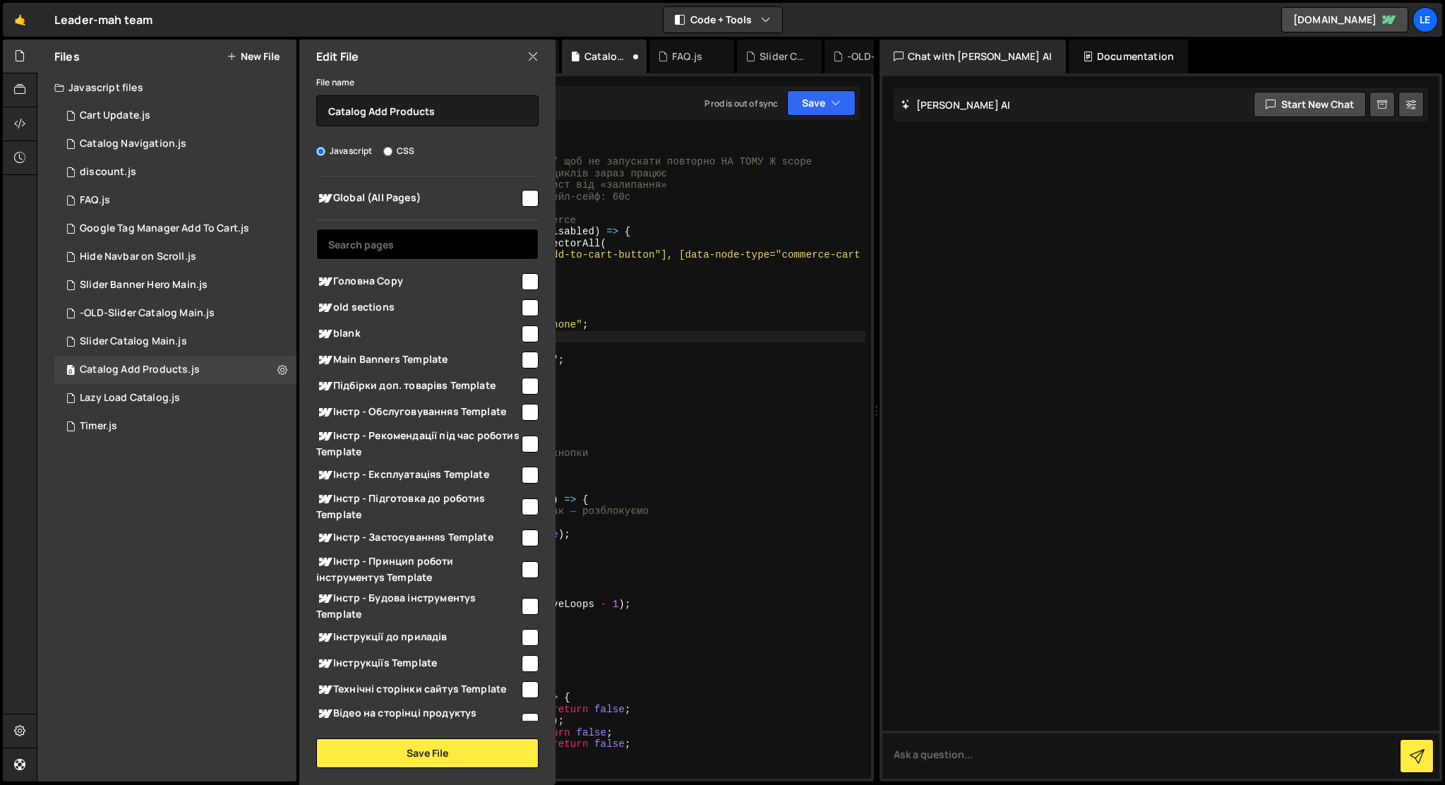
click at [501, 240] on input "text" at bounding box center [427, 244] width 222 height 31
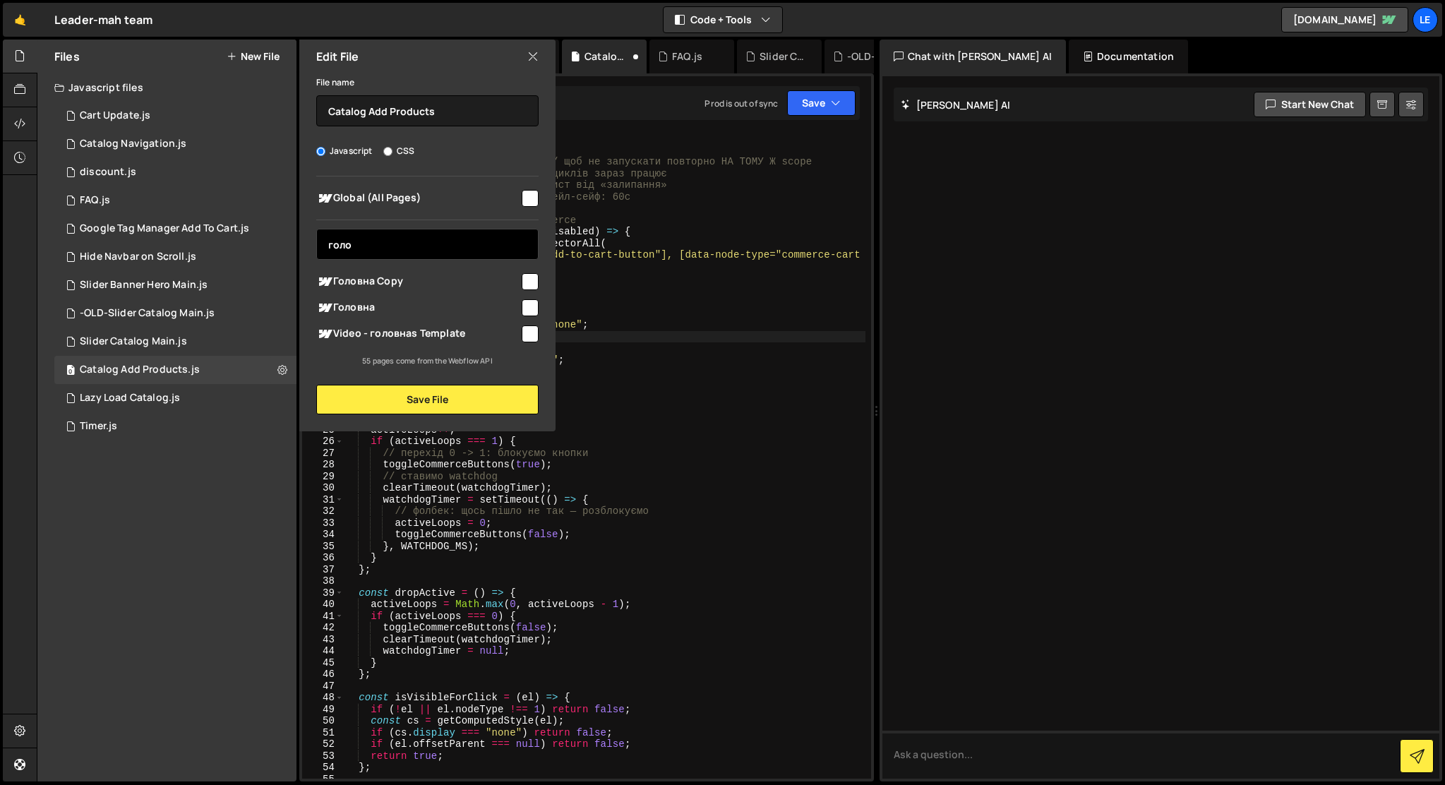
type input "голо"
click at [532, 309] on input "checkbox" at bounding box center [530, 307] width 17 height 17
checkbox input "true"
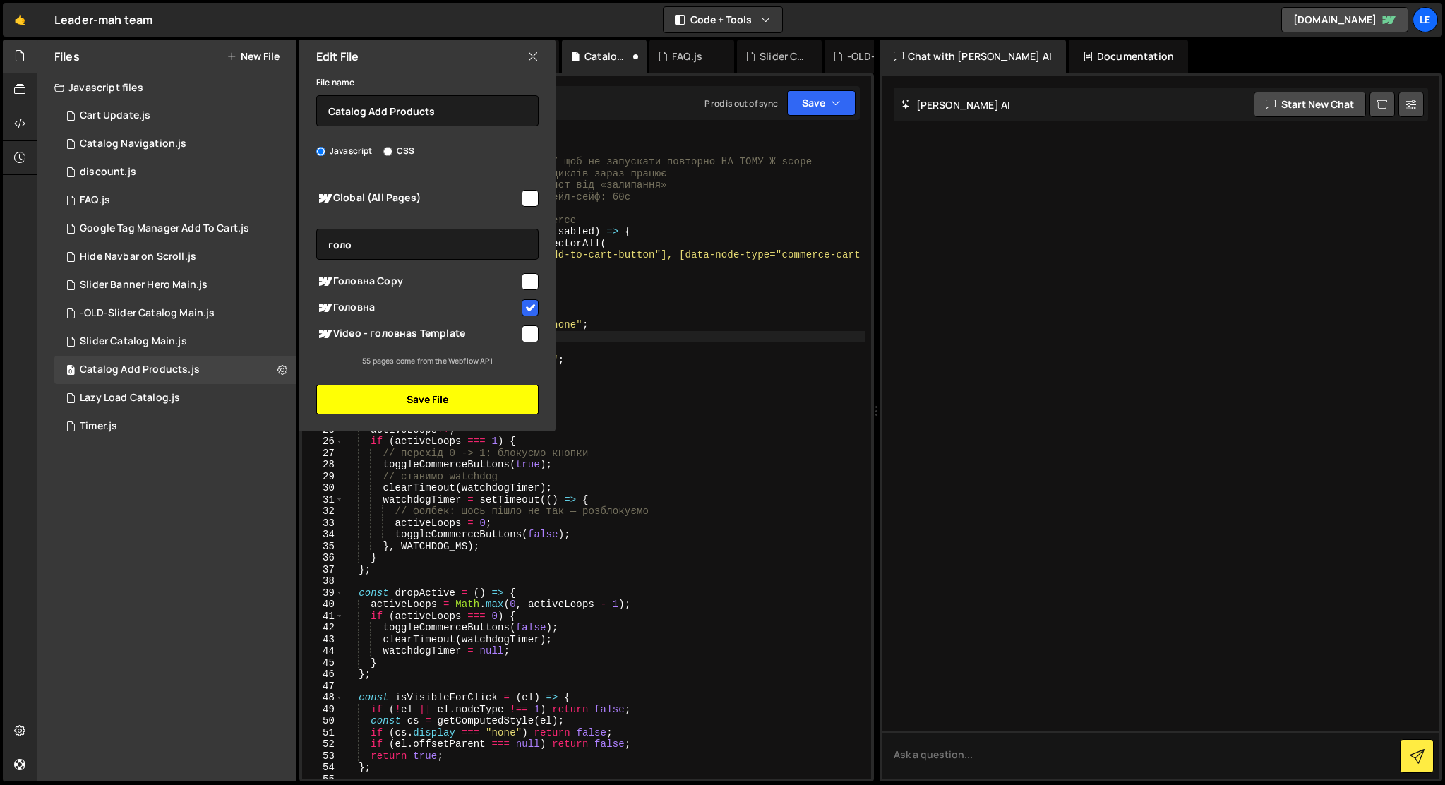
click at [494, 400] on button "Save File" at bounding box center [427, 400] width 222 height 30
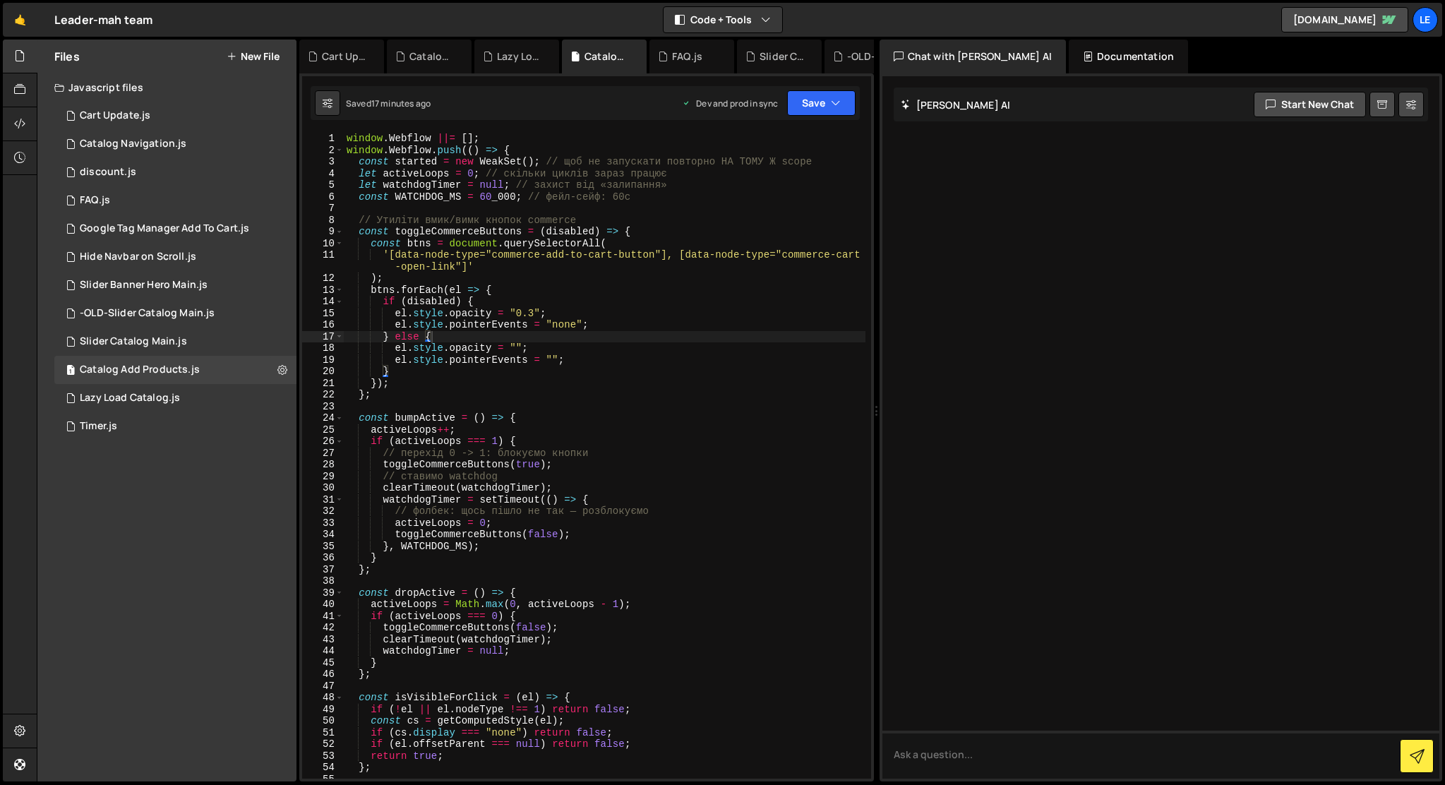
click at [640, 359] on div "window . Webflow ||= [ ] ; window . Webflow . push (( ) => { const started = ne…" at bounding box center [605, 467] width 522 height 669
type textarea "});"
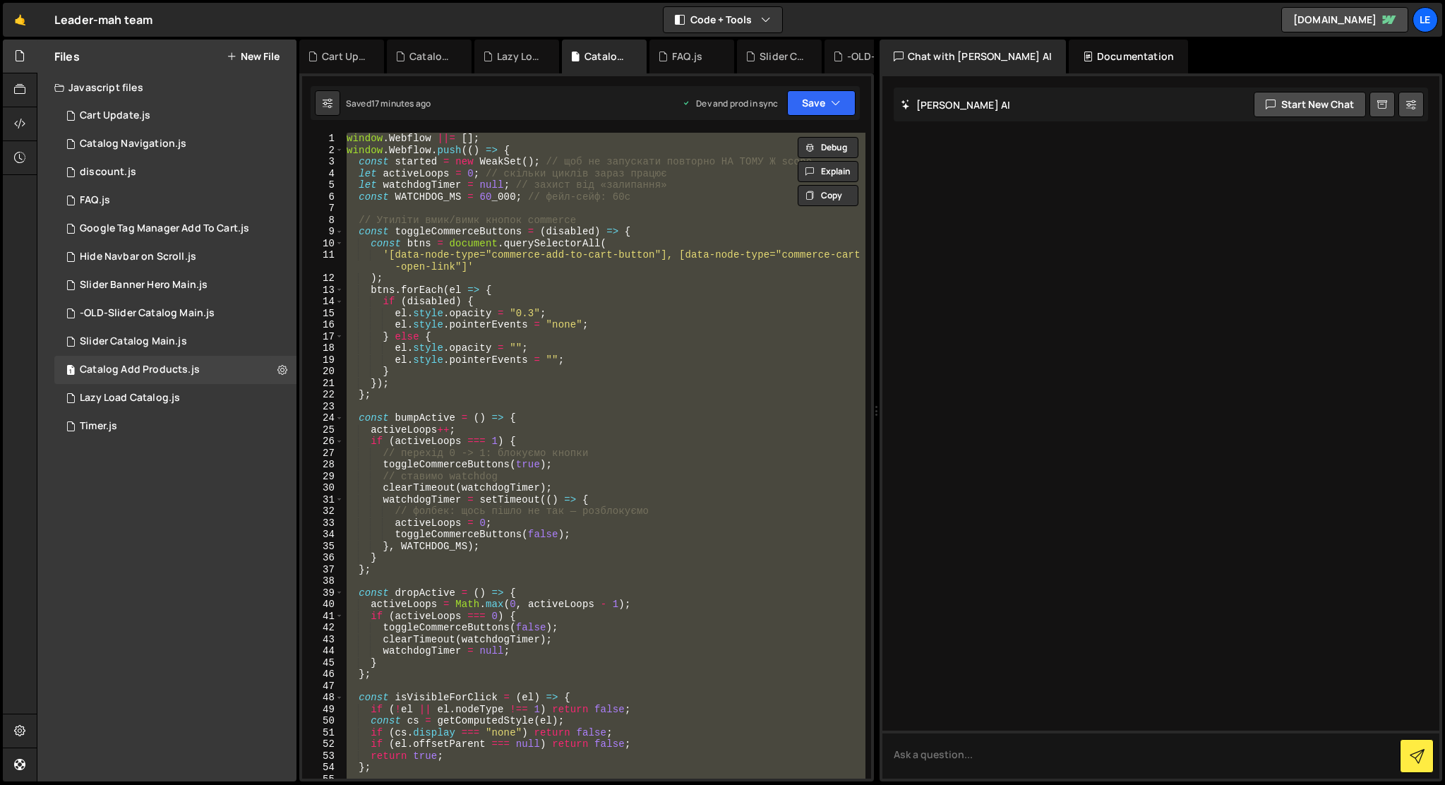
paste textarea
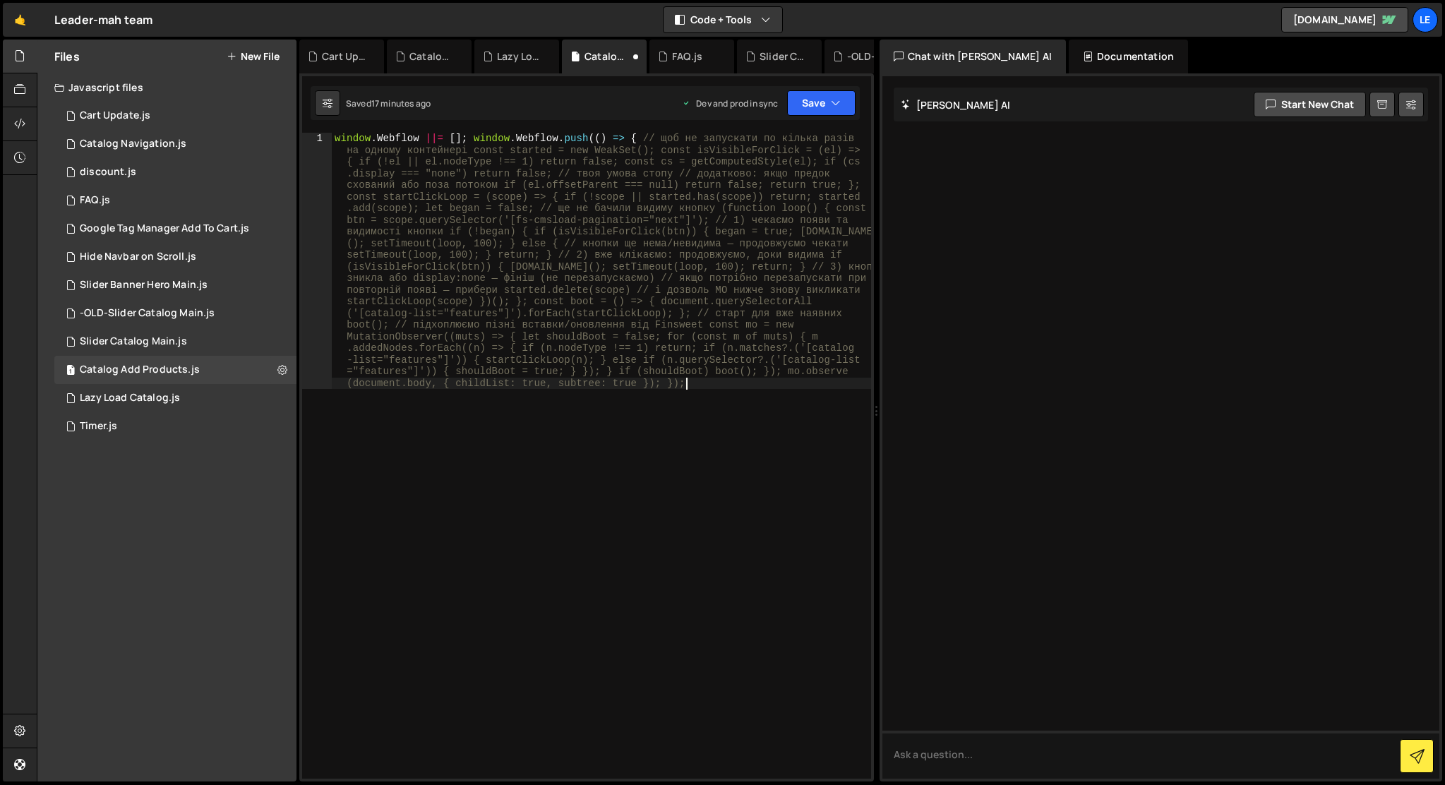
type textarea "});"
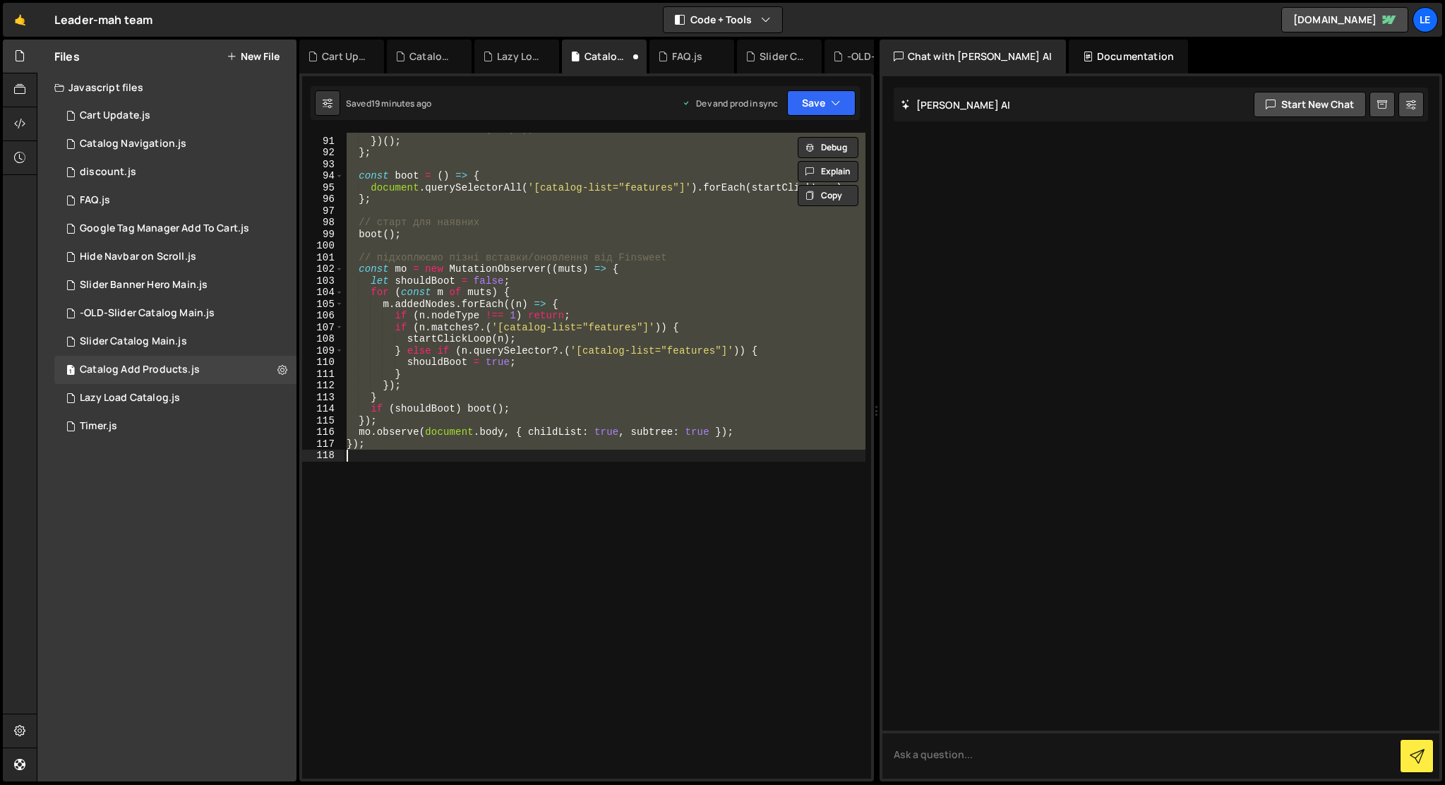
paste textarea
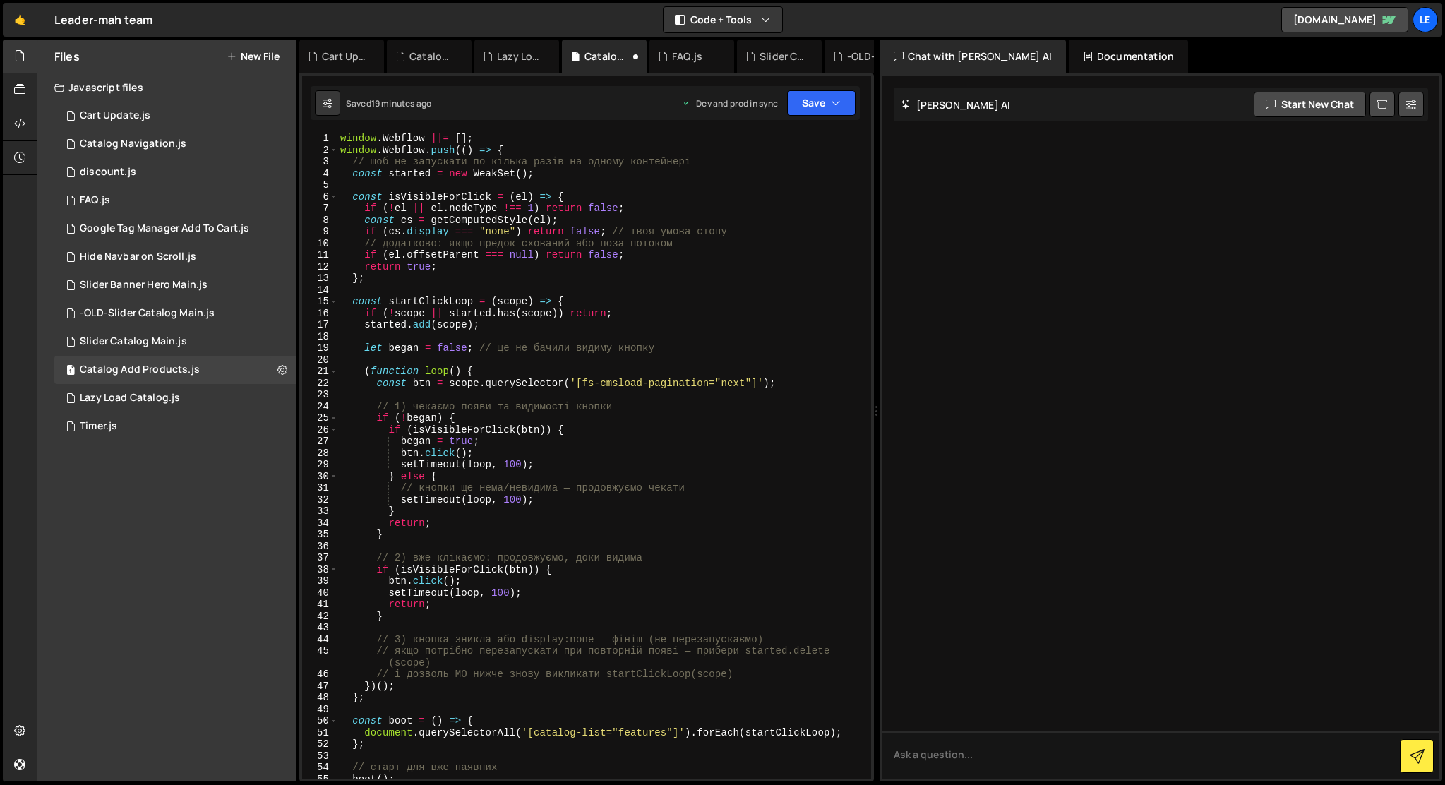
scroll to position [539, 0]
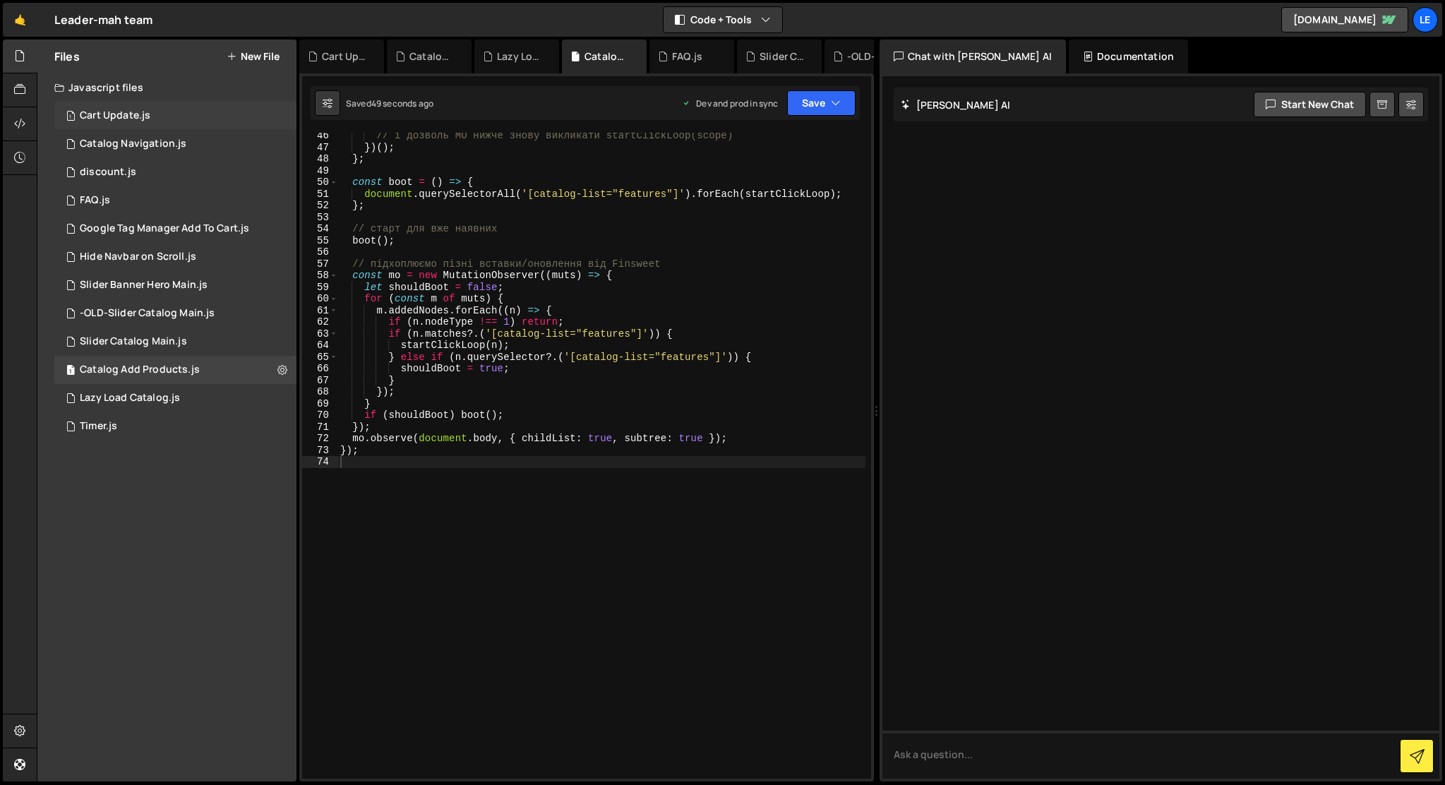
click at [171, 112] on div "1 Cart Update.js 0" at bounding box center [175, 116] width 242 height 28
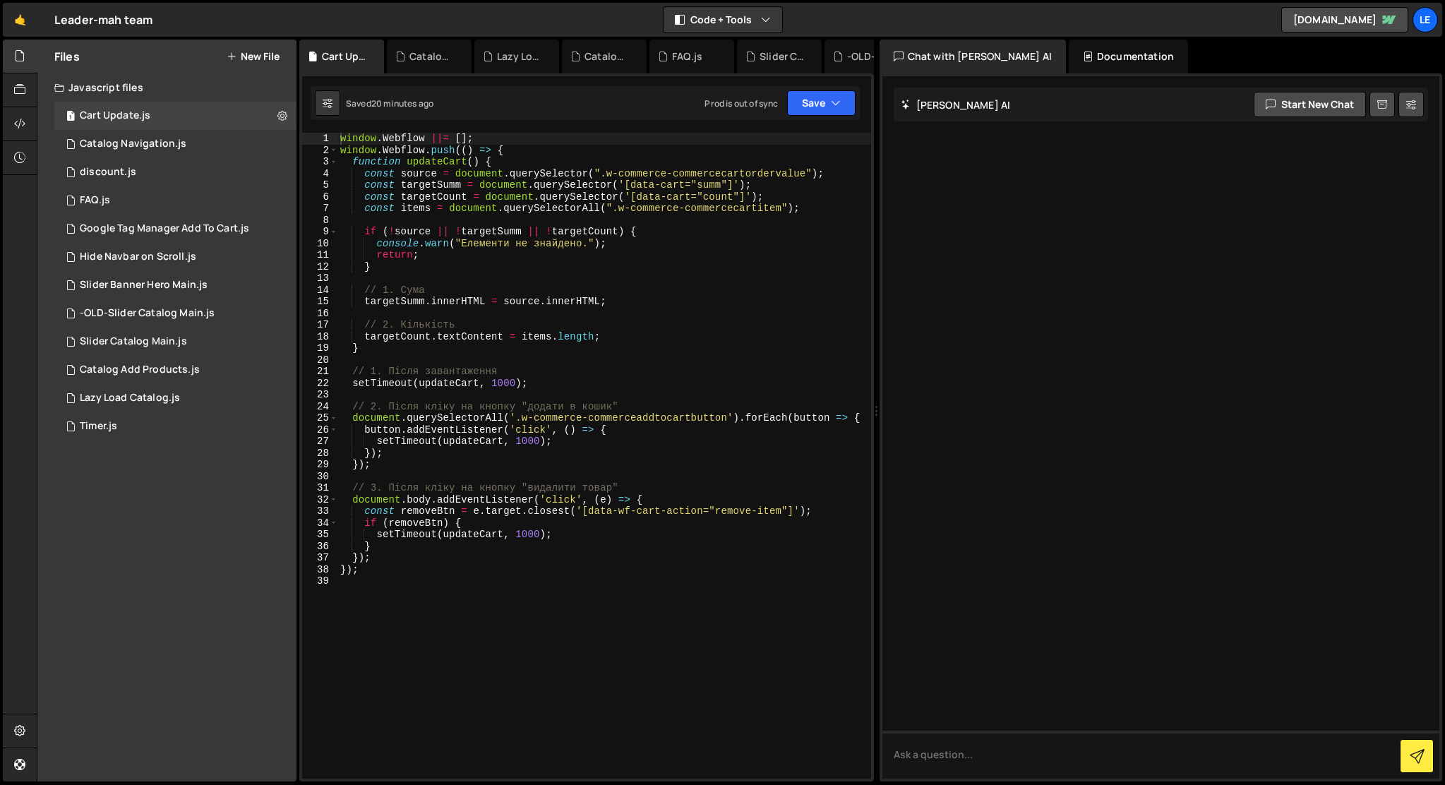
click at [488, 709] on div "window . Webflow ||= [ ] ; window . Webflow . push (( ) => { function updateCar…" at bounding box center [604, 467] width 534 height 669
click at [479, 622] on div "window . Webflow ||= [ ] ; window . Webflow . push (( ) => { function updateCar…" at bounding box center [604, 467] width 534 height 669
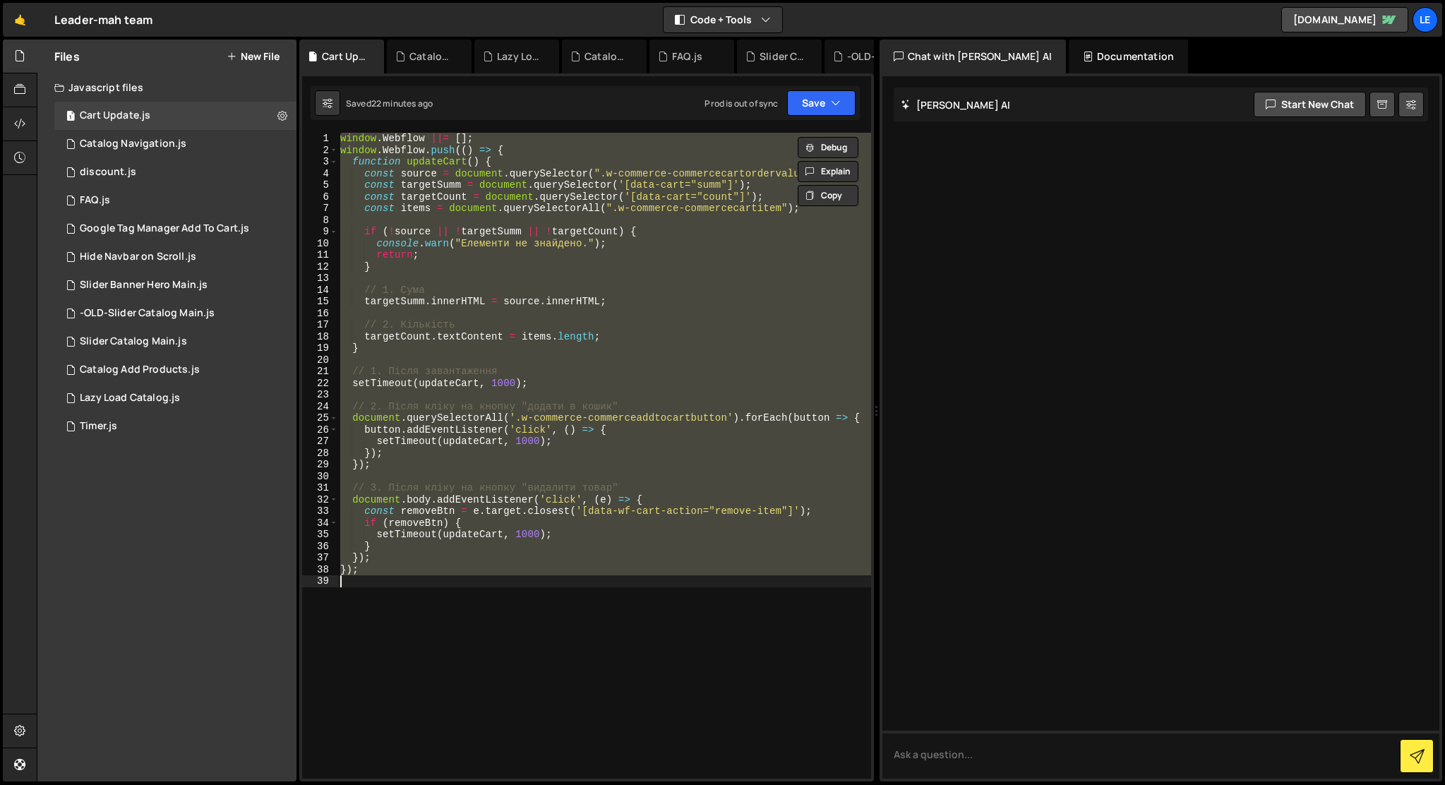
click at [610, 258] on div "window . Webflow ||= [ ] ; window . Webflow . push (( ) => { function updateCar…" at bounding box center [603, 456] width 533 height 646
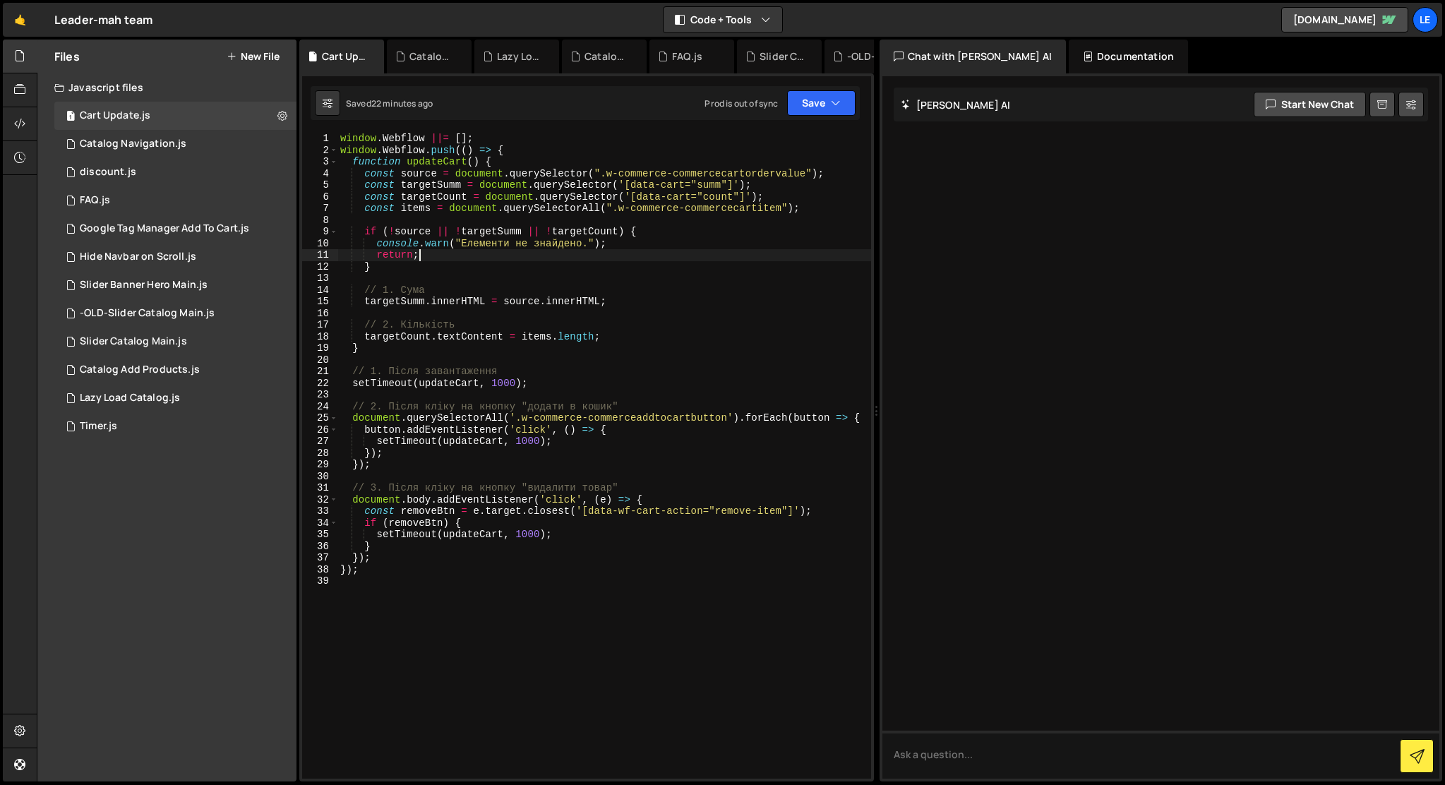
type textarea "});"
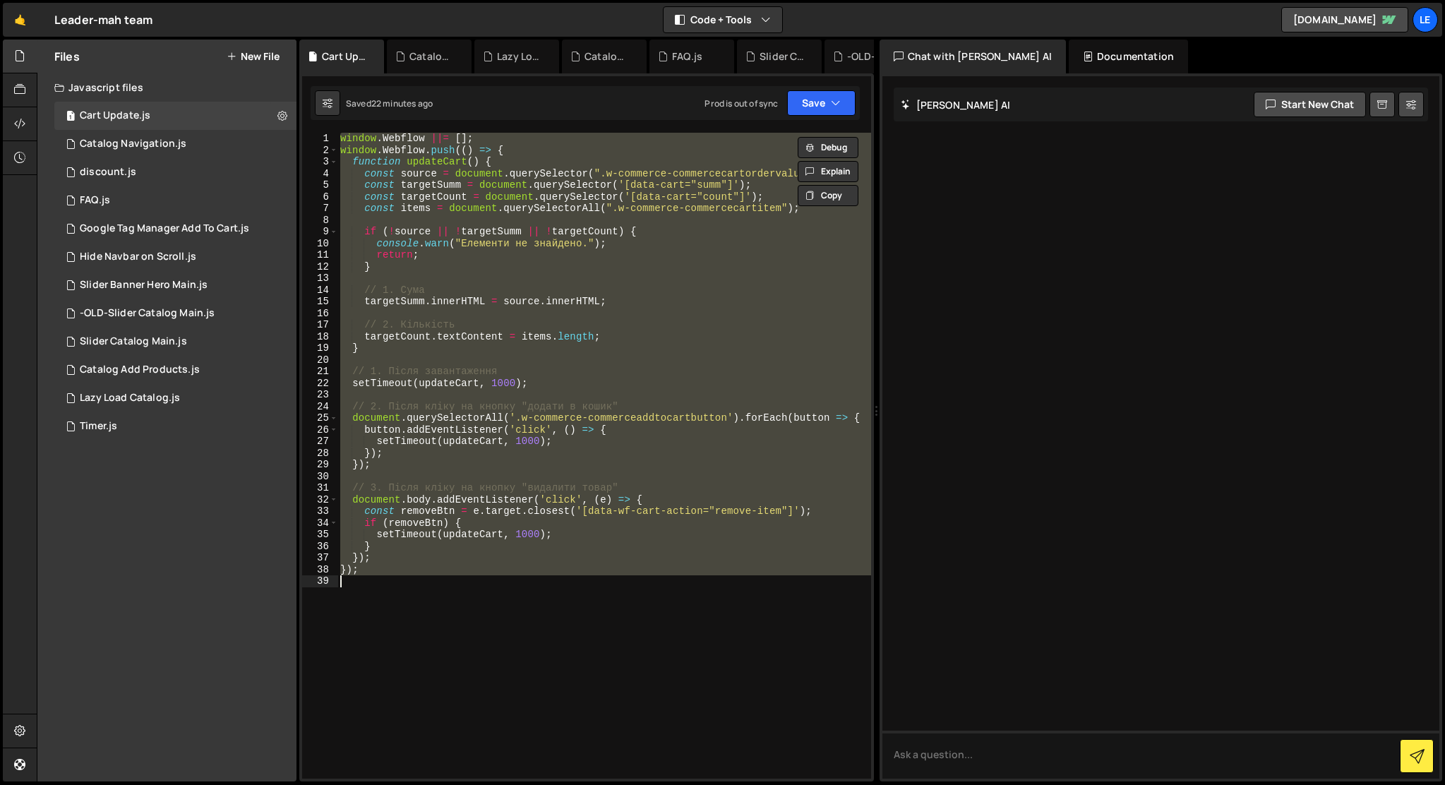
paste textarea
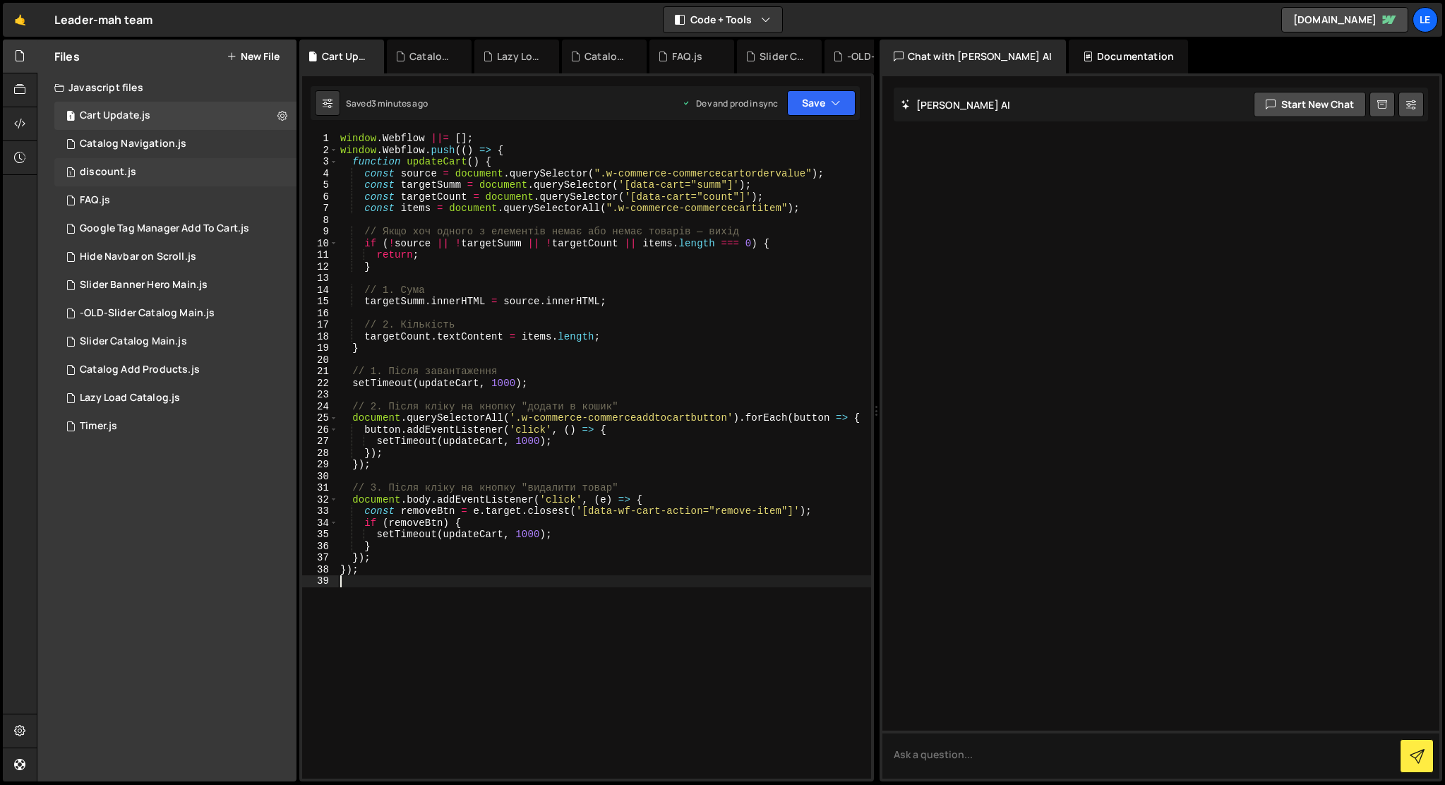
click at [177, 168] on div "1 discount.js 0" at bounding box center [175, 172] width 242 height 28
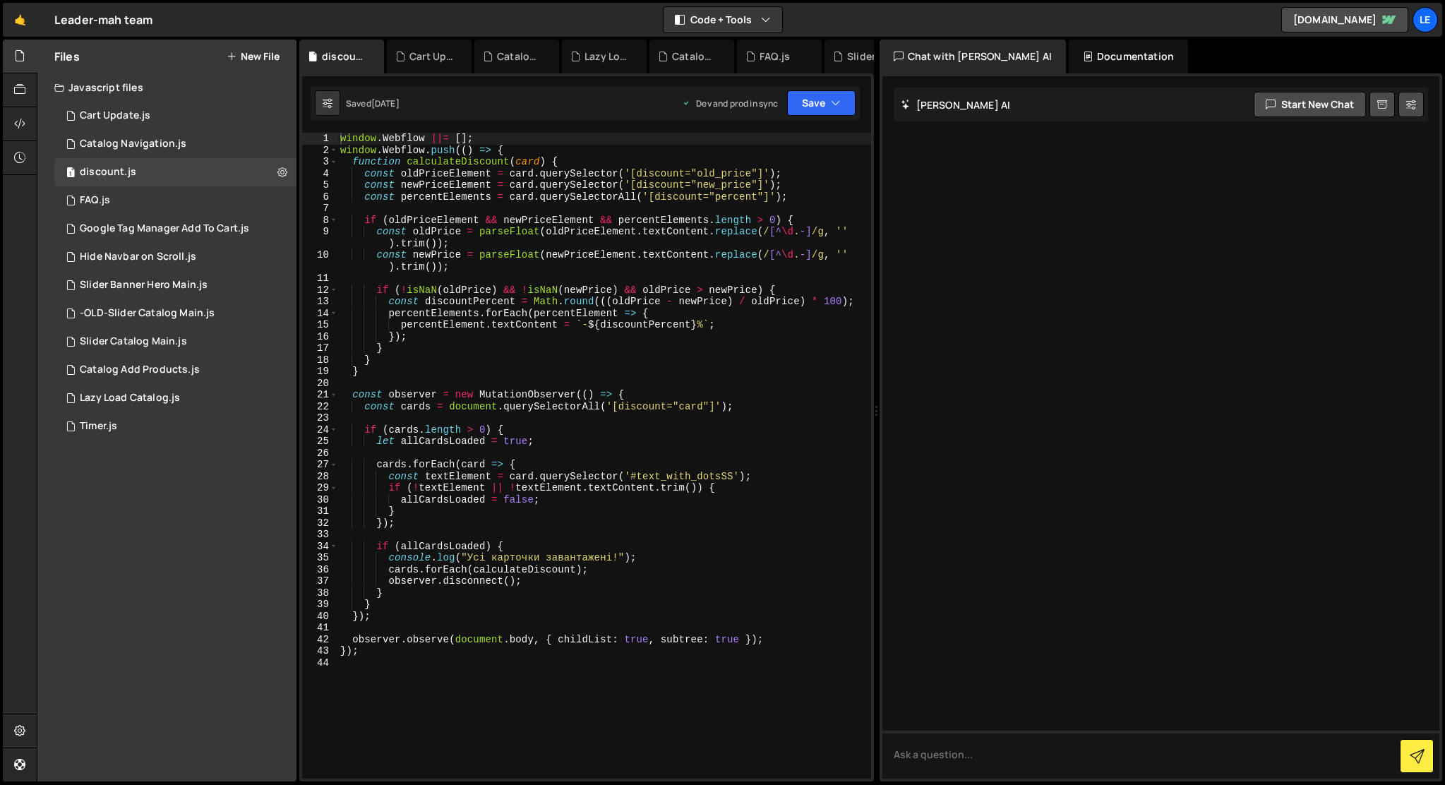
scroll to position [0, 0]
click at [129, 235] on div "1 Google Tag Manager Add To Cart.js 0" at bounding box center [175, 229] width 242 height 28
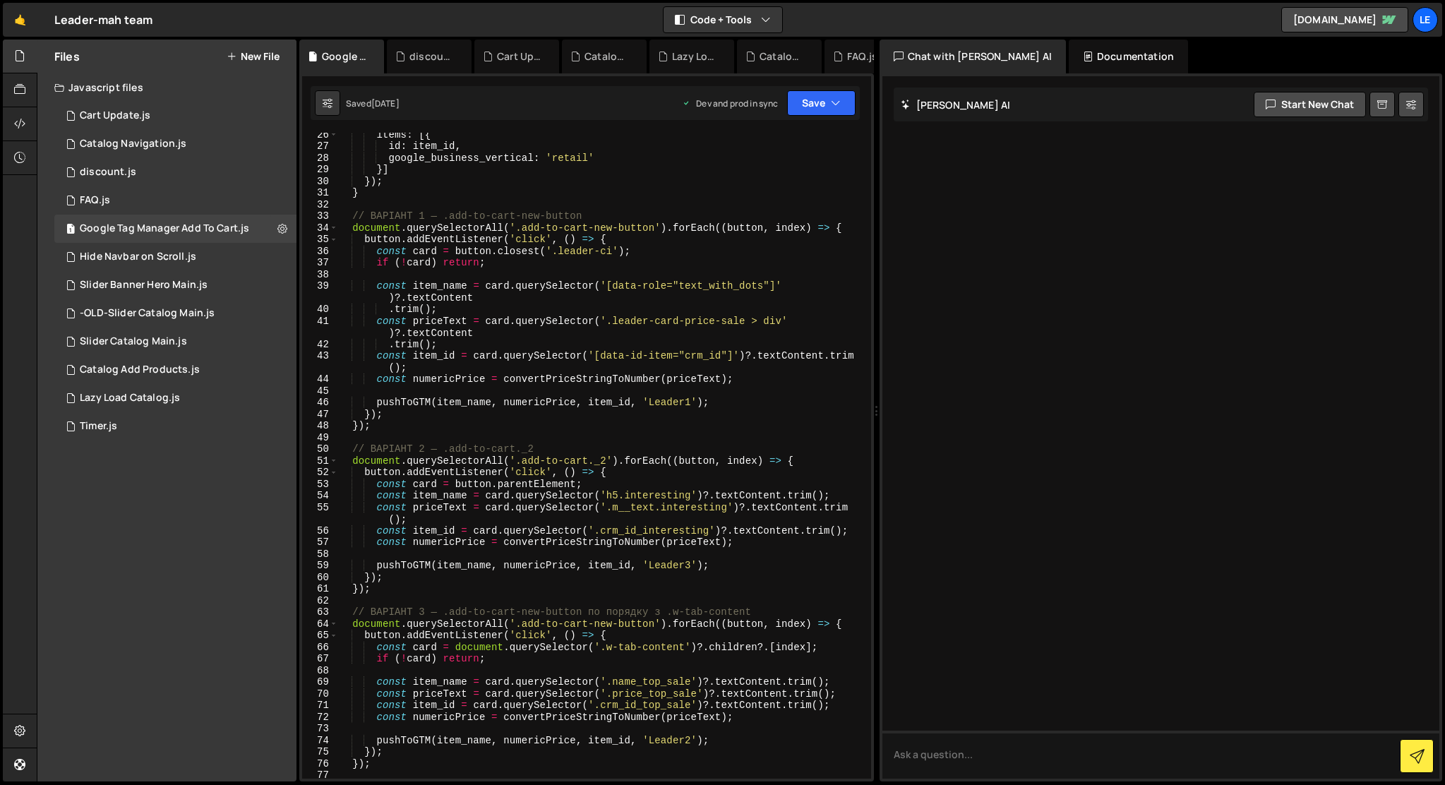
scroll to position [295, 0]
click at [143, 124] on div "1 Cart Update.js 0" at bounding box center [175, 116] width 242 height 28
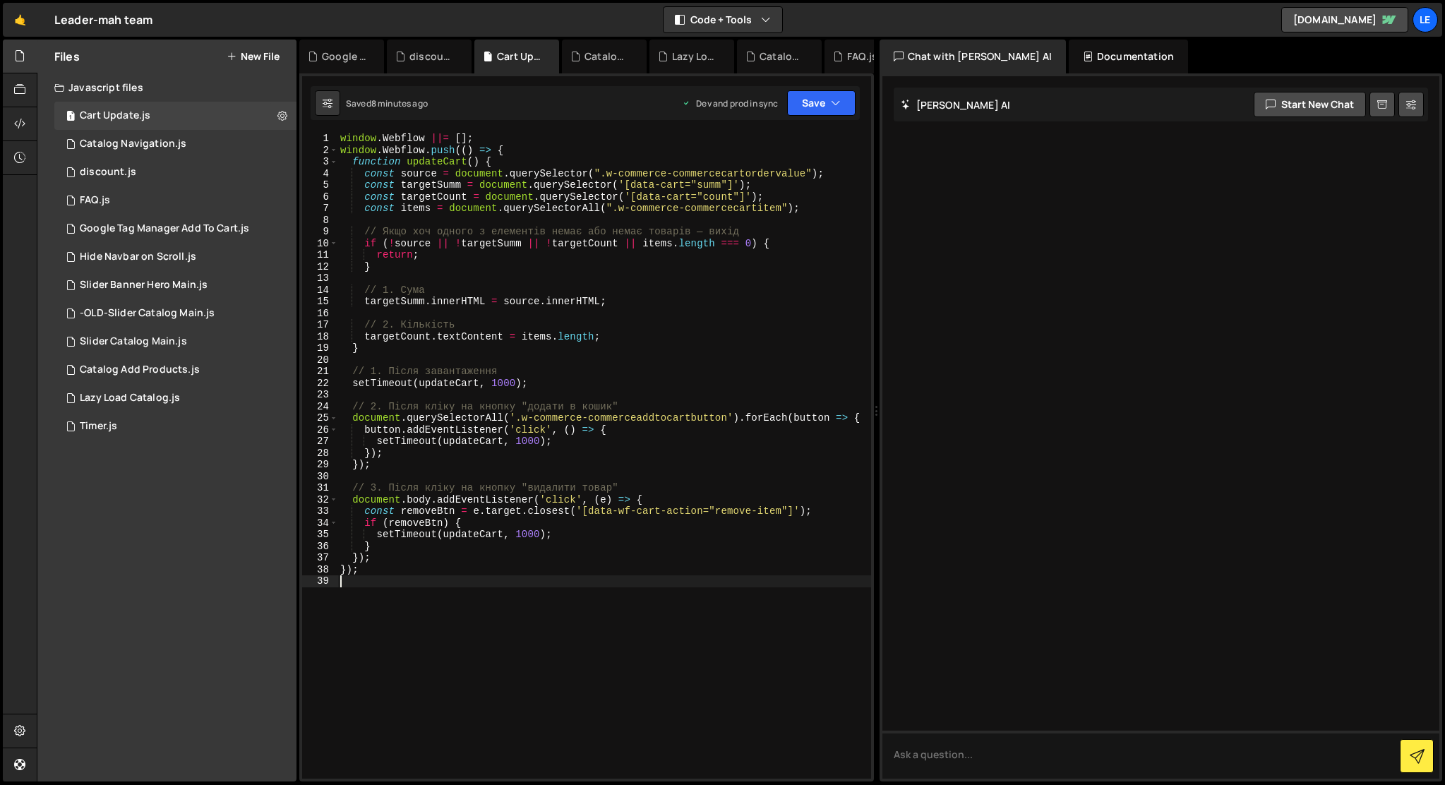
click at [541, 615] on div "window . Webflow ||= [ ] ; window . Webflow . push (( ) => { function updateCar…" at bounding box center [604, 467] width 534 height 669
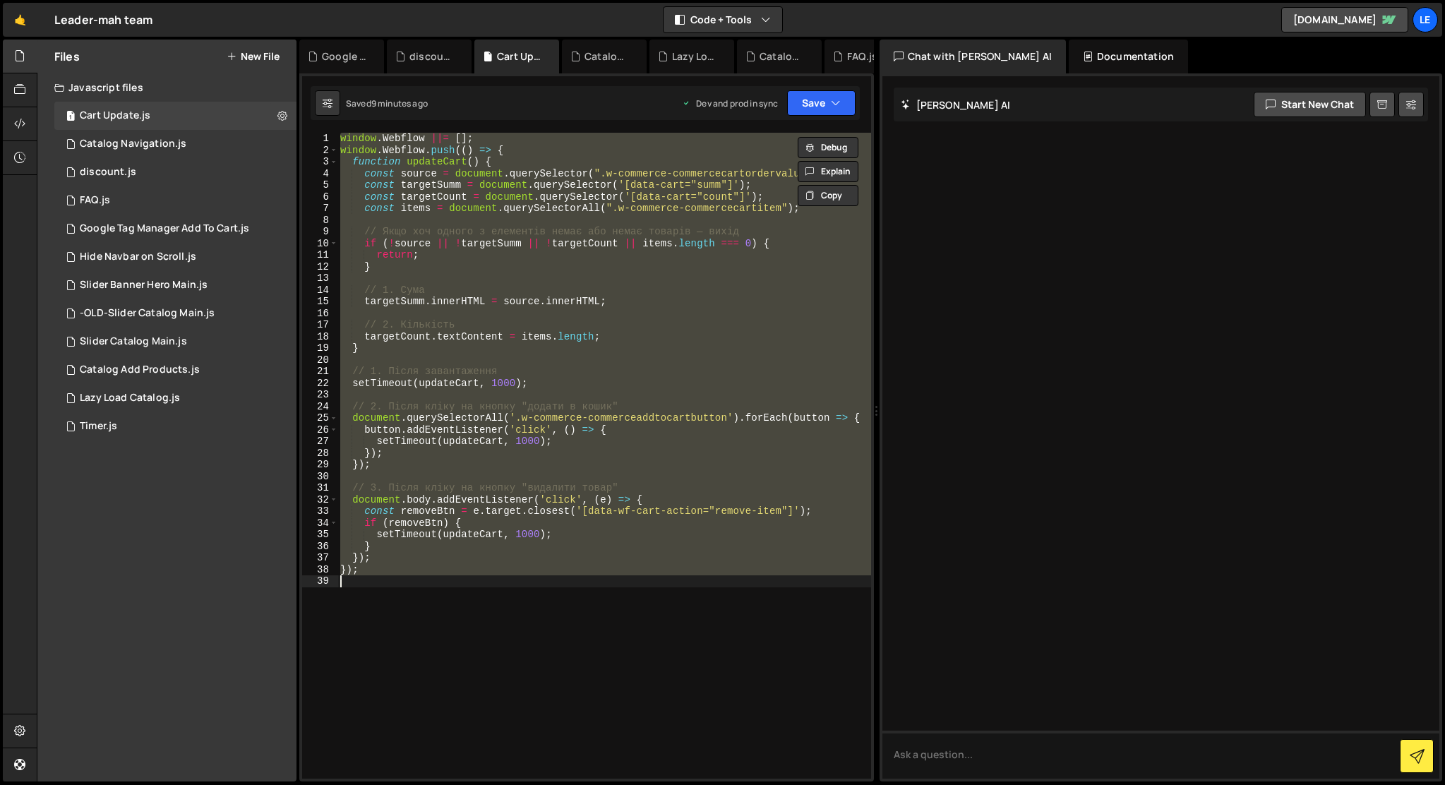
click at [616, 256] on div "window . Webflow ||= [ ] ; window . Webflow . push (( ) => { function updateCar…" at bounding box center [603, 456] width 533 height 646
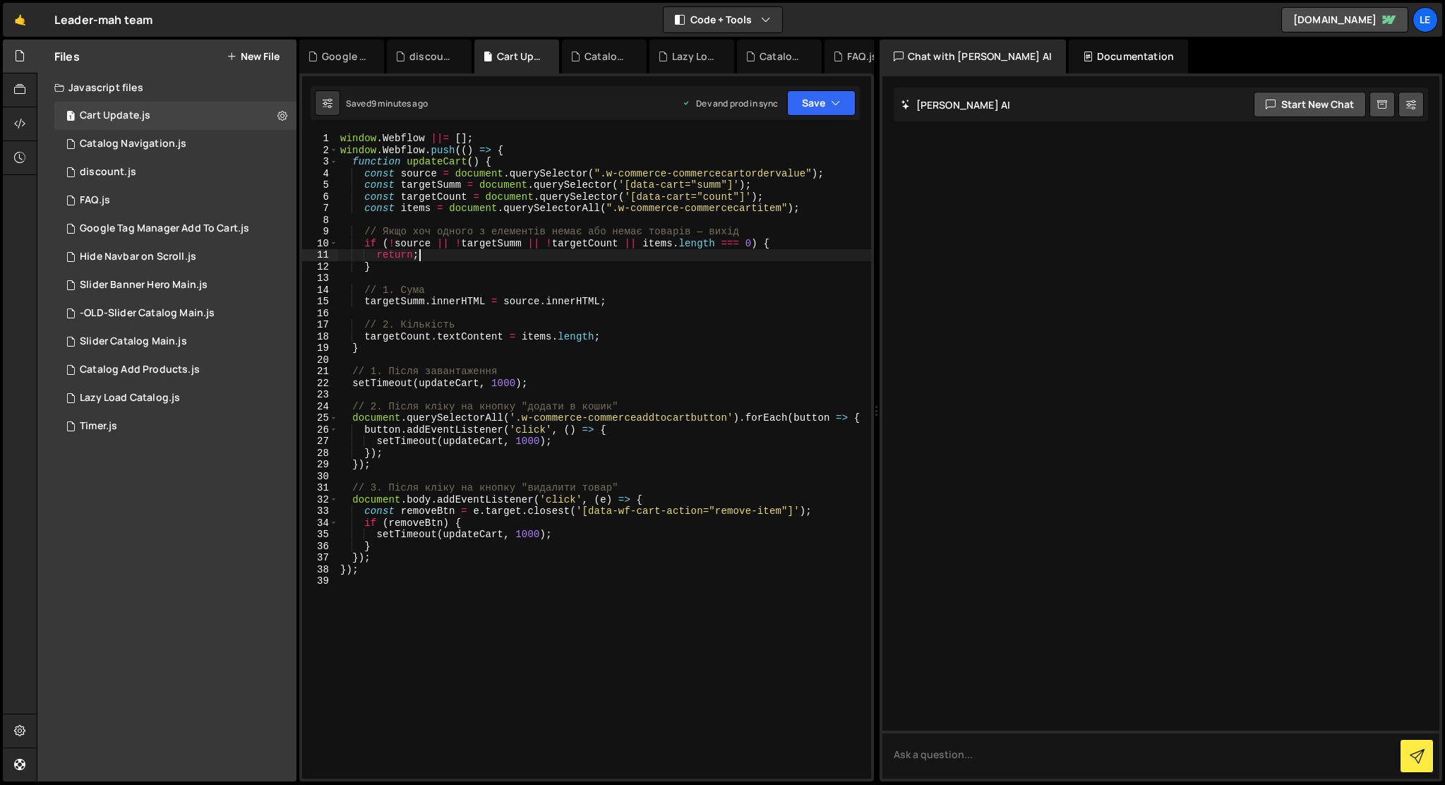
type textarea "});"
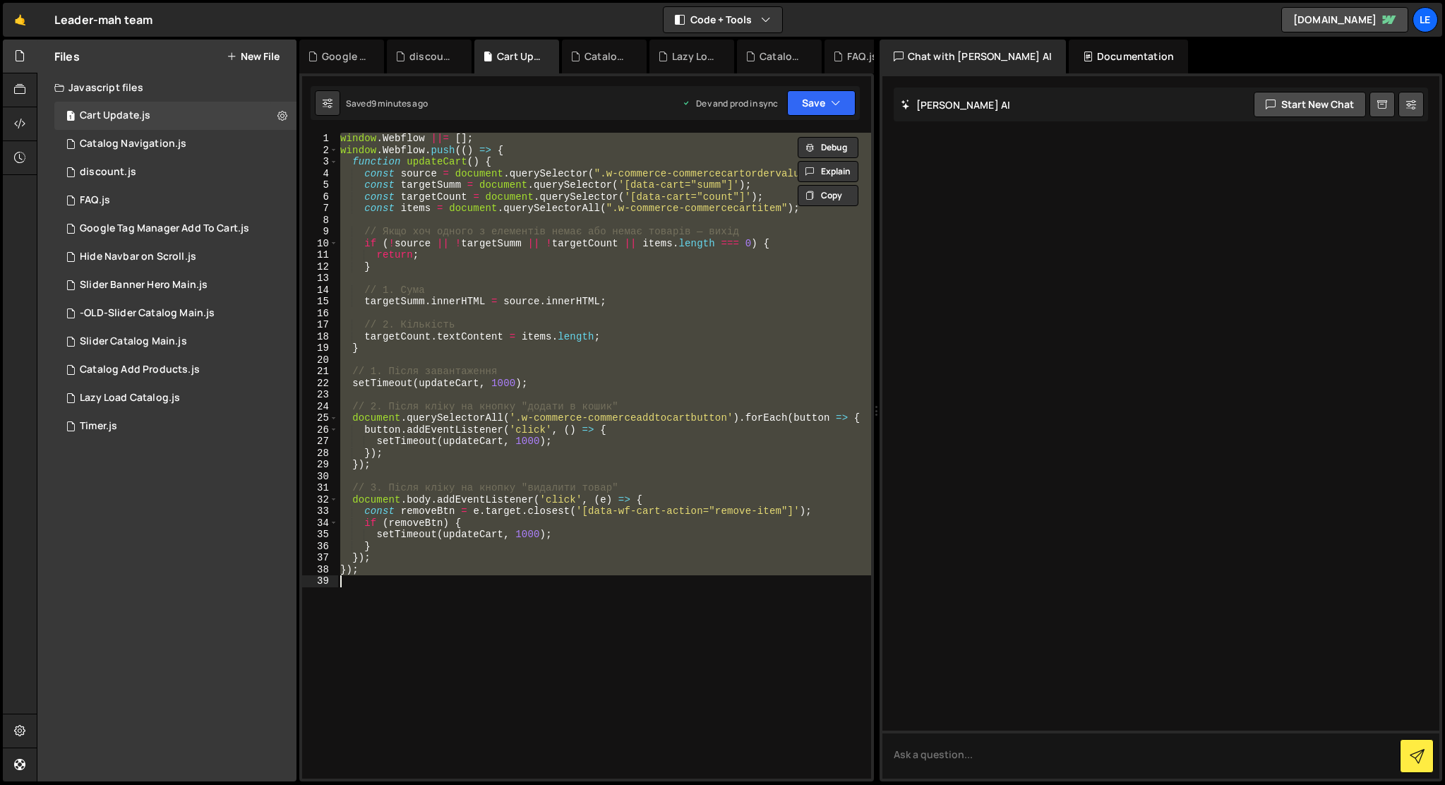
paste textarea
